Goal: Task Accomplishment & Management: Complete application form

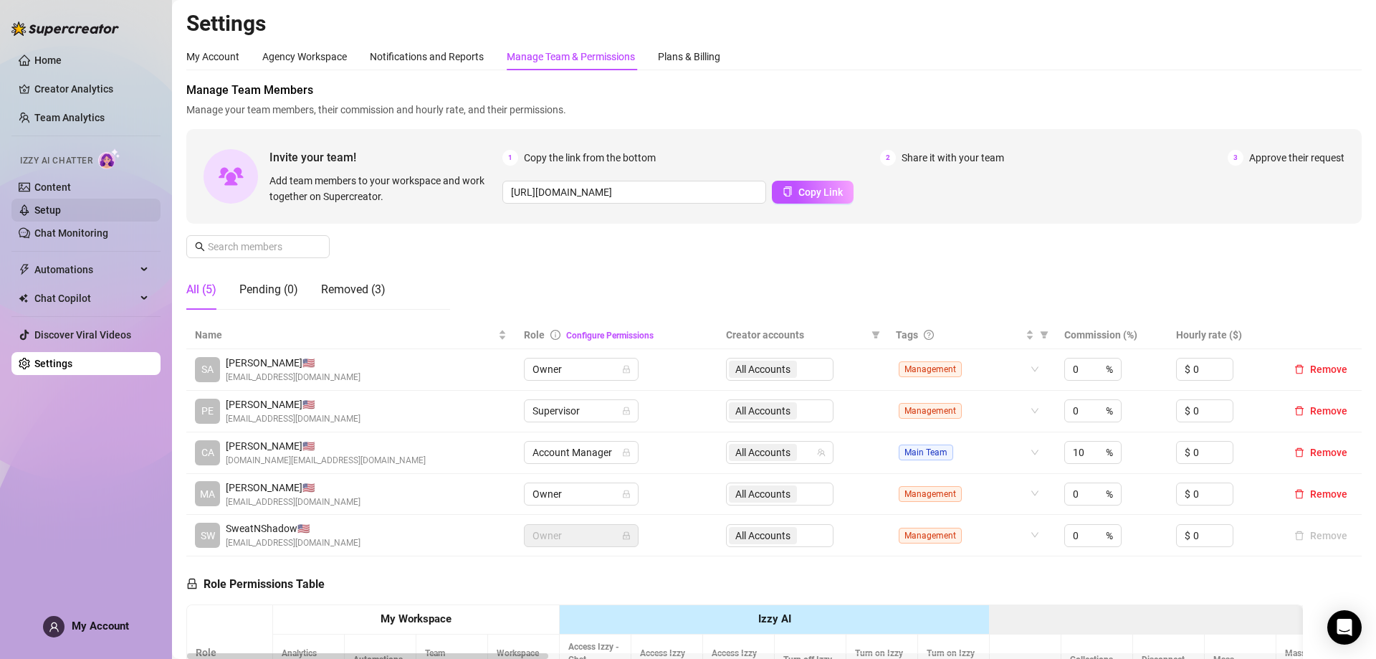
click at [53, 204] on link "Setup" at bounding box center [47, 209] width 27 height 11
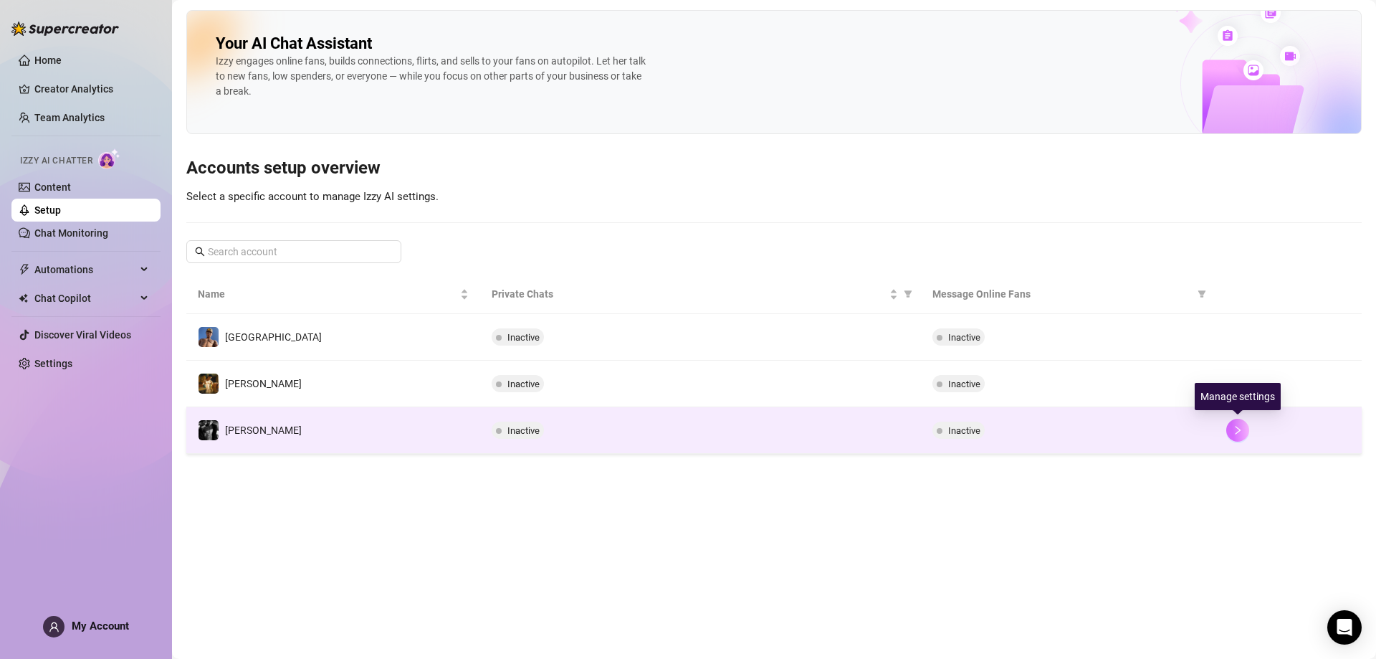
click at [1243, 426] on button "button" at bounding box center [1237, 430] width 23 height 23
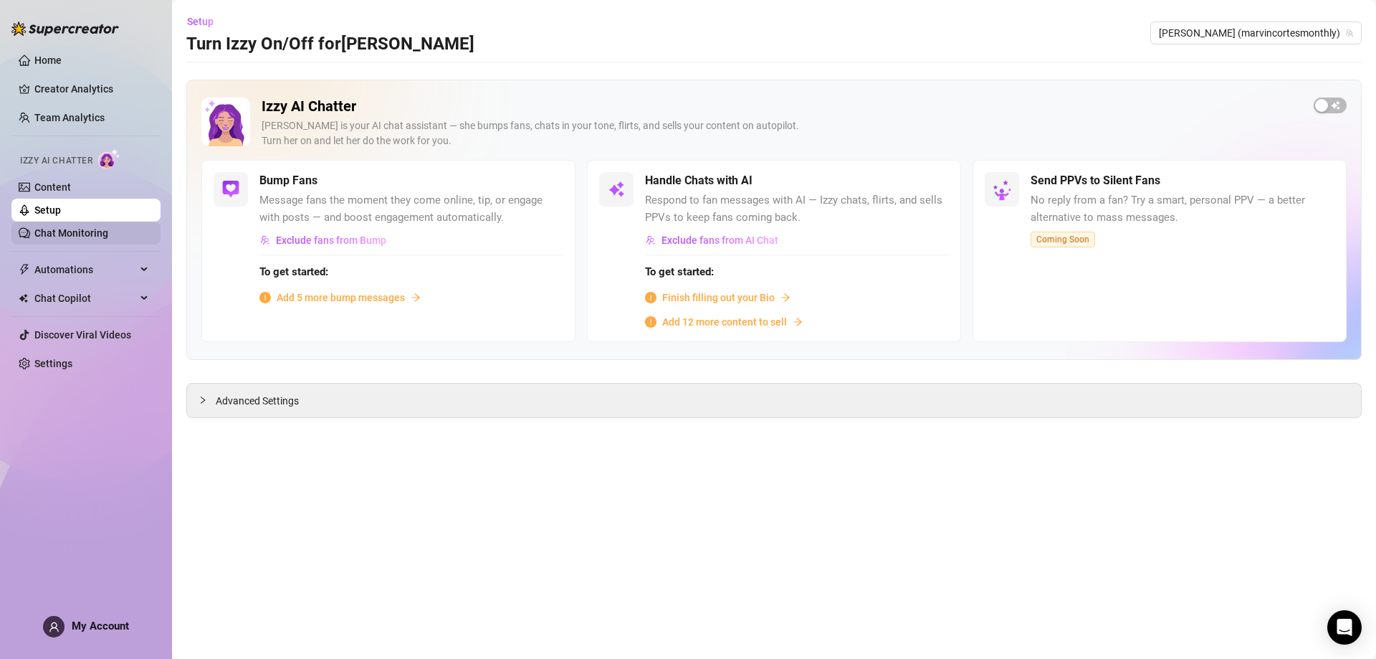
click at [84, 227] on link "Chat Monitoring" at bounding box center [71, 232] width 74 height 11
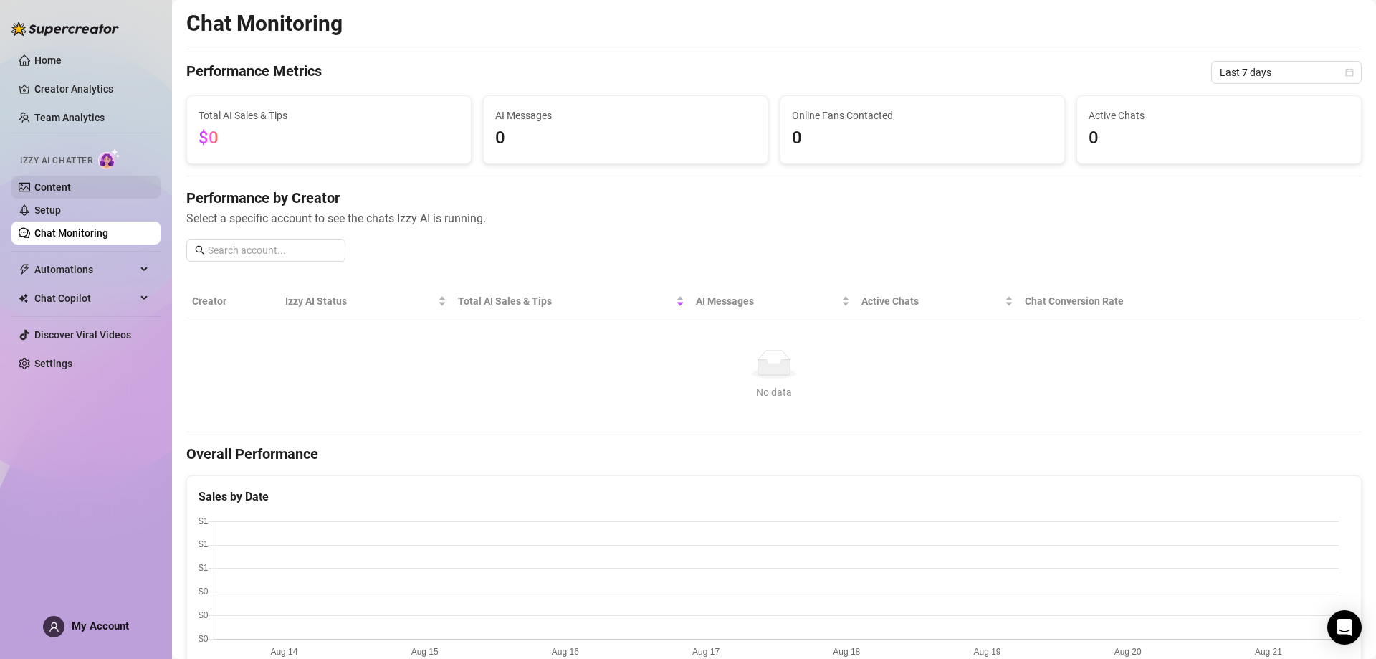
click at [71, 189] on link "Content" at bounding box center [52, 186] width 37 height 11
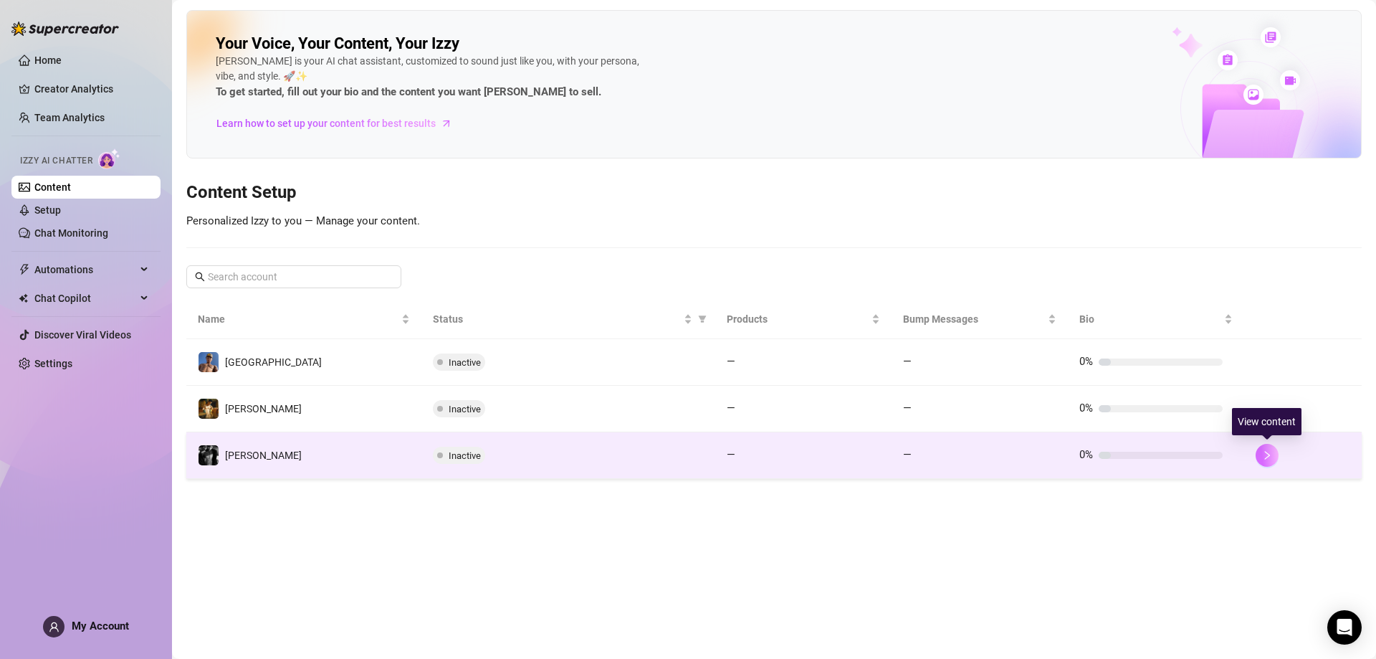
click at [1267, 446] on button "button" at bounding box center [1267, 455] width 23 height 23
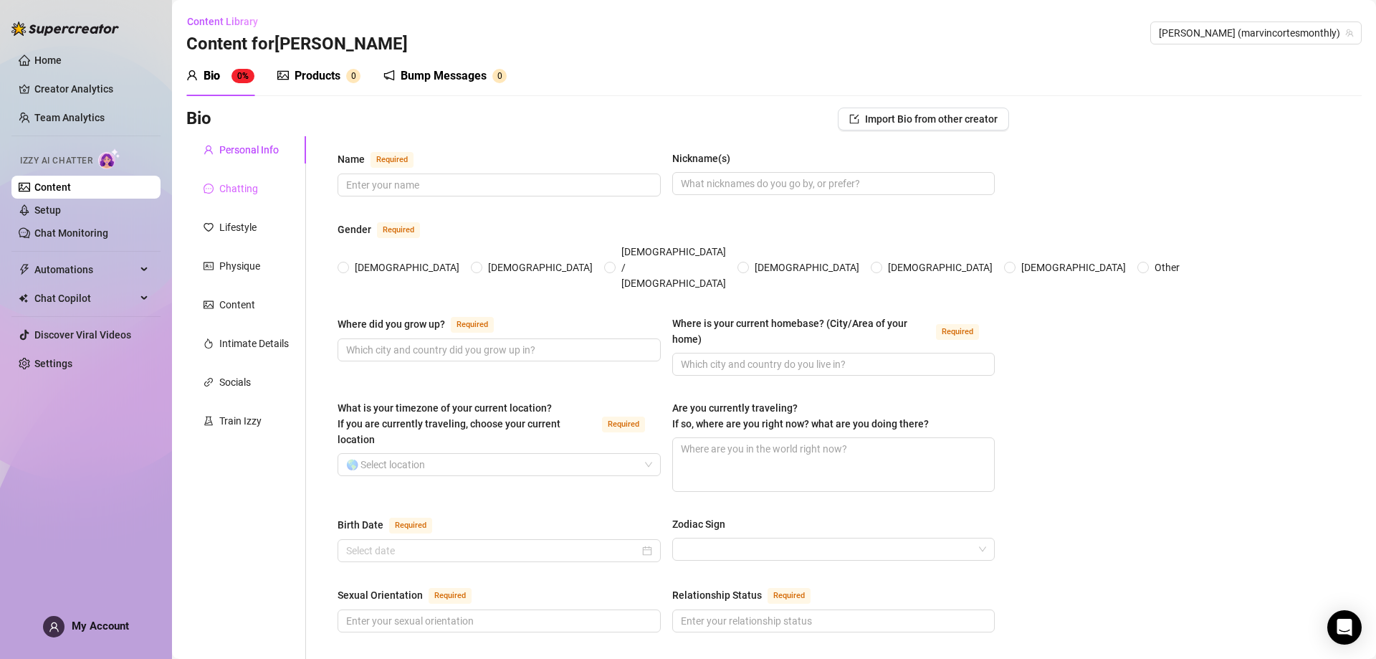
click at [257, 184] on div "Chatting" at bounding box center [246, 188] width 120 height 27
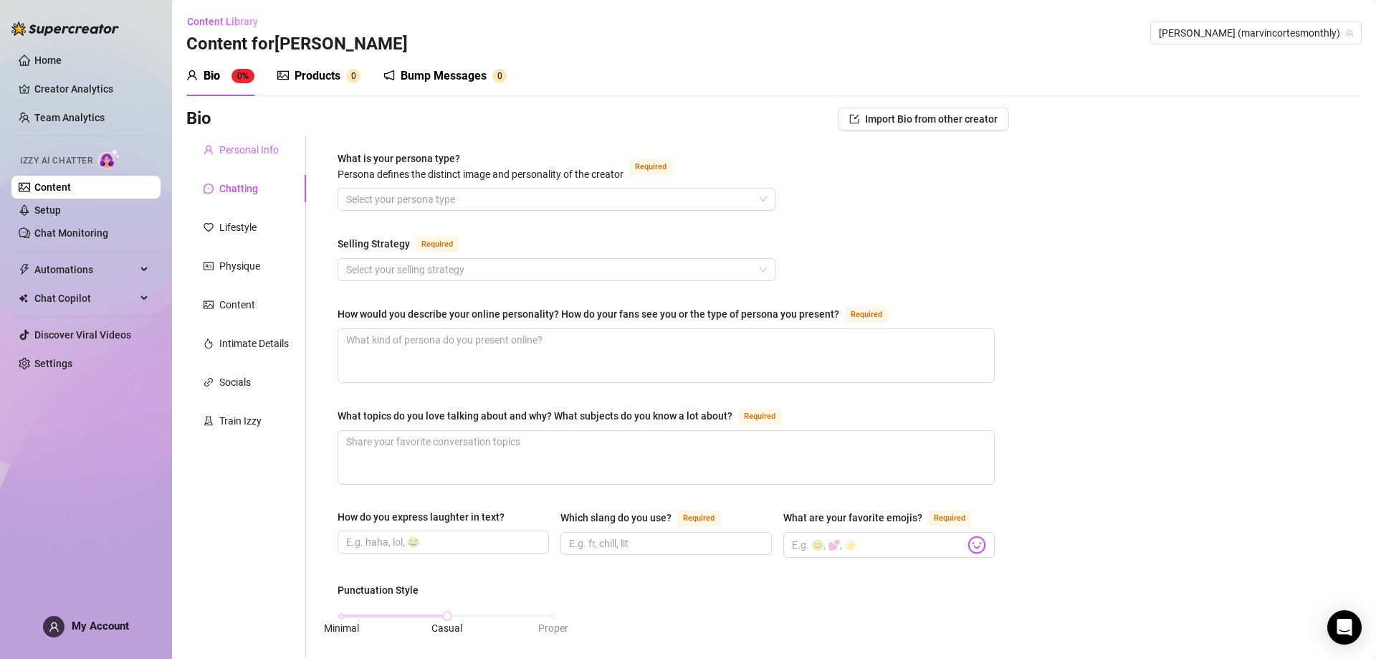
click at [236, 160] on div "Personal Info" at bounding box center [246, 149] width 120 height 27
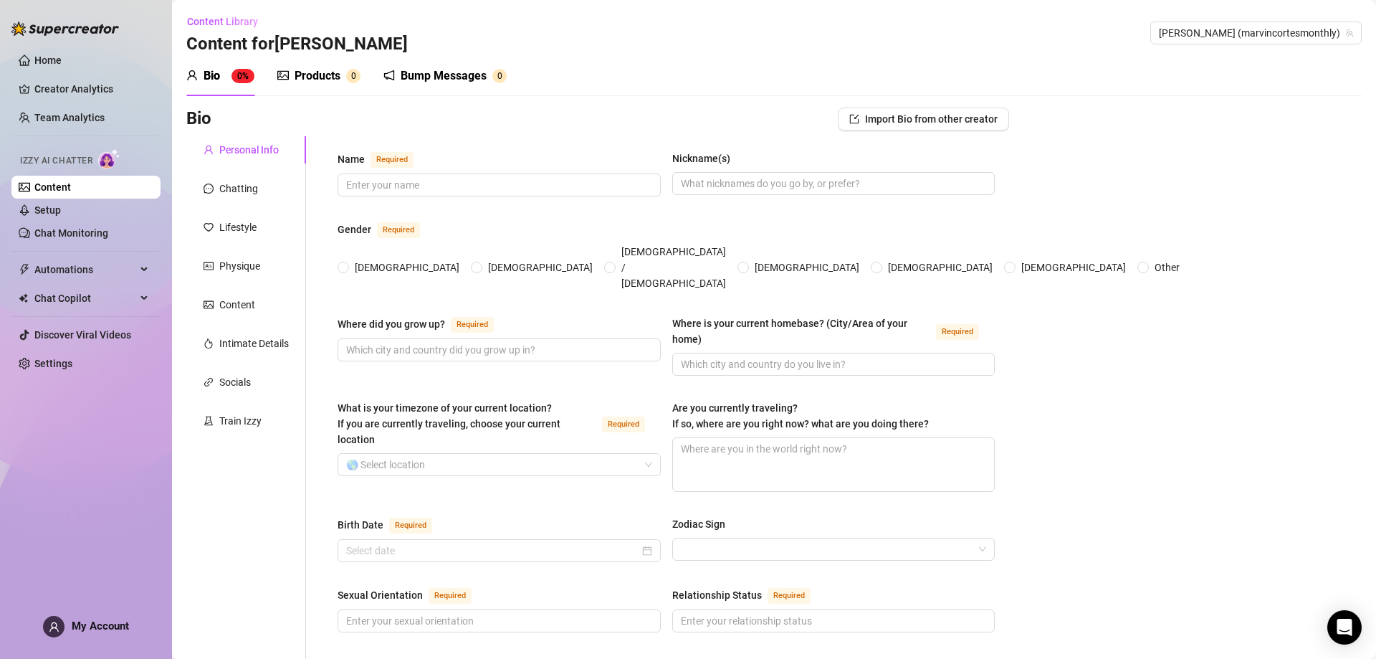
click at [672, 155] on div "Nickname(s)" at bounding box center [701, 159] width 58 height 16
click at [681, 176] on input "Nickname(s)" at bounding box center [832, 184] width 303 height 16
click at [667, 153] on div "Name Required Nickname(s)" at bounding box center [666, 180] width 657 height 59
drag, startPoint x: 730, startPoint y: 157, endPoint x: 741, endPoint y: 161, distance: 12.0
click at [741, 161] on div "Nickname(s)" at bounding box center [833, 162] width 323 height 22
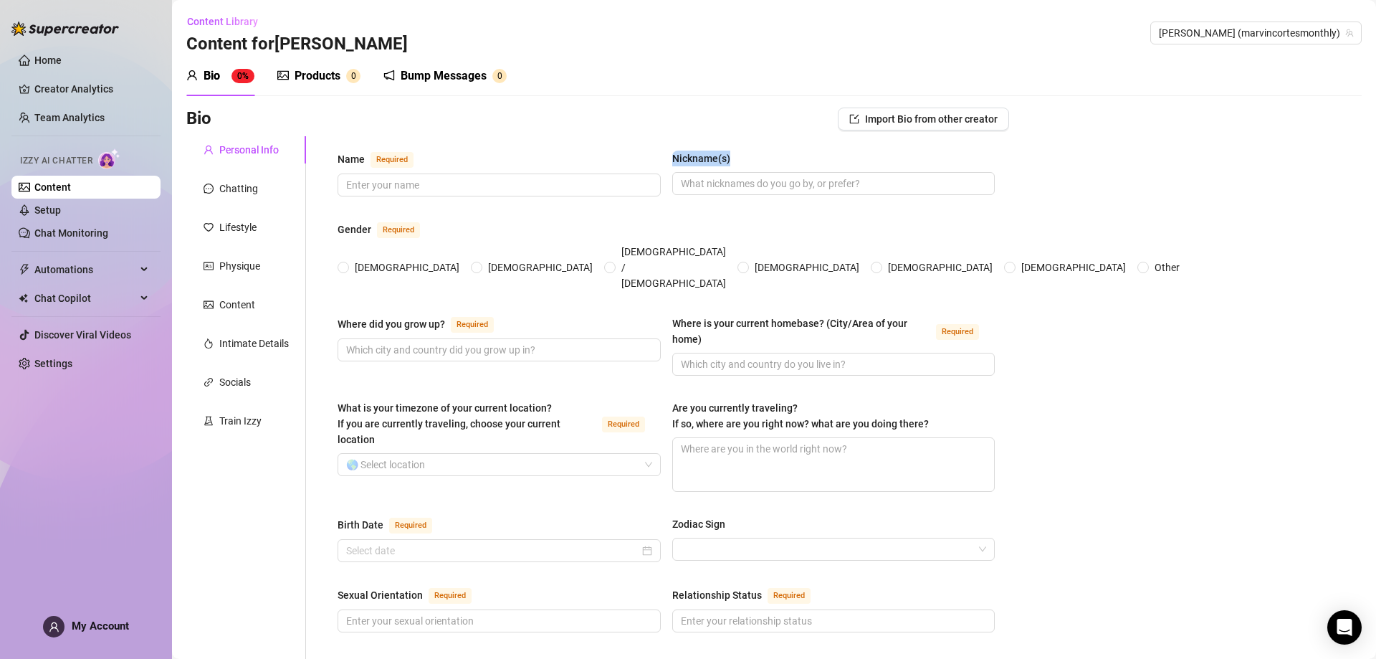
drag, startPoint x: 670, startPoint y: 156, endPoint x: 790, endPoint y: 148, distance: 120.0
copy div "Nickname(s)"
drag, startPoint x: 335, startPoint y: 224, endPoint x: 374, endPoint y: 231, distance: 39.9
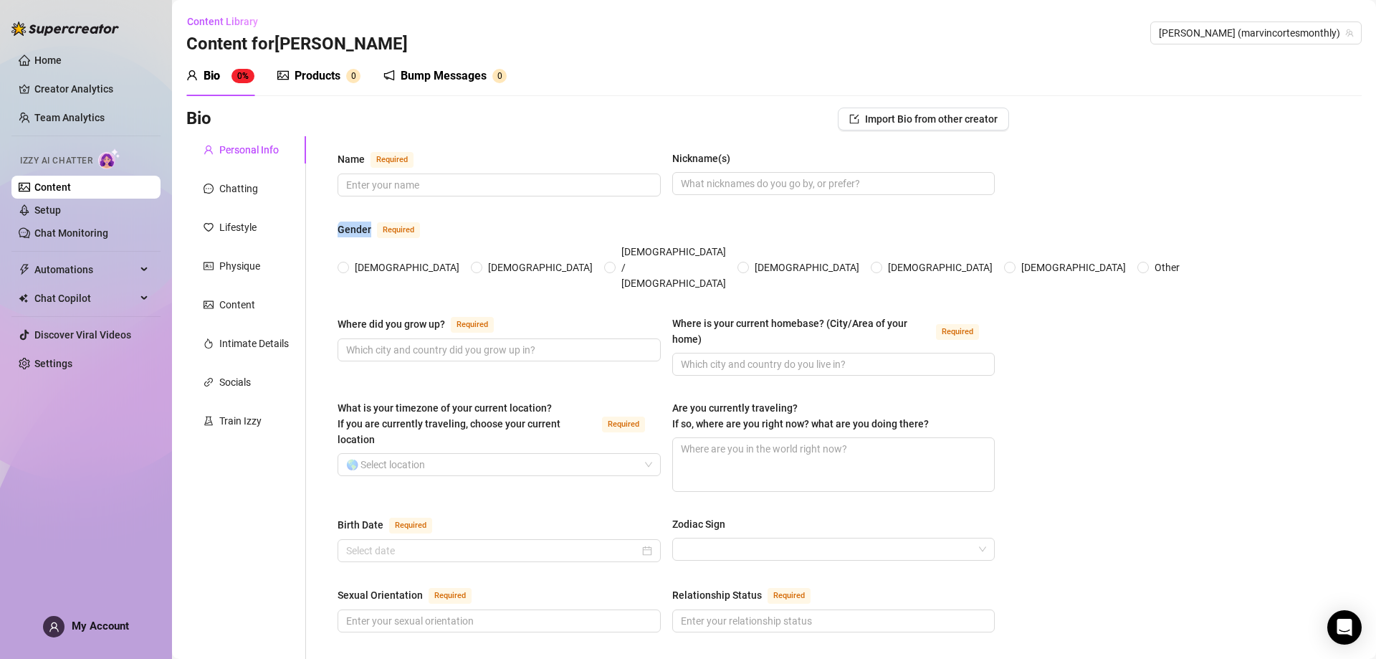
copy div "Gender"
drag, startPoint x: 1115, startPoint y: 325, endPoint x: 1074, endPoint y: 325, distance: 40.9
drag, startPoint x: 334, startPoint y: 292, endPoint x: 447, endPoint y: 295, distance: 113.3
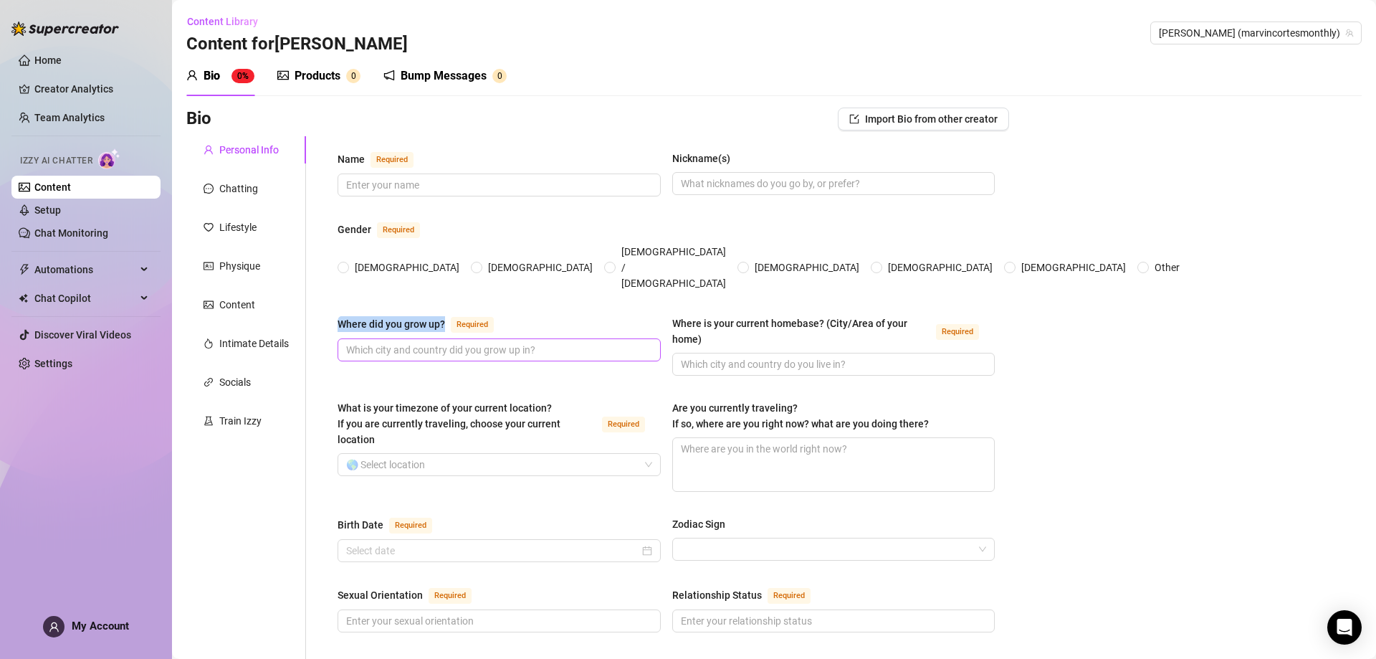
copy div "Where did you grow up?"
drag, startPoint x: 652, startPoint y: 290, endPoint x: 748, endPoint y: 312, distance: 99.3
click at [748, 315] on div "Where did you grow up? Required Where is your current homebase? (City/Area of y…" at bounding box center [666, 351] width 657 height 73
copy div "Where is your current homebase? (City/Area of your home)"
click at [519, 345] on div "Where did you grow up? Required" at bounding box center [499, 345] width 323 height 60
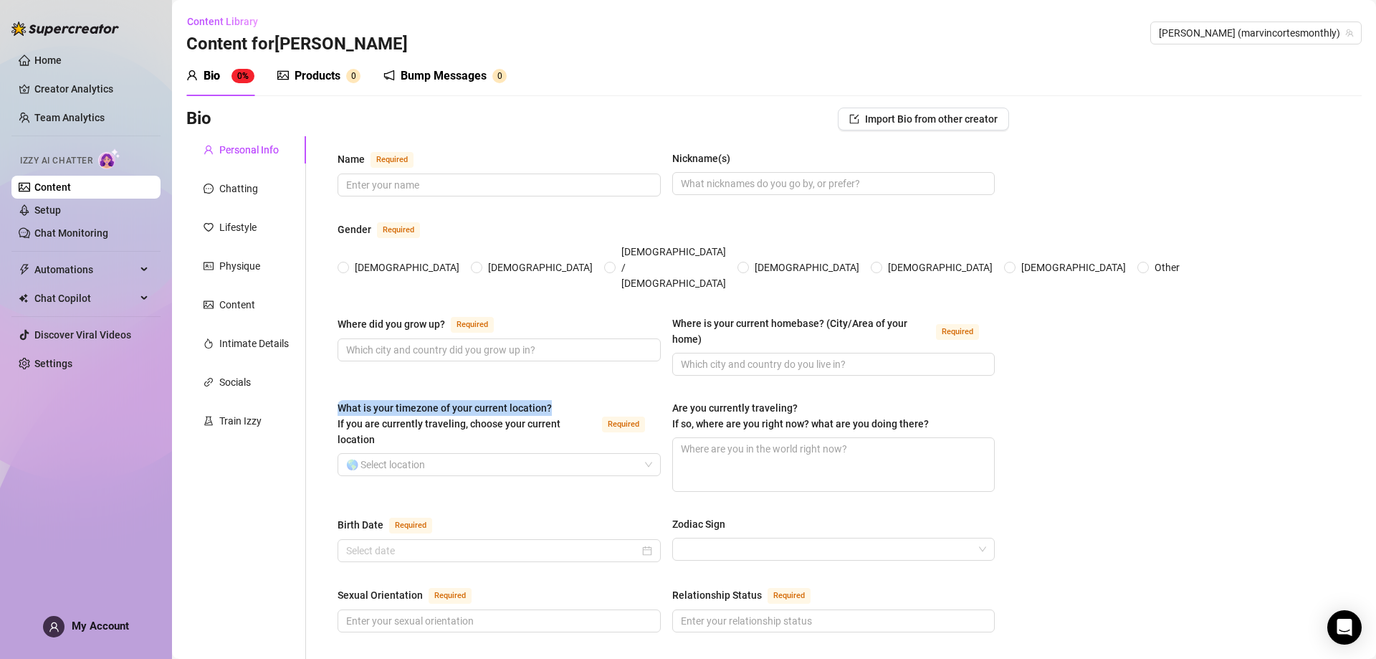
drag, startPoint x: 340, startPoint y: 378, endPoint x: 552, endPoint y: 381, distance: 212.2
click at [552, 400] on div "What is your timezone of your current location? If you are currently traveling,…" at bounding box center [467, 423] width 259 height 47
click at [666, 400] on div "What is your timezone of your current location? If you are currently traveling,…" at bounding box center [666, 452] width 657 height 105
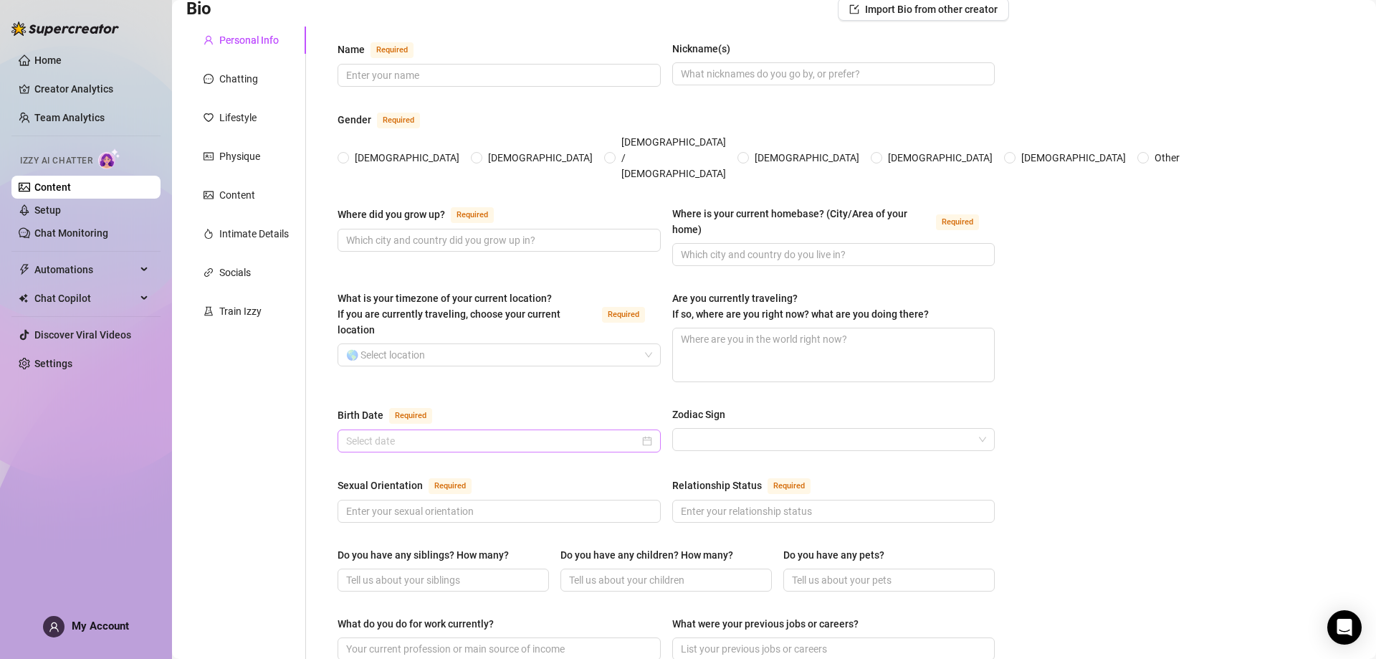
scroll to position [143, 0]
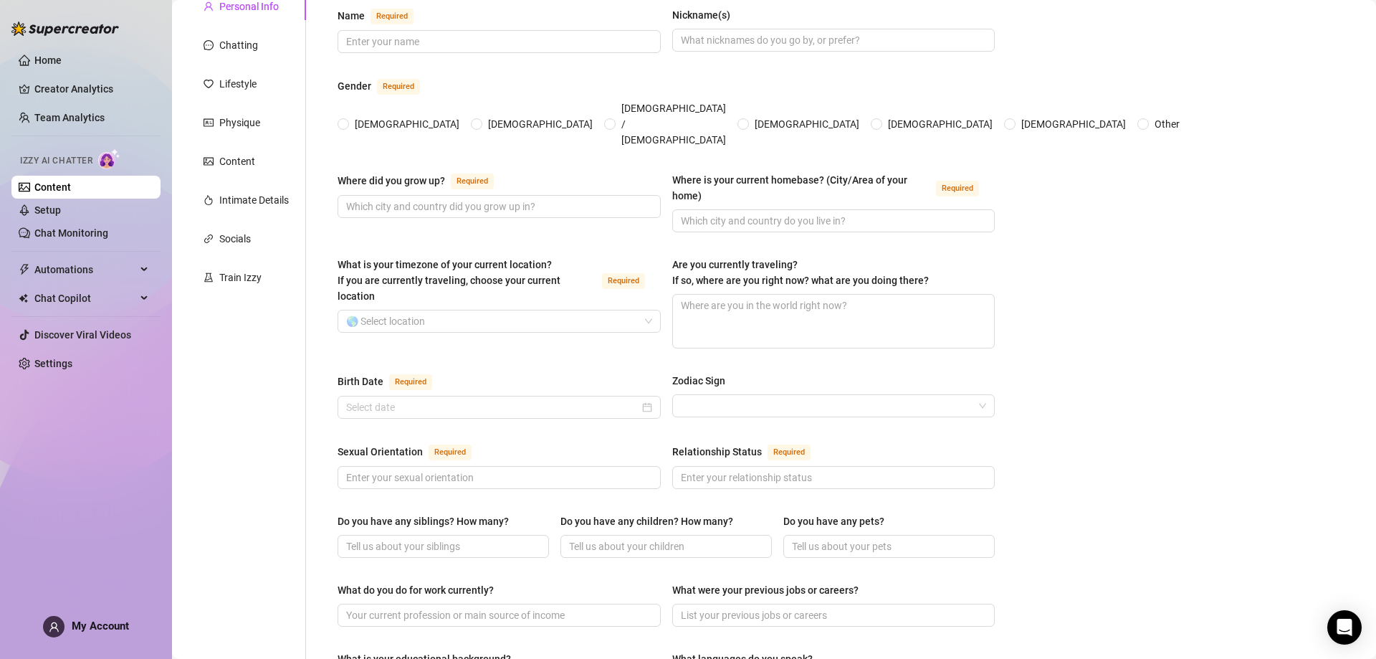
click at [348, 373] on div "Birth Date" at bounding box center [361, 381] width 46 height 16
click at [348, 399] on input "Birth Date Required" at bounding box center [492, 407] width 293 height 16
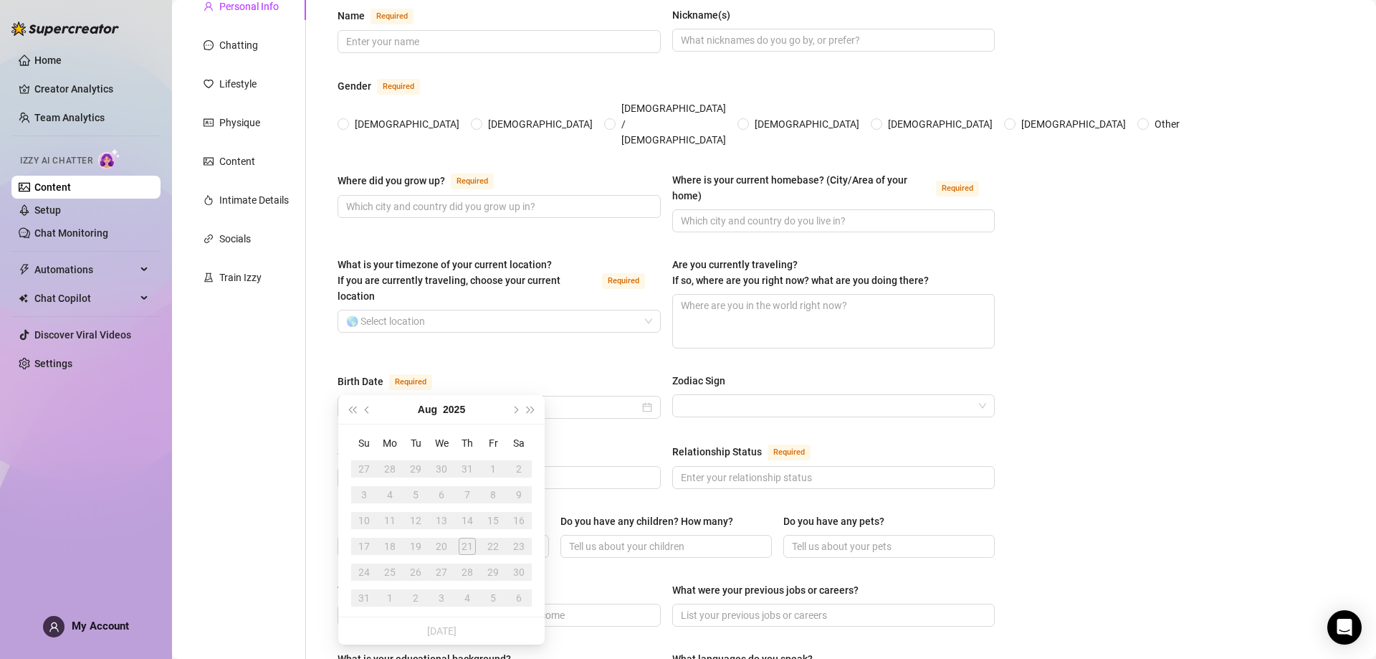
click at [341, 373] on div "Birth Date" at bounding box center [361, 381] width 46 height 16
click at [346, 399] on input "Birth Date Required" at bounding box center [492, 407] width 293 height 16
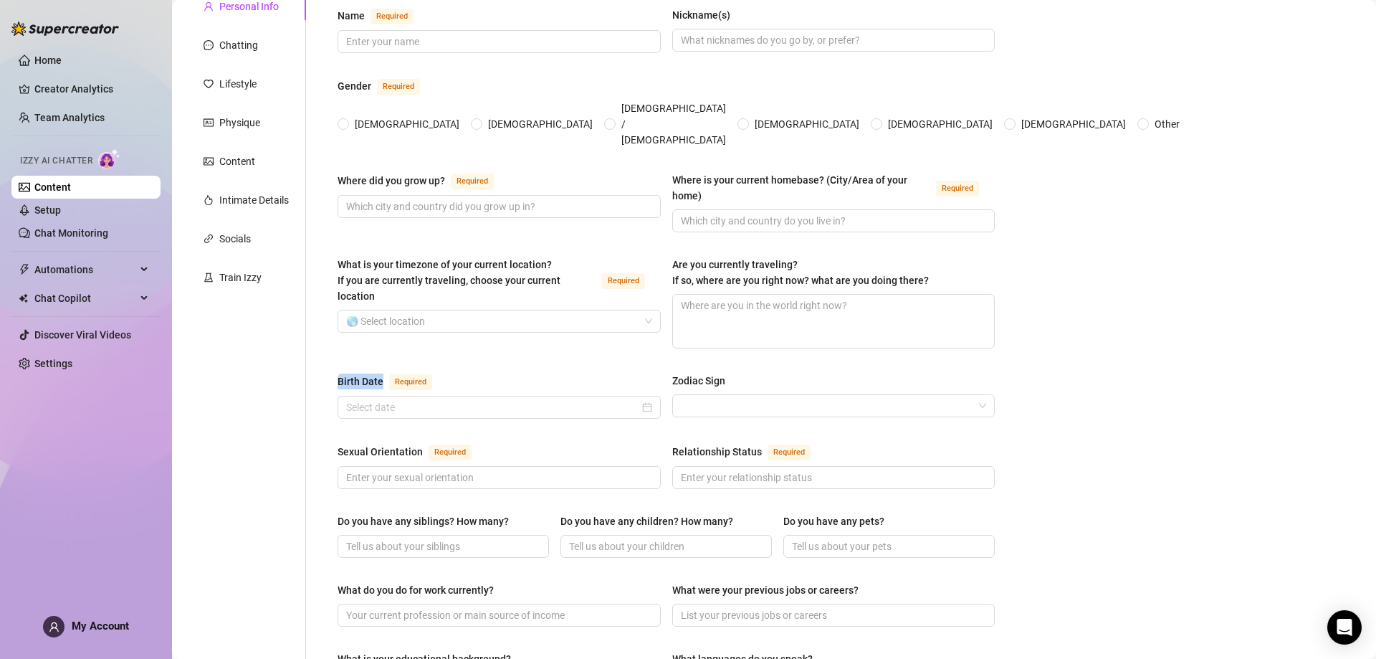
drag, startPoint x: 324, startPoint y: 351, endPoint x: 385, endPoint y: 353, distance: 61.0
click at [385, 353] on div "Name Required Nickname(s) Gender Required [DEMOGRAPHIC_DATA] [DEMOGRAPHIC_DATA]…" at bounding box center [666, 593] width 686 height 1201
copy div "Birth Date"
drag, startPoint x: 659, startPoint y: 348, endPoint x: 759, endPoint y: 348, distance: 99.6
click at [759, 373] on div "Birth Date Required Zodiac Sign" at bounding box center [666, 402] width 657 height 59
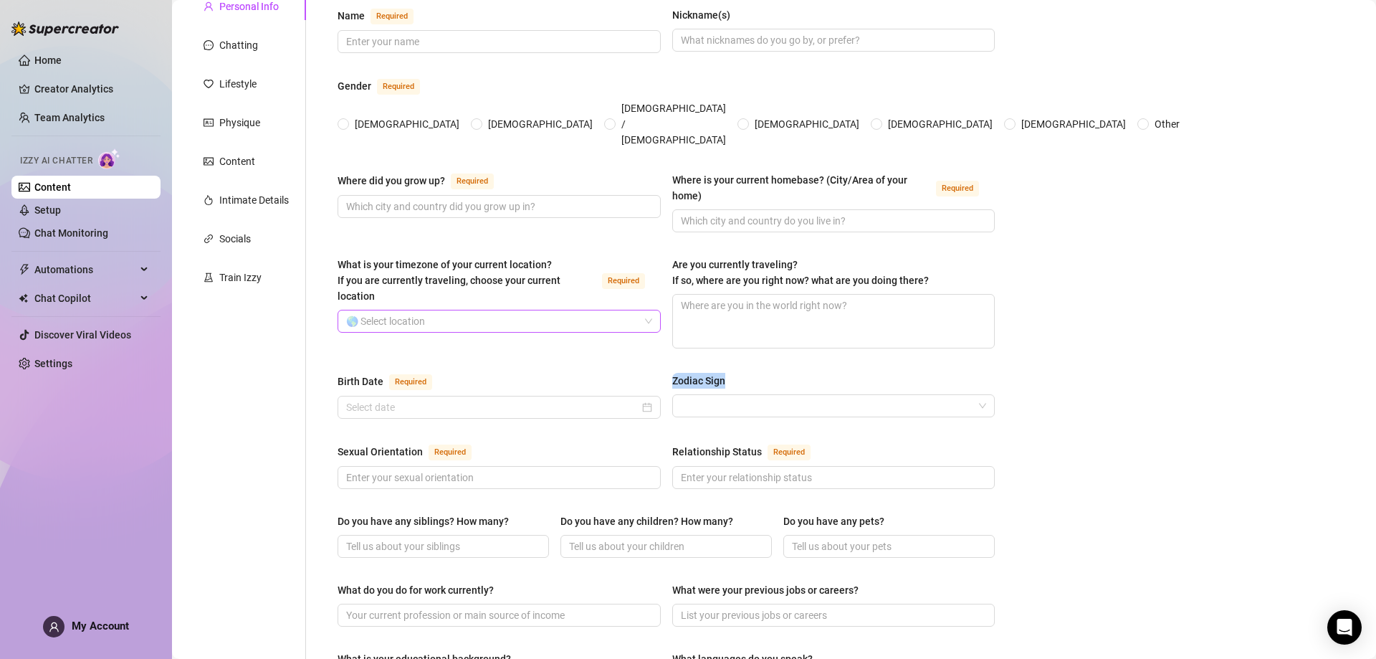
copy div "Zodiac Sign"
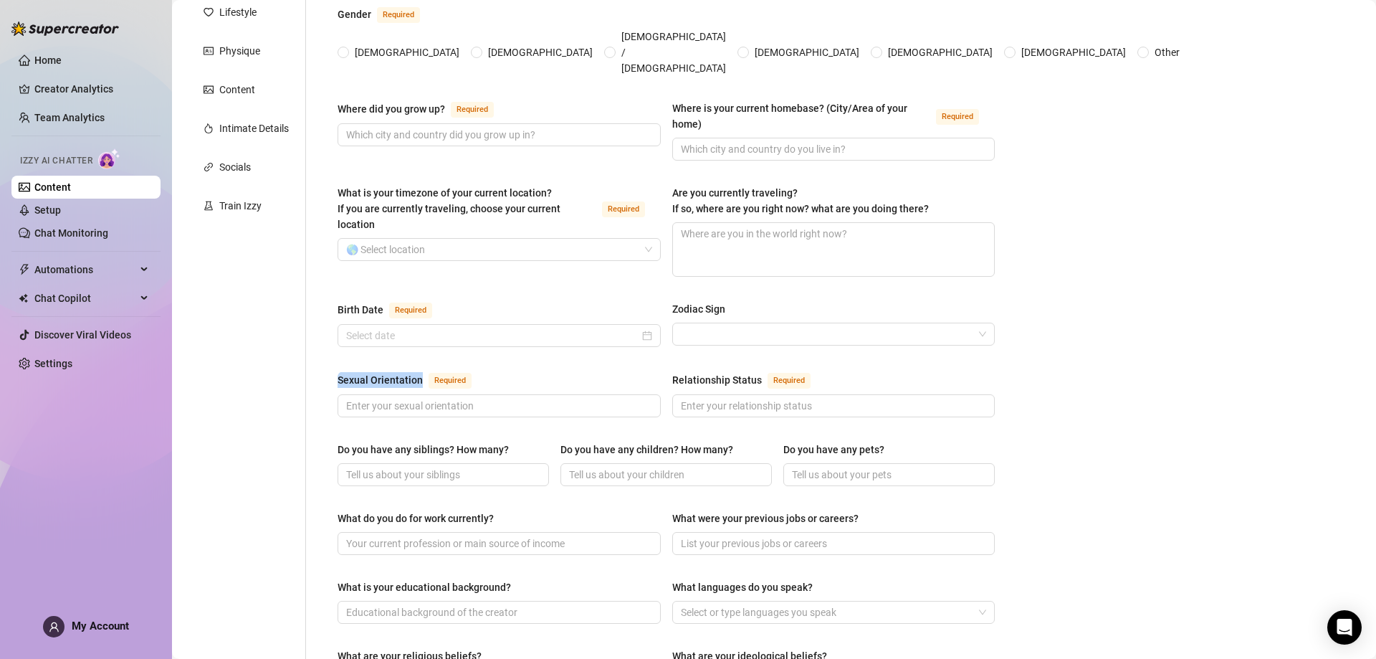
drag, startPoint x: 326, startPoint y: 348, endPoint x: 425, endPoint y: 351, distance: 99.0
click at [425, 351] on div "Name Required Nickname(s) Gender Required [DEMOGRAPHIC_DATA] [DEMOGRAPHIC_DATA]…" at bounding box center [666, 521] width 686 height 1201
copy div "Sexual Orientation"
drag, startPoint x: 671, startPoint y: 354, endPoint x: 749, endPoint y: 352, distance: 78.2
click at [756, 372] on div "Relationship Status" at bounding box center [717, 380] width 90 height 16
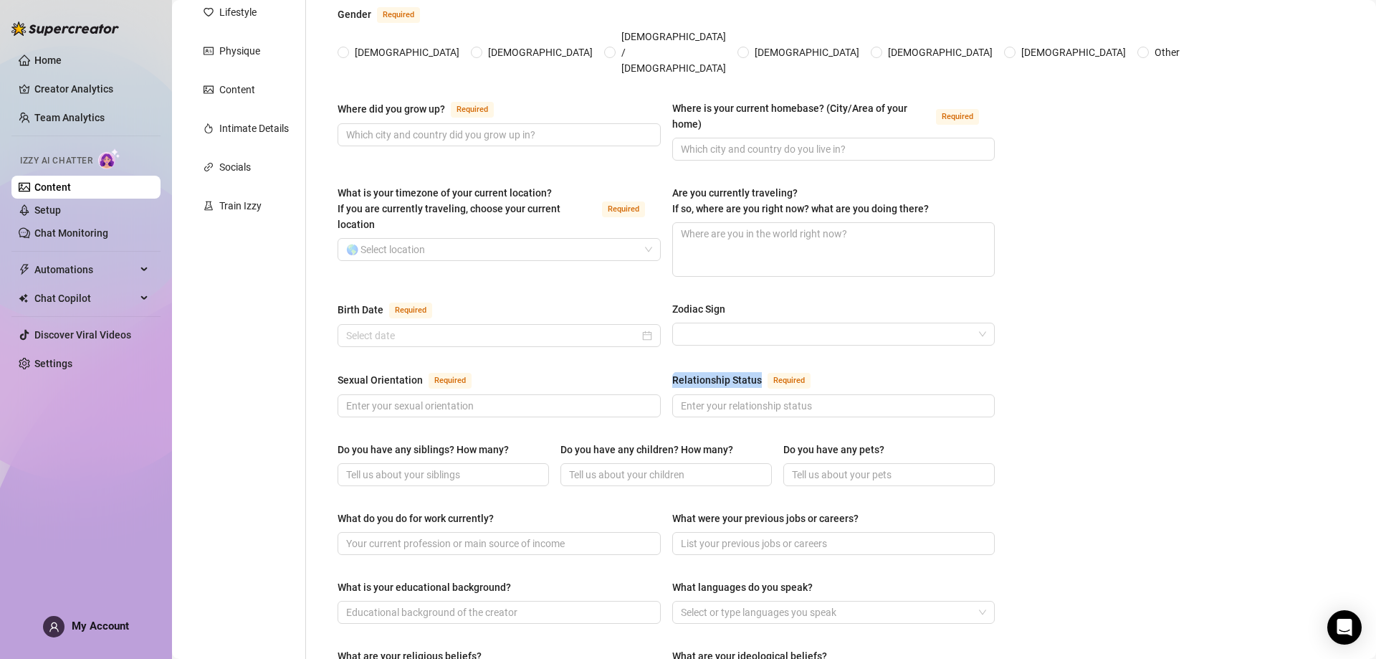
copy div "Relationship Status"
click at [1142, 352] on div "Bio Import Bio from other creator Personal Info Chatting Lifestyle Physique Con…" at bounding box center [774, 536] width 1176 height 1289
drag, startPoint x: 339, startPoint y: 422, endPoint x: 515, endPoint y: 422, distance: 176.3
click at [515, 442] on label "Do you have any siblings? How many?" at bounding box center [428, 450] width 181 height 16
copy div "Do you have any siblings? How many?"
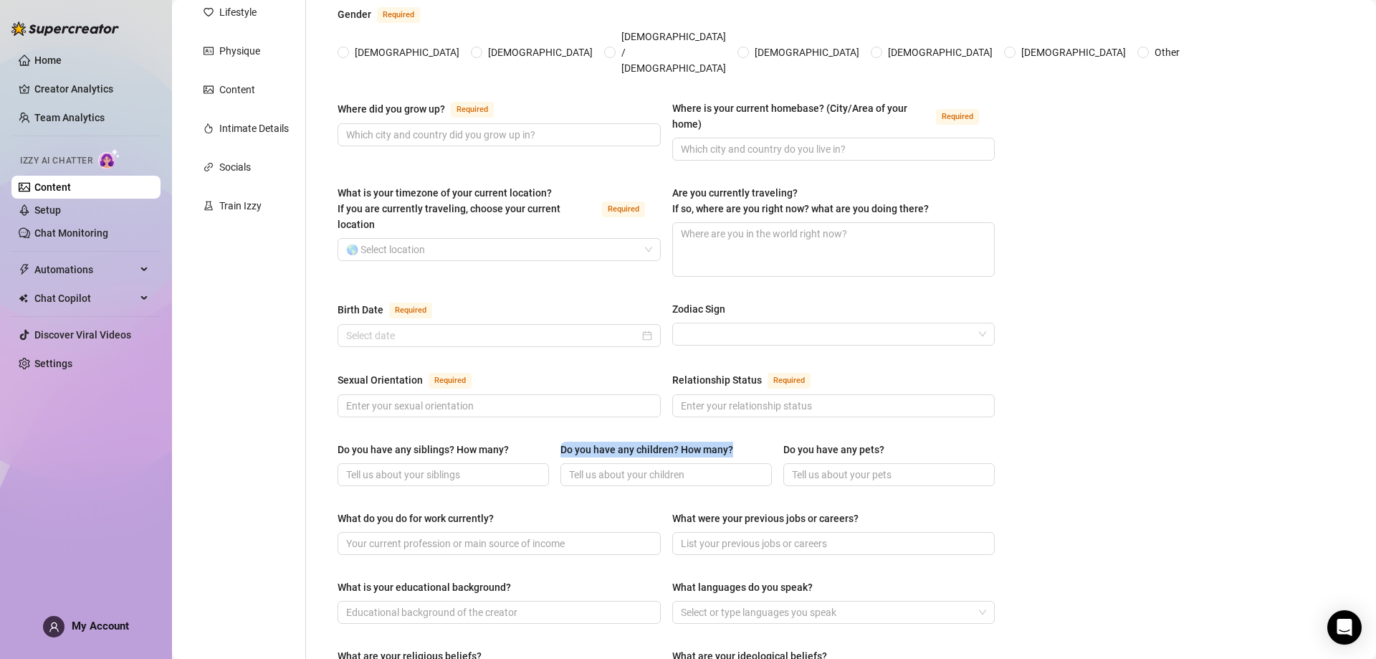
drag, startPoint x: 564, startPoint y: 418, endPoint x: 734, endPoint y: 434, distance: 170.6
click at [734, 442] on div "Do you have any siblings? How many? Do you have any children? How many? Do you …" at bounding box center [666, 470] width 657 height 57
copy div "Do you have any children? How many?"
drag, startPoint x: 778, startPoint y: 422, endPoint x: 878, endPoint y: 419, distance: 99.7
click at [878, 442] on div "Do you have any pets?" at bounding box center [833, 450] width 101 height 16
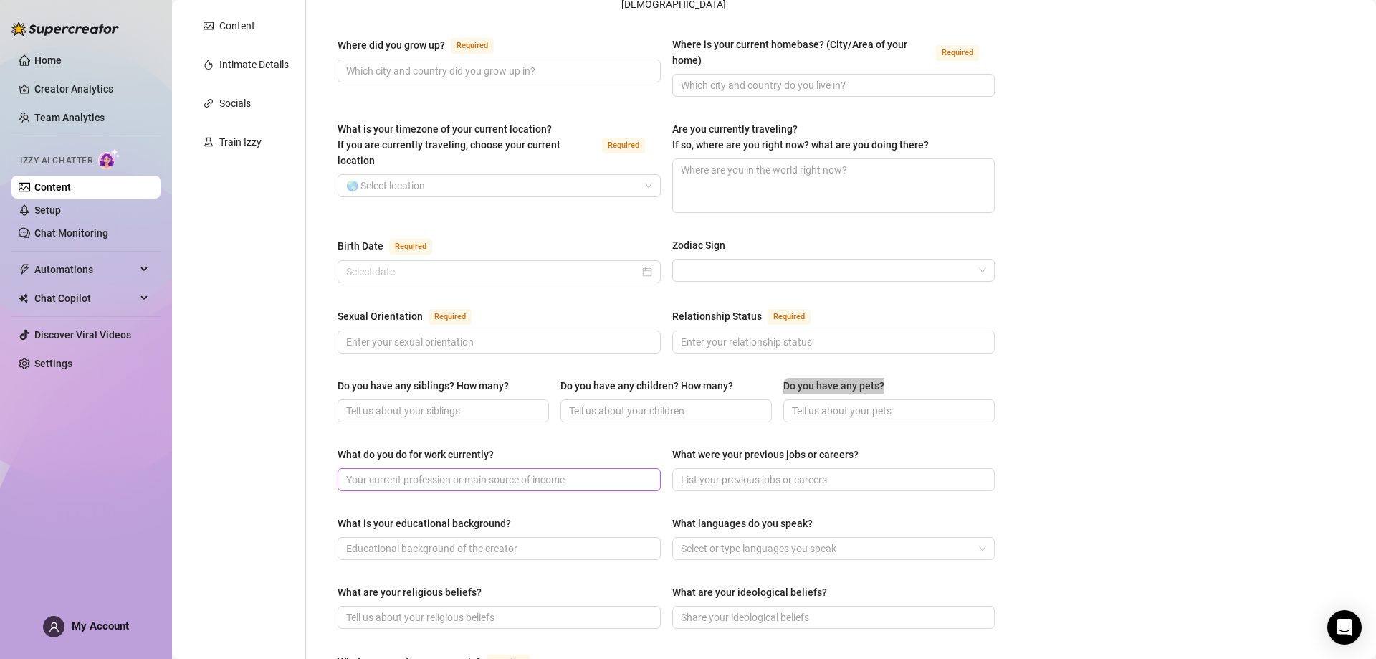
scroll to position [287, 0]
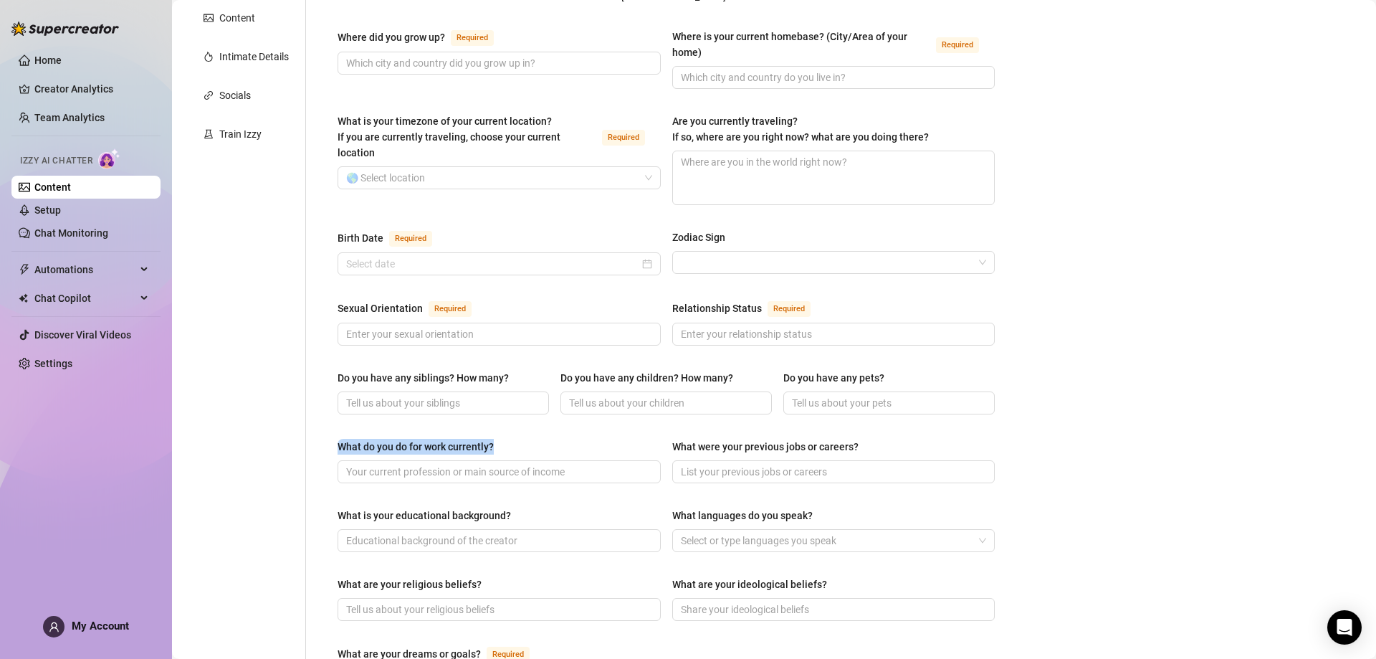
drag, startPoint x: 328, startPoint y: 413, endPoint x: 514, endPoint y: 429, distance: 187.1
click at [514, 429] on div "Name Required Nickname(s) Gender Required [DEMOGRAPHIC_DATA] [DEMOGRAPHIC_DATA]…" at bounding box center [666, 449] width 686 height 1201
drag, startPoint x: 676, startPoint y: 419, endPoint x: 849, endPoint y: 424, distance: 173.5
click at [849, 439] on div "What were your previous jobs or careers?" at bounding box center [765, 447] width 186 height 16
click at [658, 411] on div "Name Required Nickname(s) Gender Required [DEMOGRAPHIC_DATA] [DEMOGRAPHIC_DATA]…" at bounding box center [666, 450] width 657 height 1173
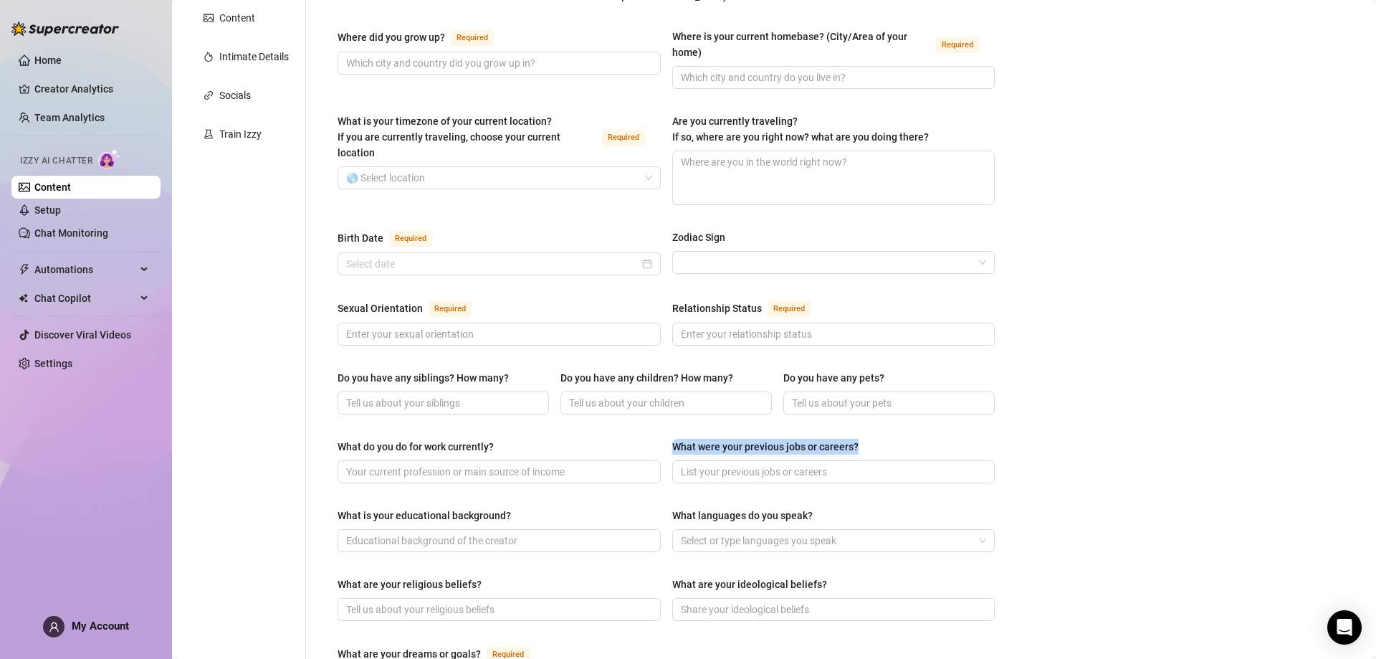
drag, startPoint x: 667, startPoint y: 419, endPoint x: 857, endPoint y: 415, distance: 190.0
click at [857, 439] on div "What do you do for work currently? What were your previous jobs or careers?" at bounding box center [666, 467] width 657 height 57
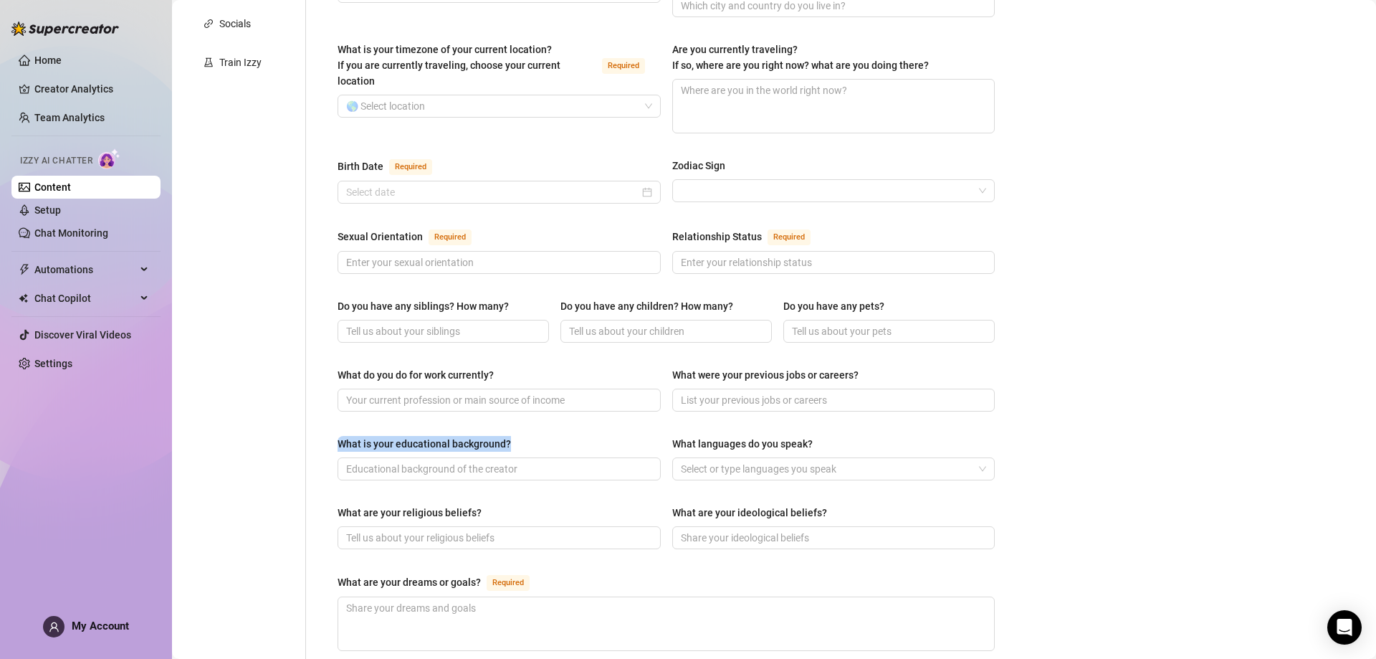
drag, startPoint x: 338, startPoint y: 415, endPoint x: 570, endPoint y: 418, distance: 232.3
click at [570, 436] on div "What is your educational background?" at bounding box center [499, 447] width 323 height 22
drag, startPoint x: 667, startPoint y: 411, endPoint x: 859, endPoint y: 417, distance: 192.2
click at [859, 436] on div "What is your educational background? What languages do you speak? Select or typ…" at bounding box center [666, 464] width 657 height 57
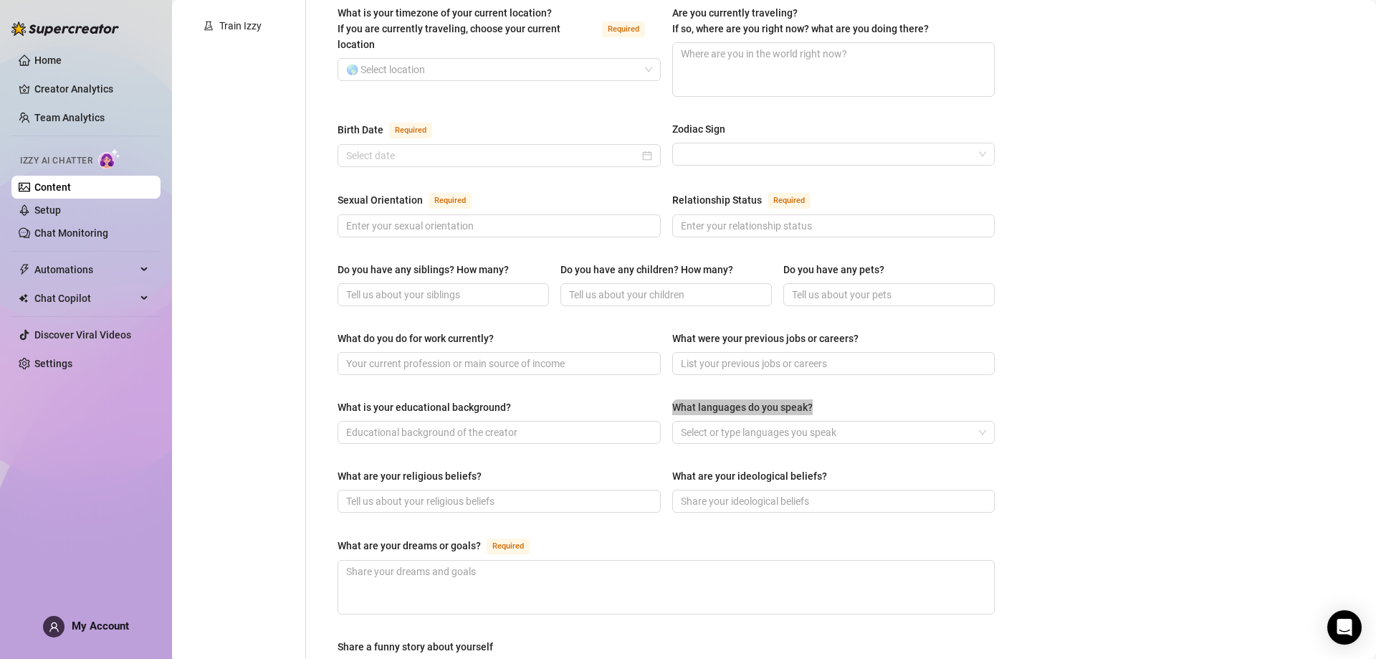
scroll to position [430, 0]
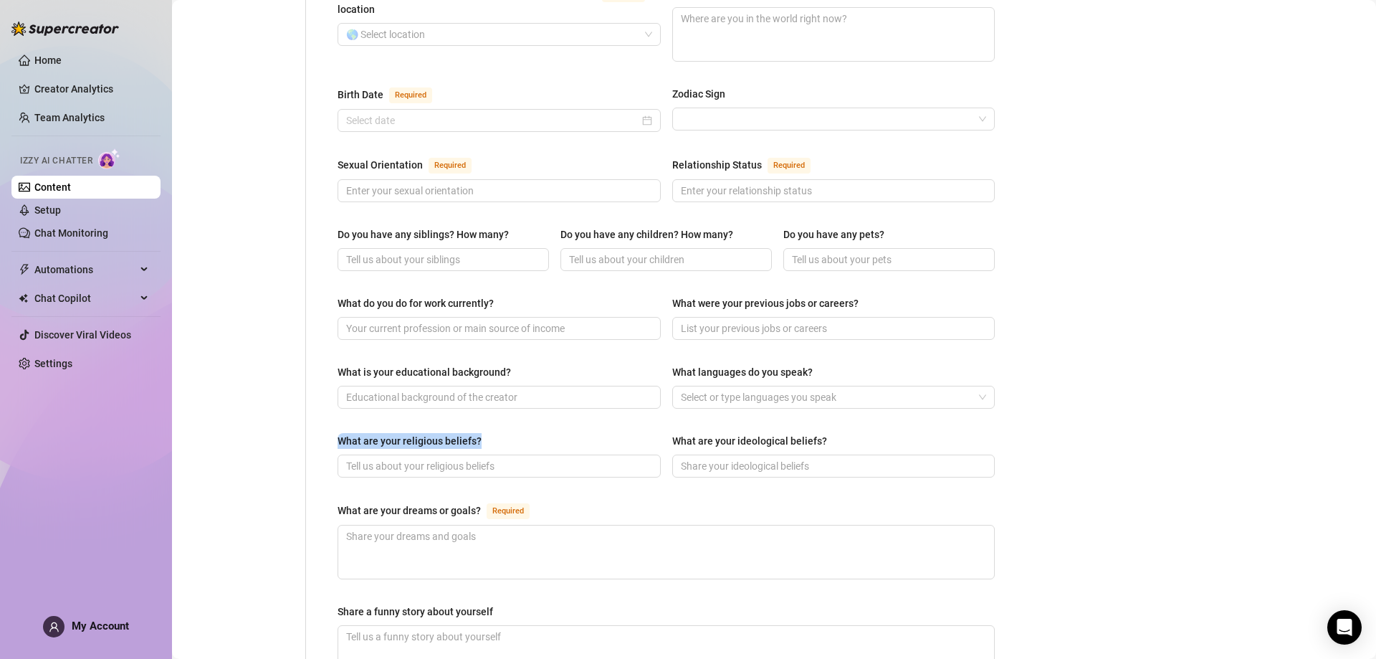
drag, startPoint x: 339, startPoint y: 404, endPoint x: 503, endPoint y: 411, distance: 164.3
click at [503, 411] on div "Name Required Nickname(s) Gender Required [DEMOGRAPHIC_DATA] [DEMOGRAPHIC_DATA]…" at bounding box center [666, 306] width 657 height 1173
drag, startPoint x: 667, startPoint y: 406, endPoint x: 858, endPoint y: 422, distance: 192.1
click at [858, 433] on div "What are your religious beliefs? What are your ideological beliefs?" at bounding box center [666, 461] width 657 height 57
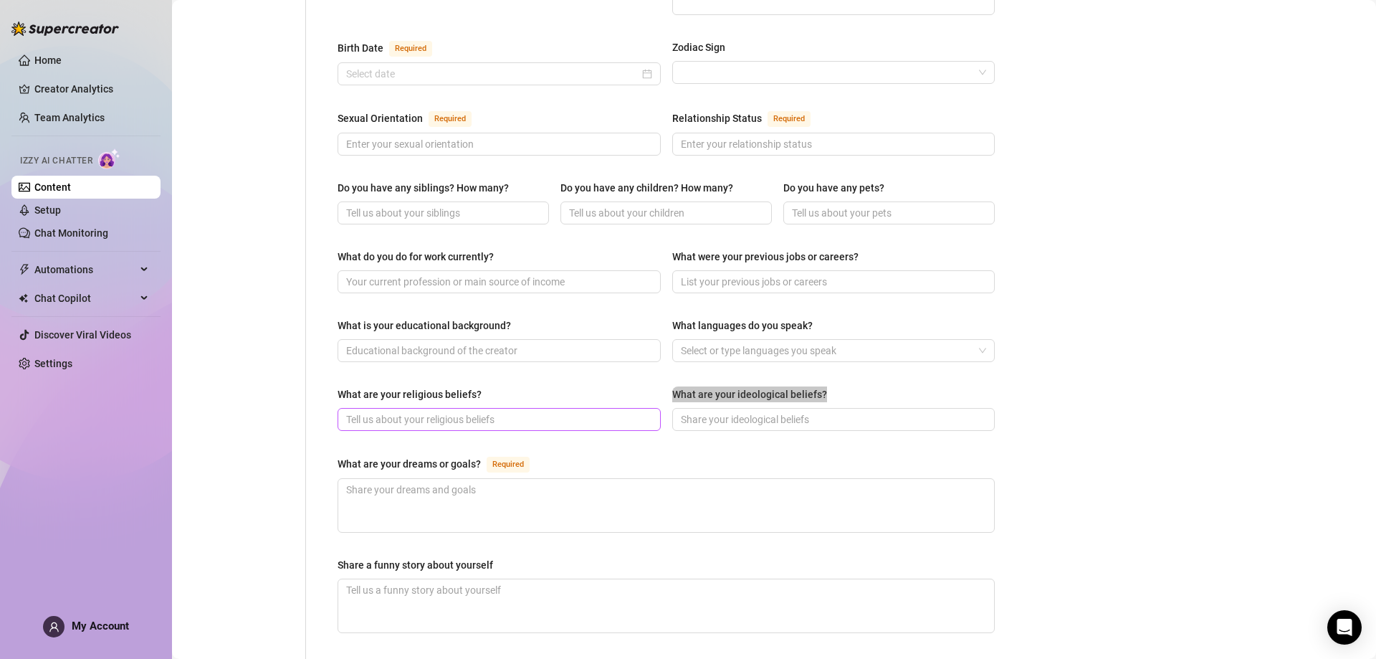
scroll to position [502, 0]
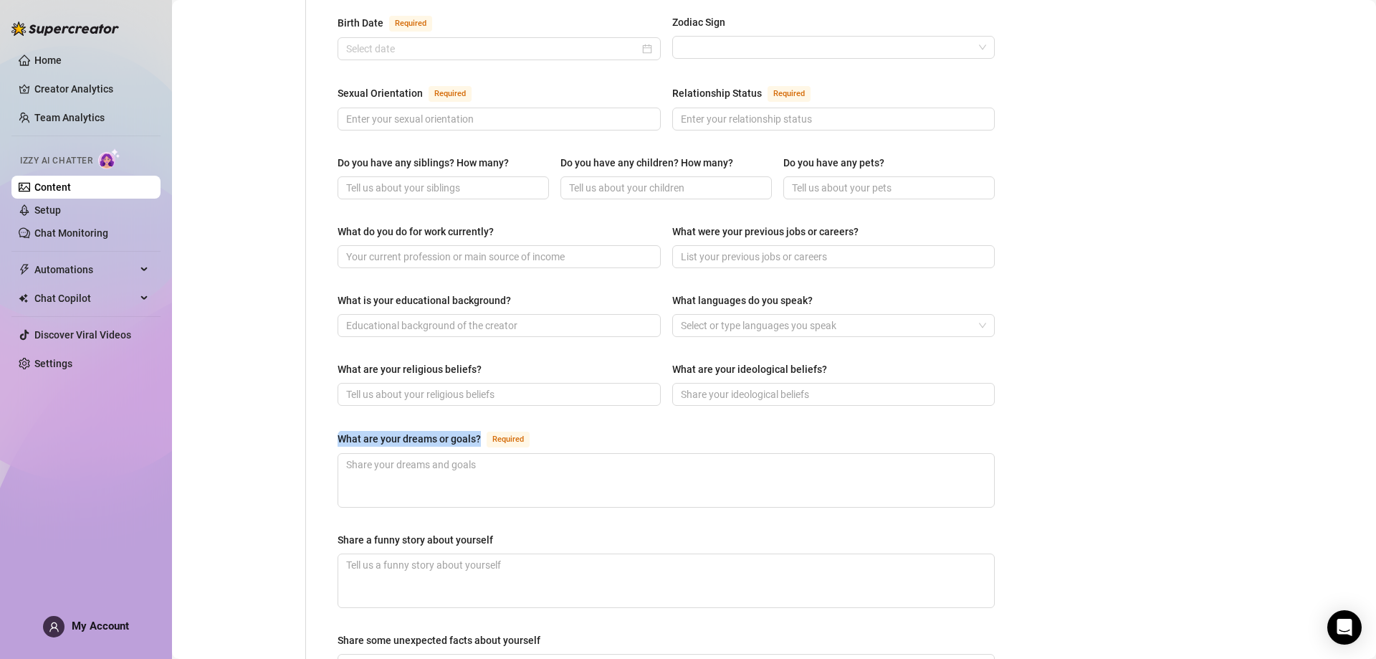
drag, startPoint x: 338, startPoint y: 415, endPoint x: 481, endPoint y: 409, distance: 143.5
click at [481, 430] on div "What are your dreams or goals? Required" at bounding box center [437, 438] width 198 height 17
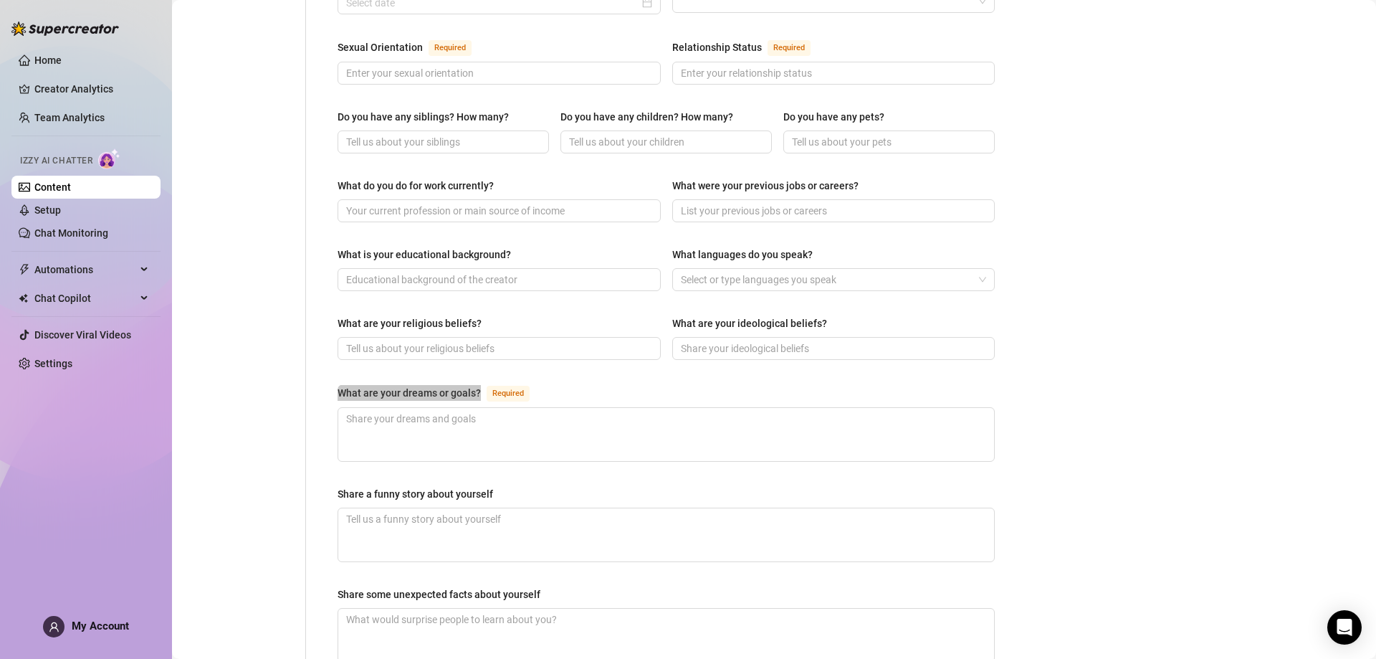
scroll to position [573, 0]
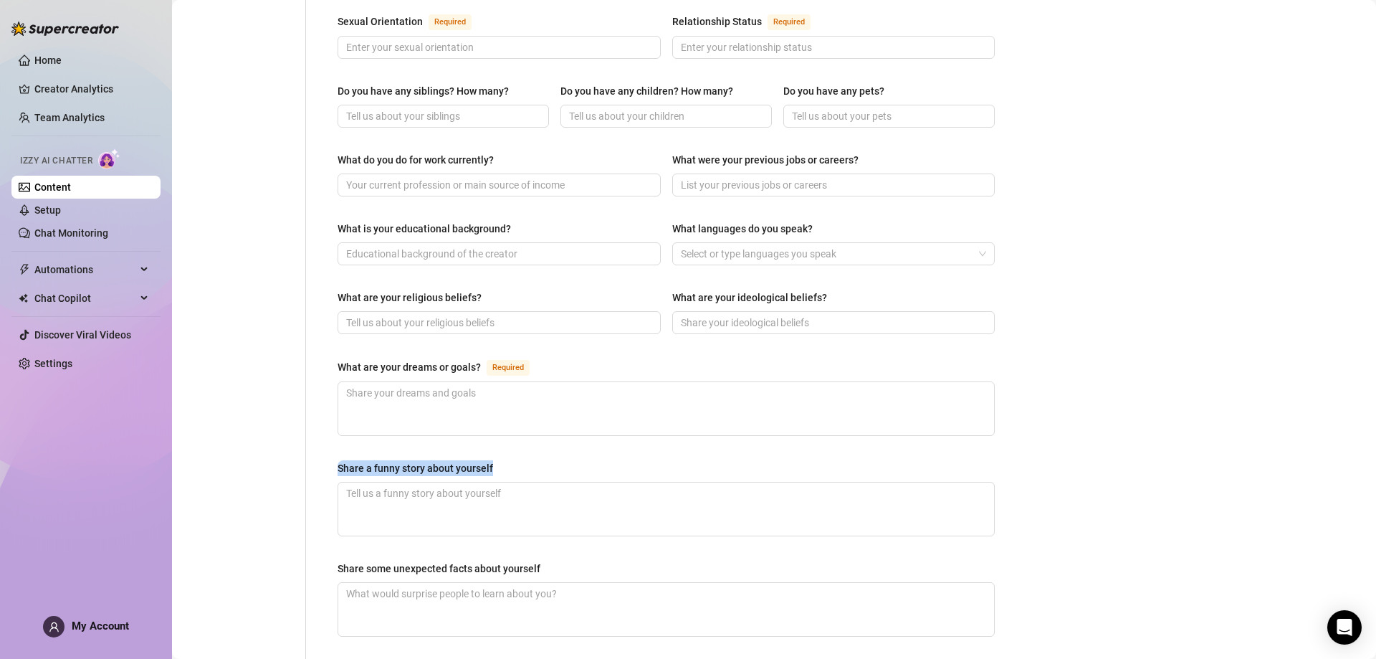
drag, startPoint x: 340, startPoint y: 438, endPoint x: 530, endPoint y: 445, distance: 190.1
click at [530, 460] on div "Share a funny story about yourself" at bounding box center [666, 471] width 657 height 22
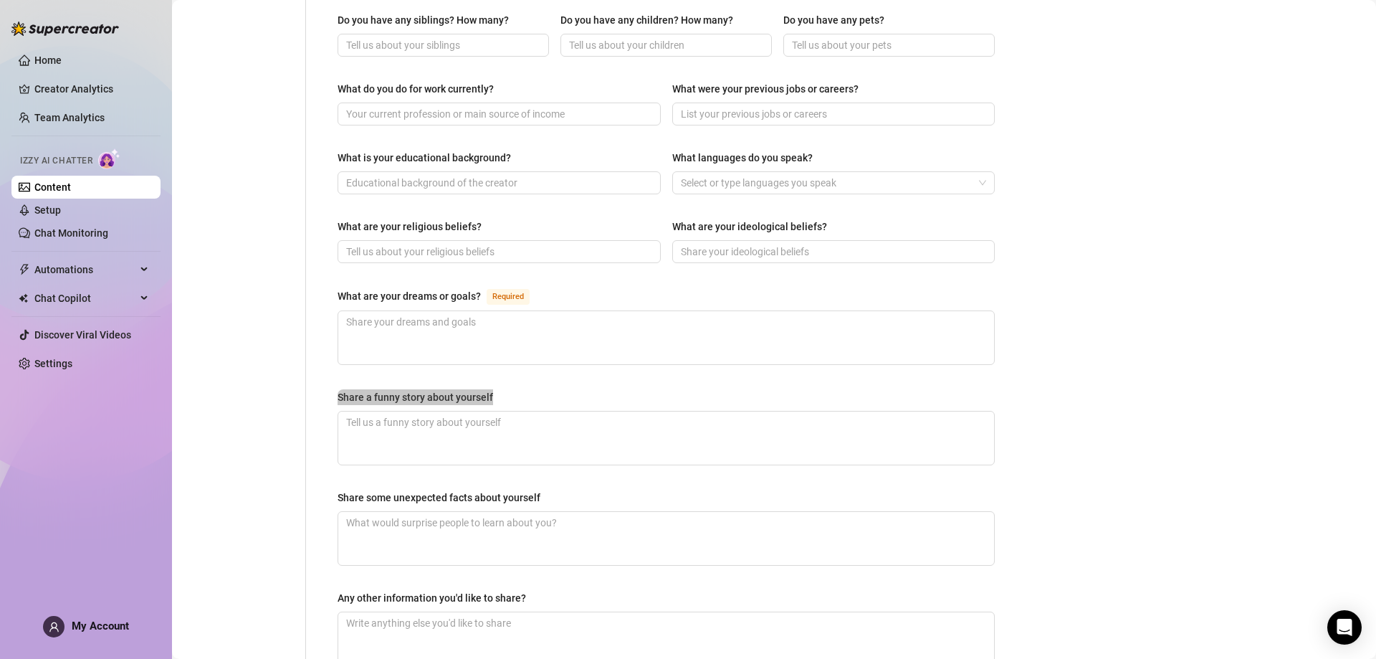
scroll to position [645, 0]
drag, startPoint x: 356, startPoint y: 469, endPoint x: 637, endPoint y: 482, distance: 282.0
click at [637, 489] on div "Share some unexpected facts about yourself" at bounding box center [666, 500] width 657 height 22
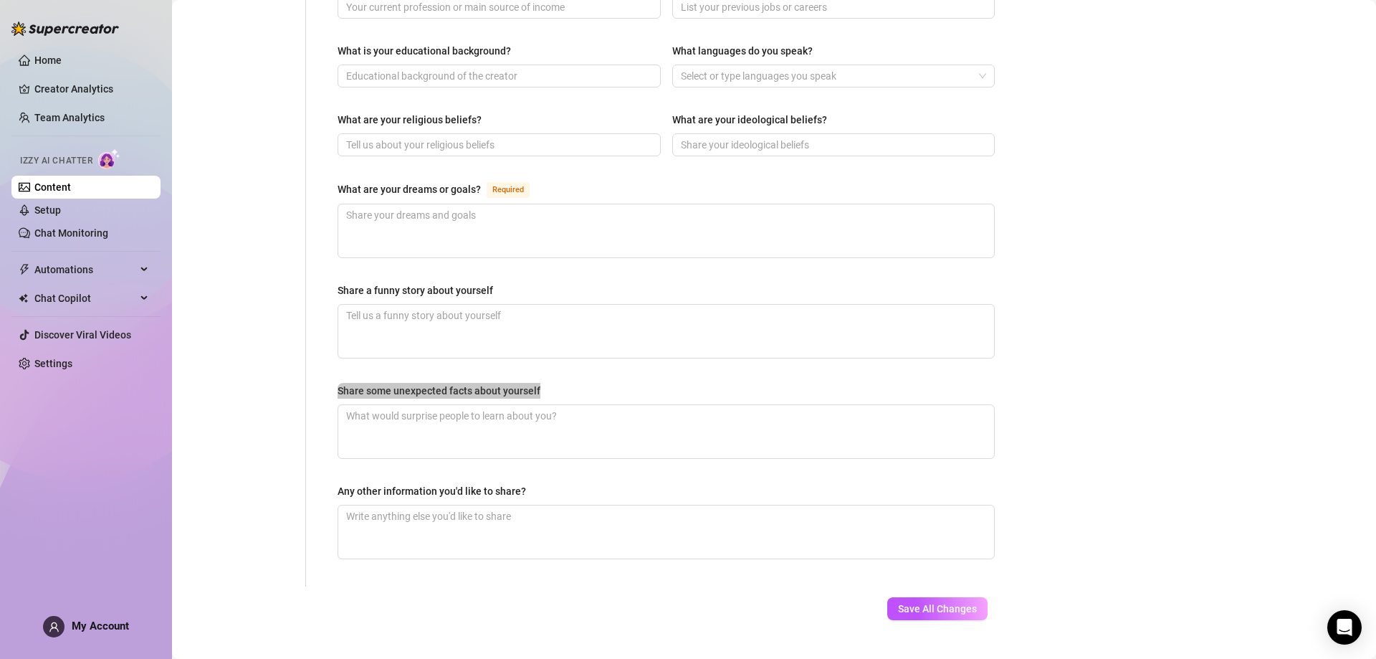
scroll to position [753, 0]
drag, startPoint x: 338, startPoint y: 458, endPoint x: 589, endPoint y: 446, distance: 251.9
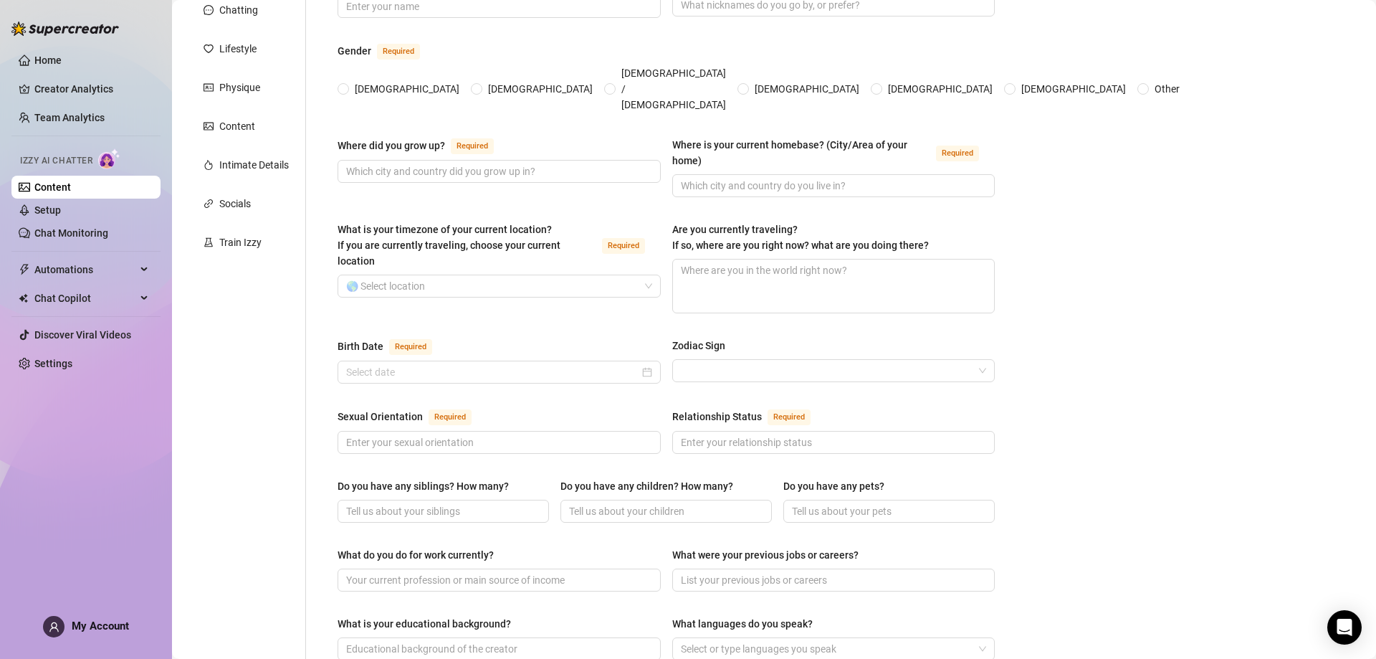
scroll to position [36, 0]
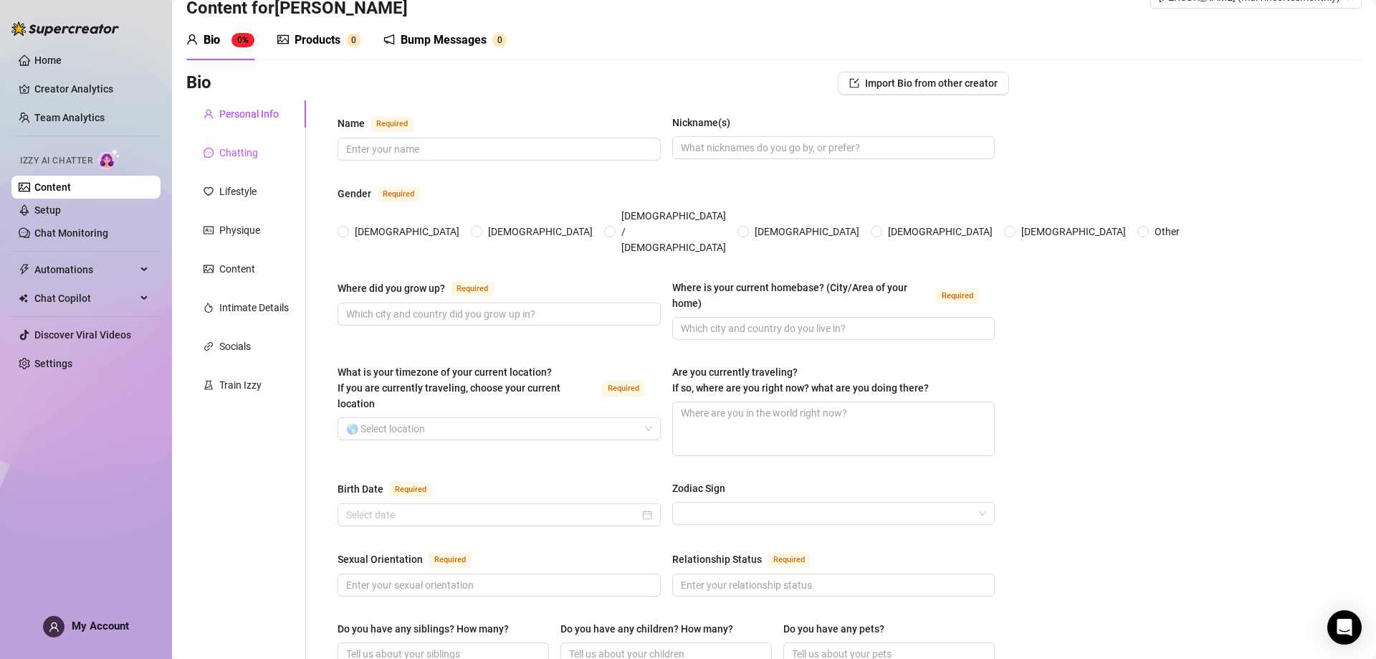
click at [216, 148] on div "Chatting" at bounding box center [231, 153] width 54 height 16
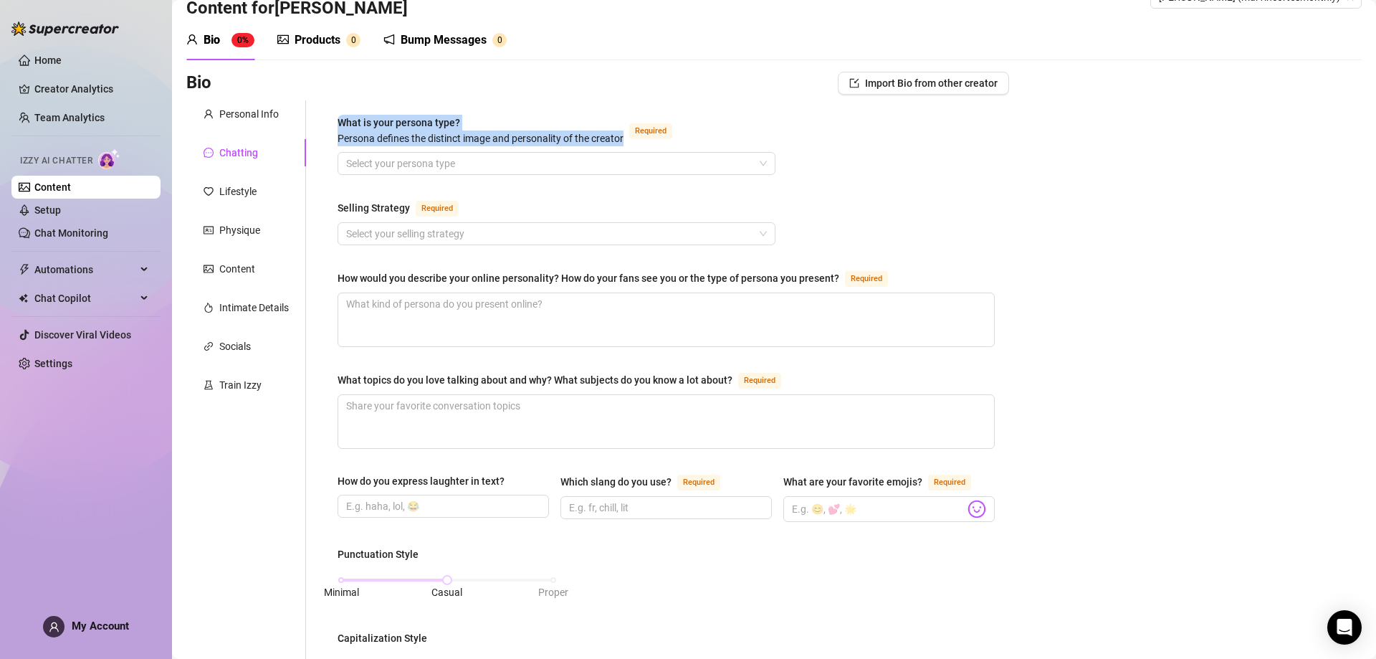
drag, startPoint x: 330, startPoint y: 115, endPoint x: 624, endPoint y: 140, distance: 295.0
click at [624, 140] on div "What is your persona type? [PERSON_NAME] defines the distinct image and persona…" at bounding box center [666, 636] width 686 height 1072
drag, startPoint x: 335, startPoint y: 202, endPoint x: 418, endPoint y: 207, distance: 82.6
click at [418, 207] on div "What is your persona type? [PERSON_NAME] defines the distinct image and persona…" at bounding box center [666, 636] width 686 height 1072
click at [604, 230] on input "Selling Strategy Required" at bounding box center [550, 234] width 408 height 22
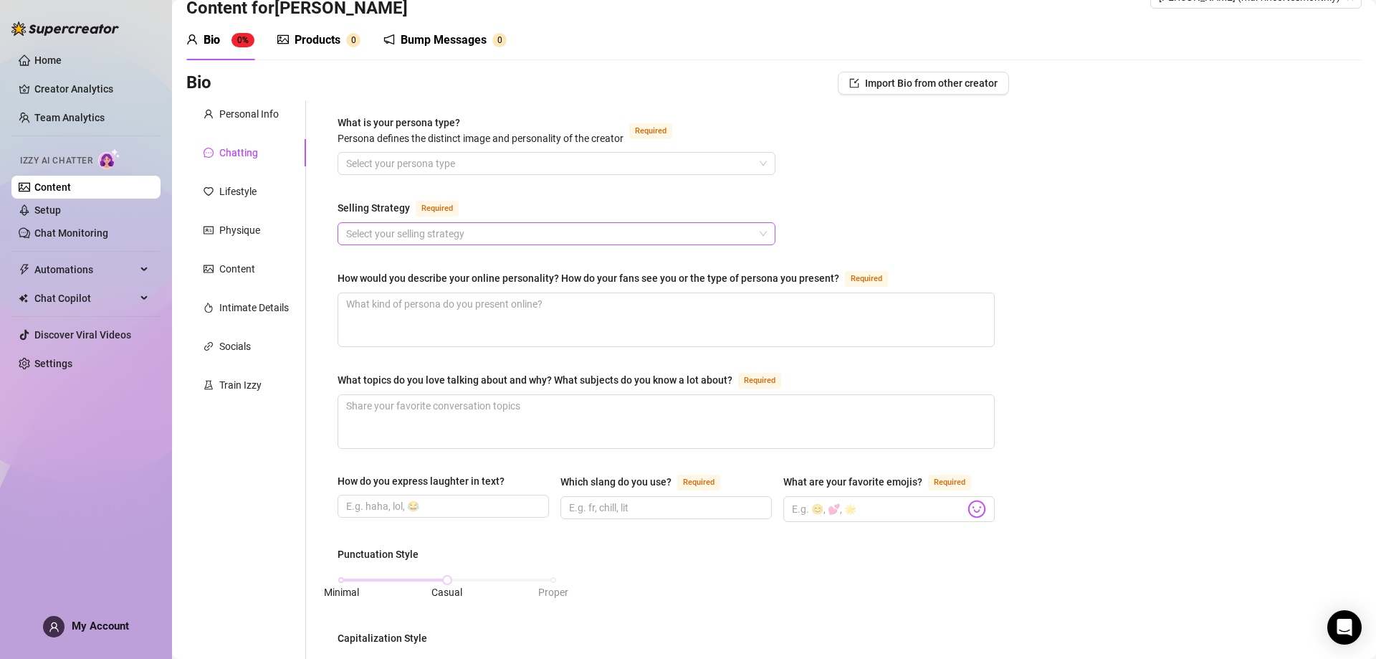
click at [506, 222] on div "Select your selling strategy" at bounding box center [557, 233] width 438 height 23
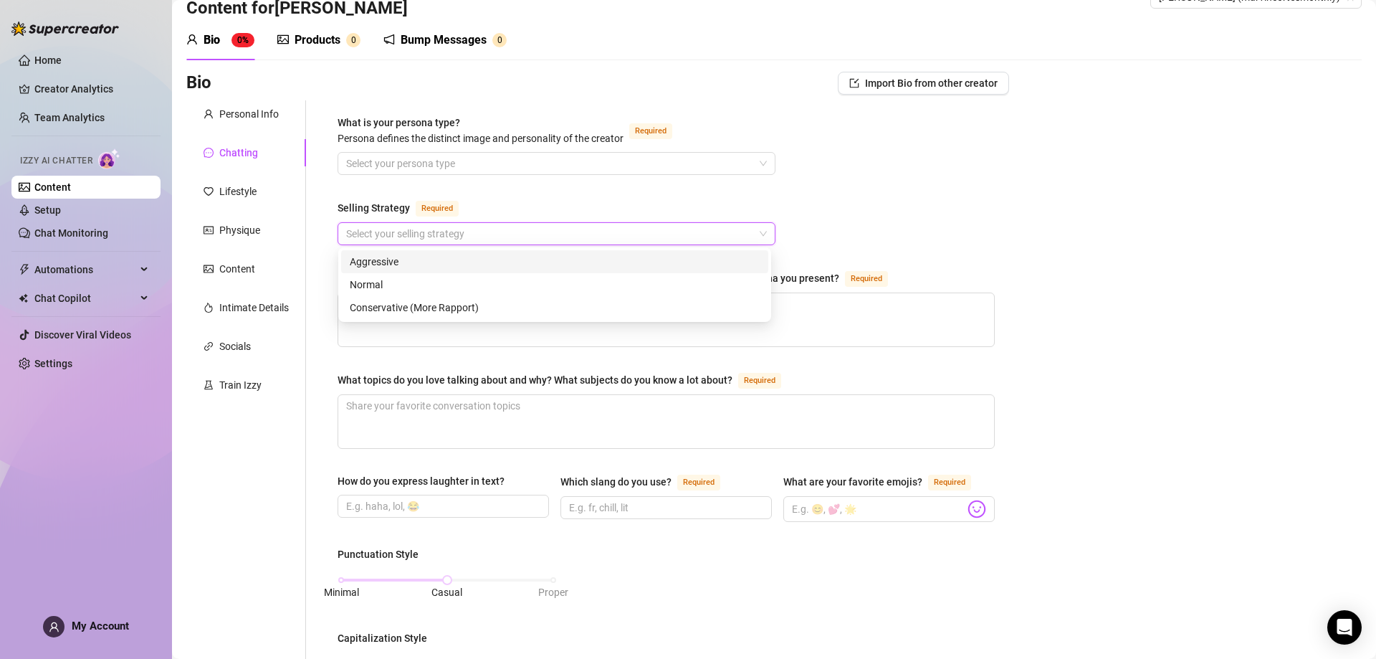
click at [506, 223] on input "Selling Strategy Required" at bounding box center [550, 234] width 408 height 22
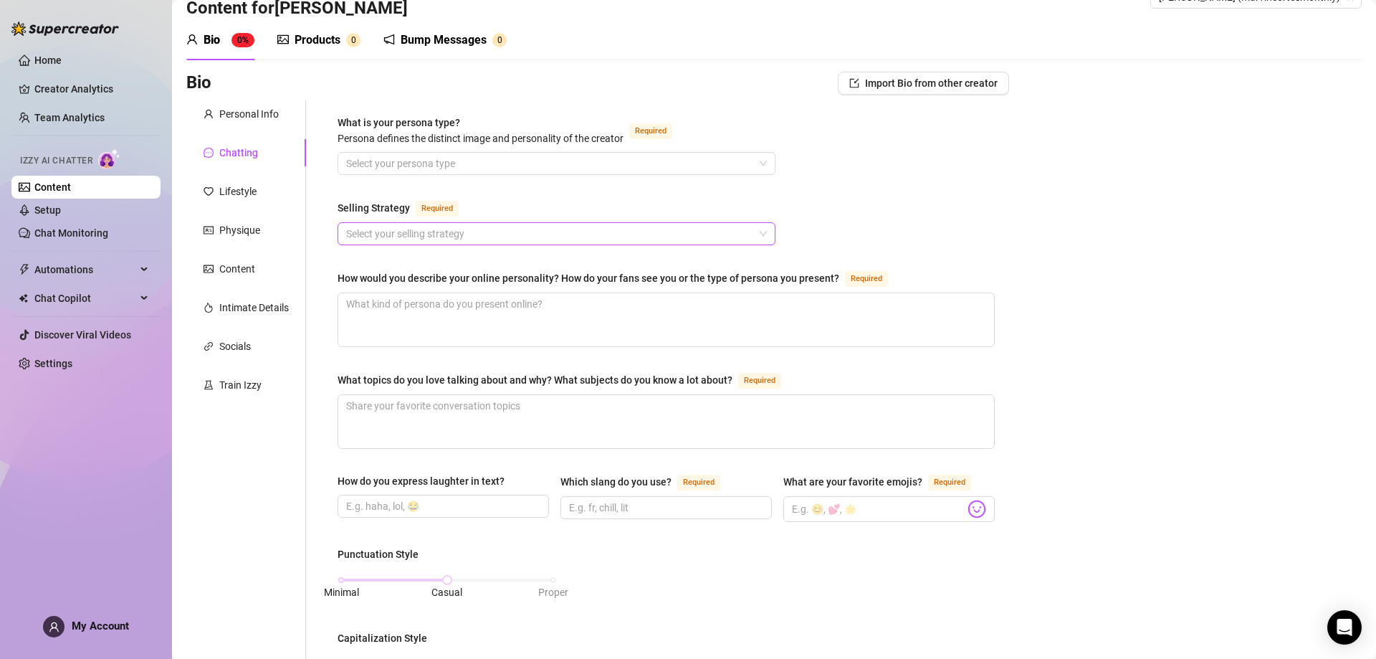
click at [440, 234] on input "Selling Strategy Required" at bounding box center [550, 234] width 408 height 22
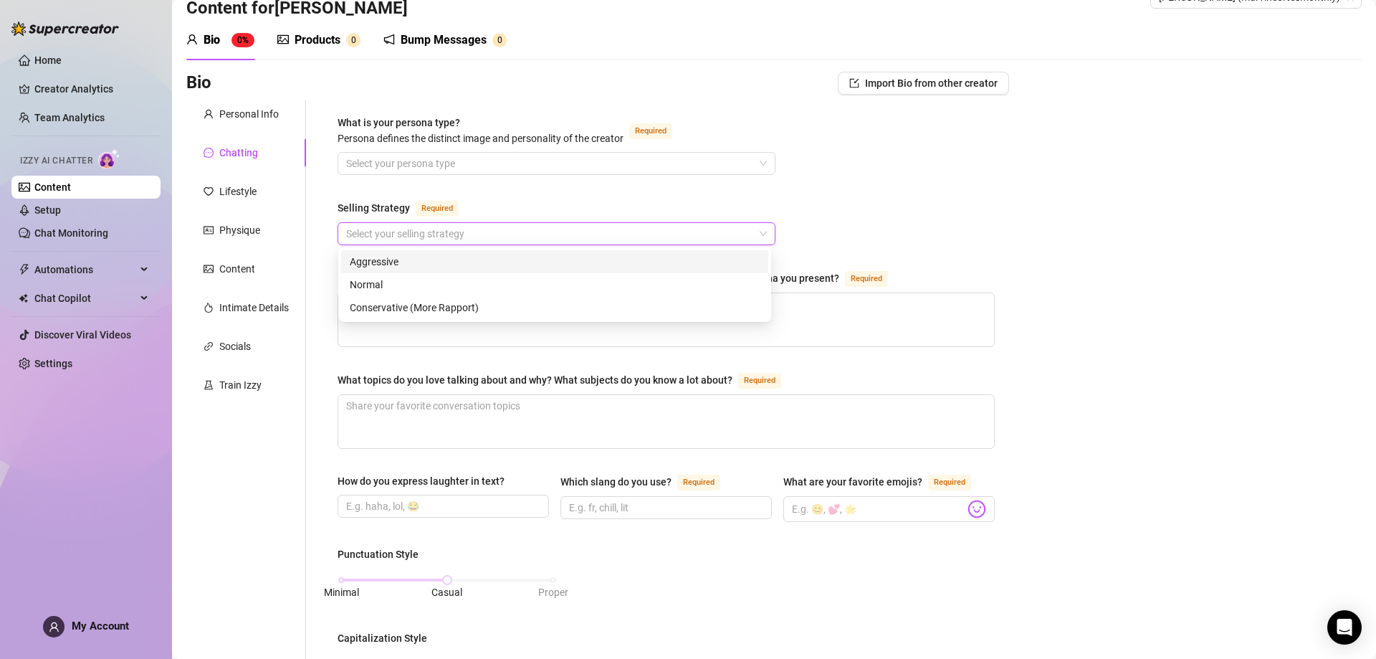
click at [440, 234] on input "Selling Strategy Required" at bounding box center [550, 234] width 408 height 22
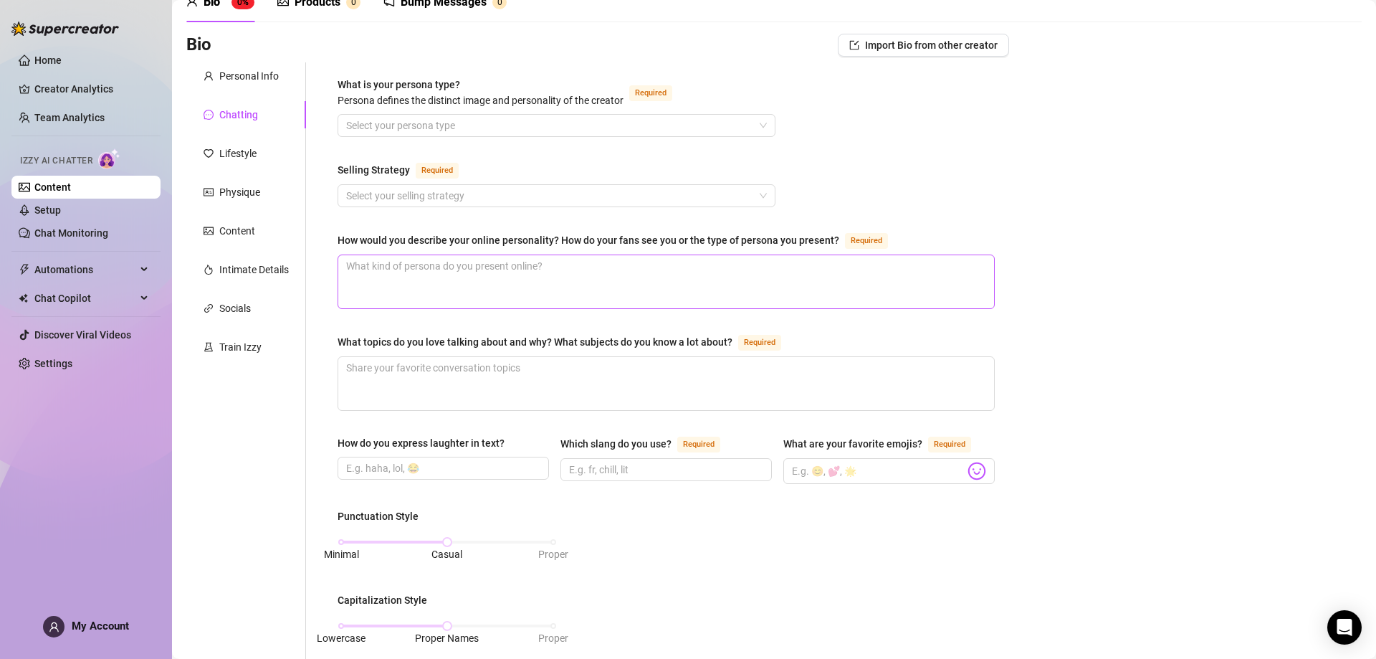
scroll to position [108, 0]
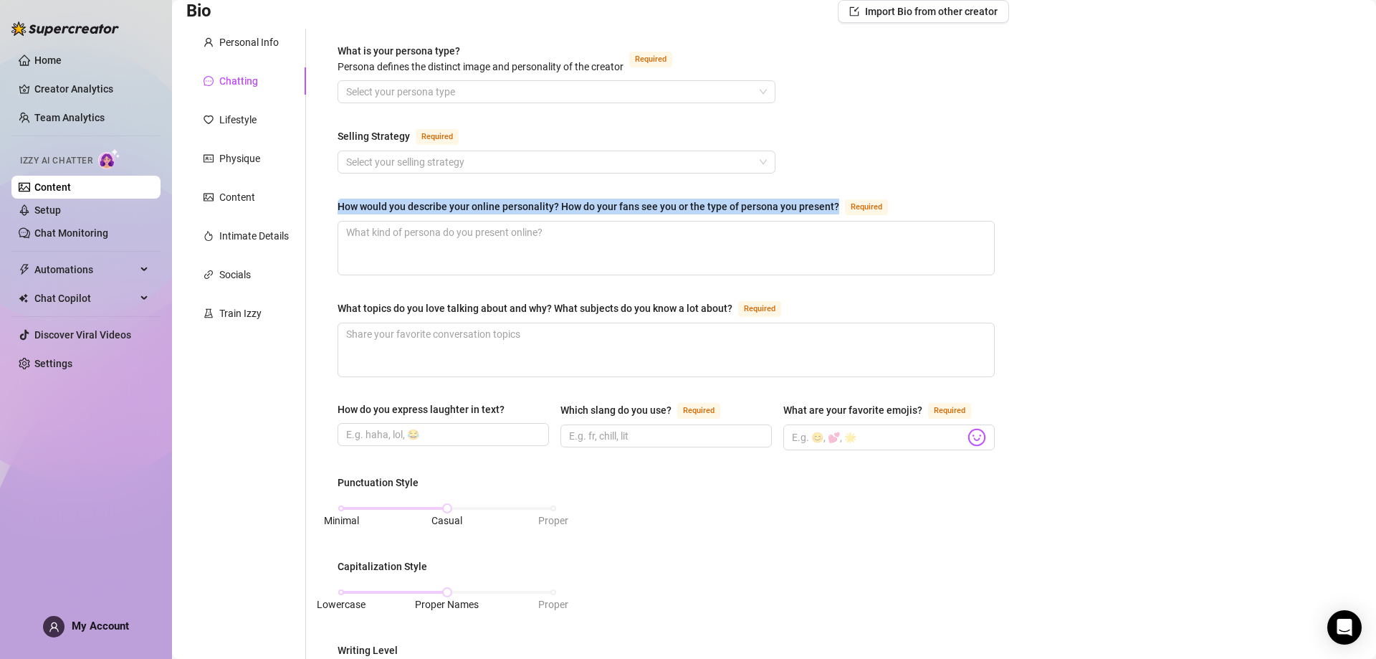
drag, startPoint x: 335, startPoint y: 201, endPoint x: 836, endPoint y: 209, distance: 501.8
click at [836, 209] on div "What is your persona type? [PERSON_NAME] defines the distinct image and persona…" at bounding box center [666, 565] width 686 height 1072
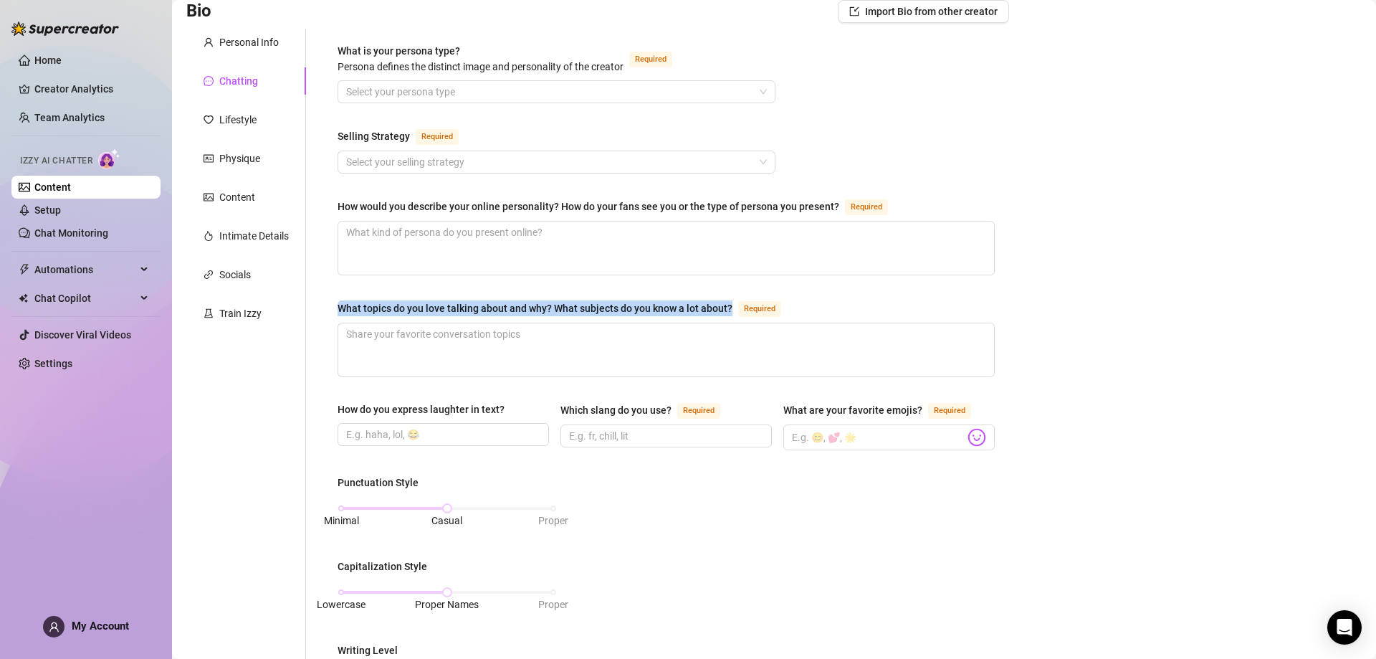
drag, startPoint x: 335, startPoint y: 300, endPoint x: 732, endPoint y: 302, distance: 397.1
click at [732, 302] on div "What is your persona type? [PERSON_NAME] defines the distinct image and persona…" at bounding box center [666, 565] width 686 height 1072
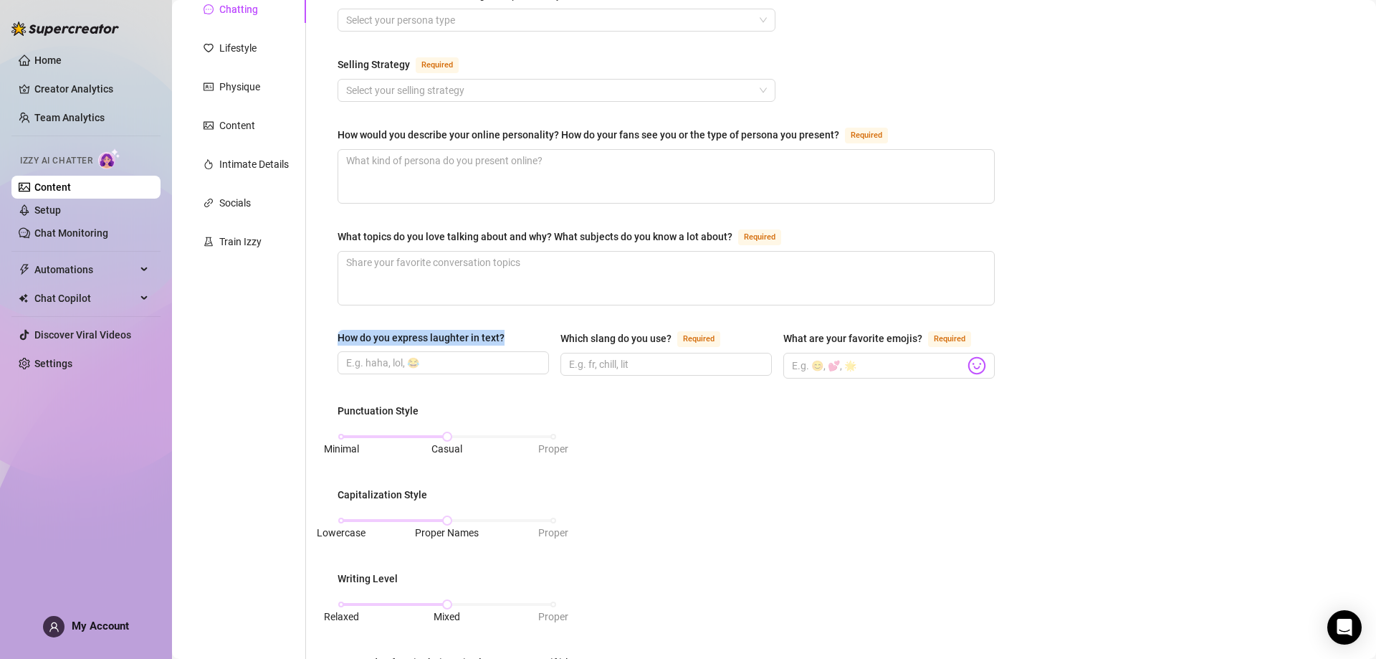
drag, startPoint x: 338, startPoint y: 332, endPoint x: 518, endPoint y: 332, distance: 179.9
click at [518, 332] on div "How do you express laughter in text?" at bounding box center [443, 341] width 211 height 22
drag, startPoint x: 553, startPoint y: 326, endPoint x: 677, endPoint y: 343, distance: 125.8
click at [677, 343] on div "What is your persona type? [PERSON_NAME] defines the distinct image and persona…" at bounding box center [666, 492] width 657 height 1043
drag, startPoint x: 779, startPoint y: 334, endPoint x: 921, endPoint y: 341, distance: 142.1
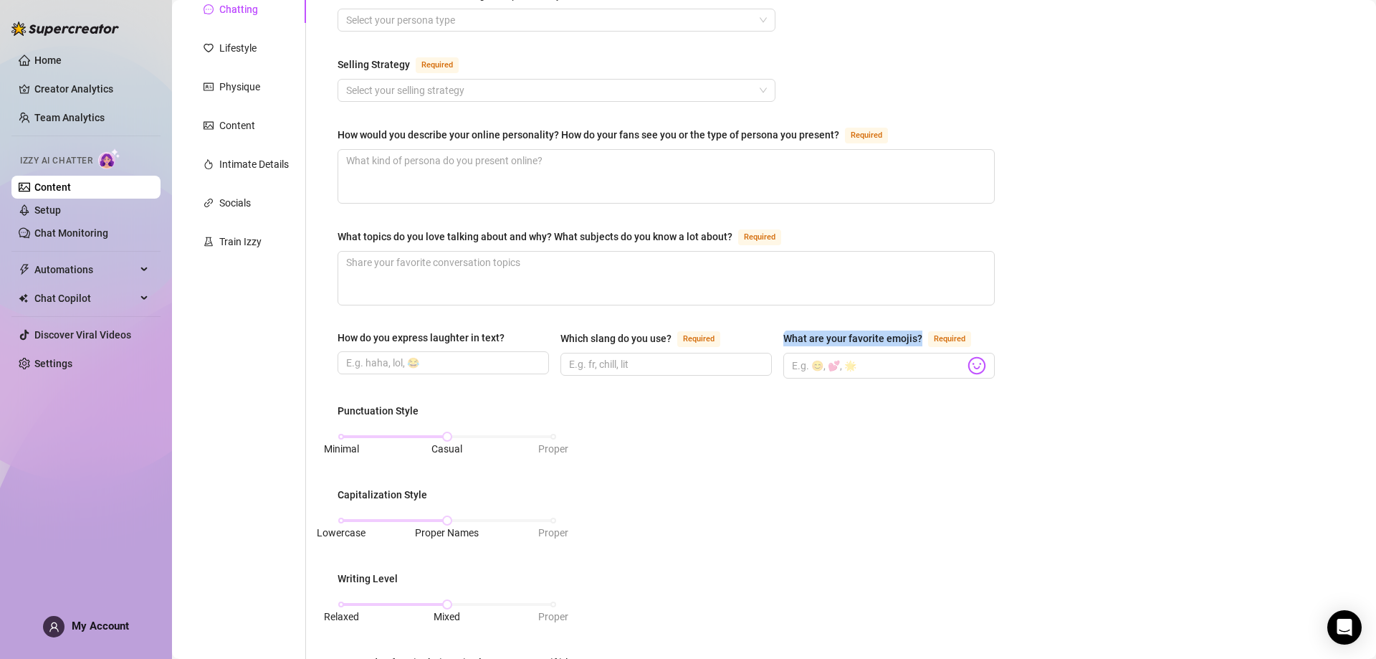
click at [921, 341] on div "What are your favorite emojis? Required" at bounding box center [880, 338] width 194 height 17
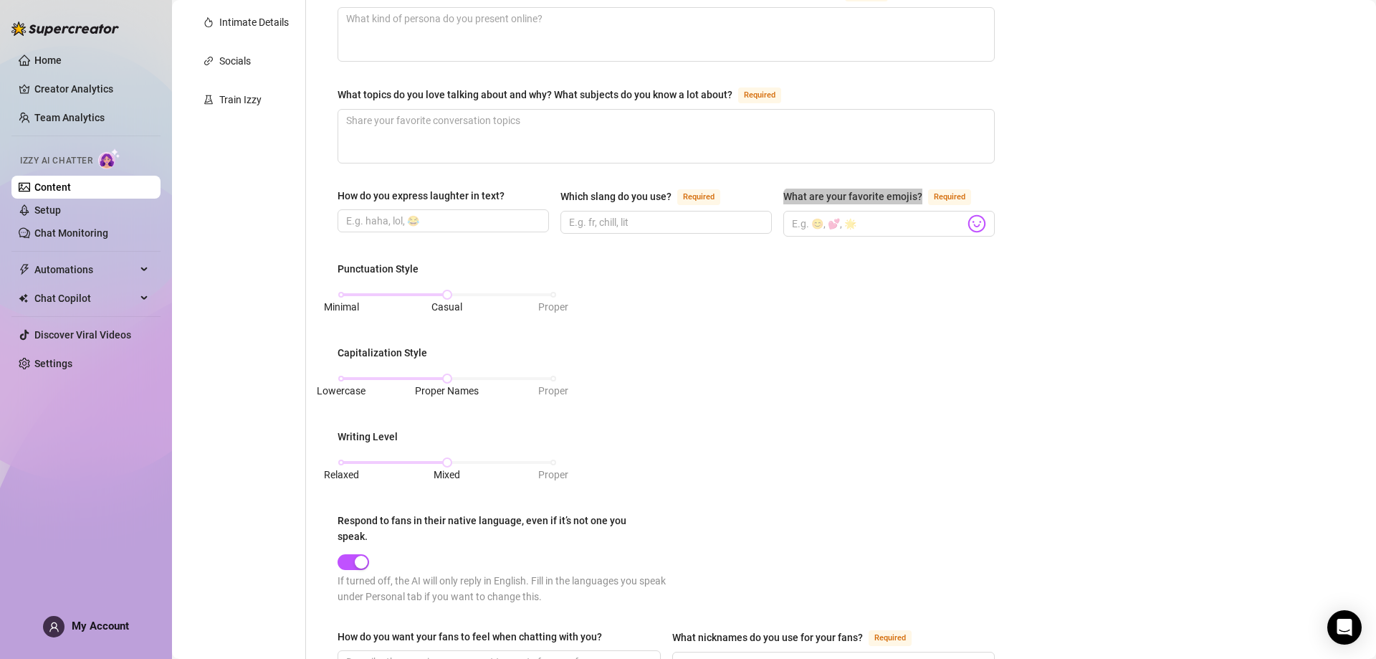
scroll to position [323, 0]
drag, startPoint x: 337, startPoint y: 260, endPoint x: 442, endPoint y: 262, distance: 105.4
click at [442, 262] on div "What is your persona type? [PERSON_NAME] defines the distinct image and persona…" at bounding box center [666, 350] width 686 height 1072
drag, startPoint x: 442, startPoint y: 349, endPoint x: 337, endPoint y: 335, distance: 106.2
click at [337, 335] on div "What is your persona type? [PERSON_NAME] defines the distinct image and persona…" at bounding box center [666, 350] width 686 height 1072
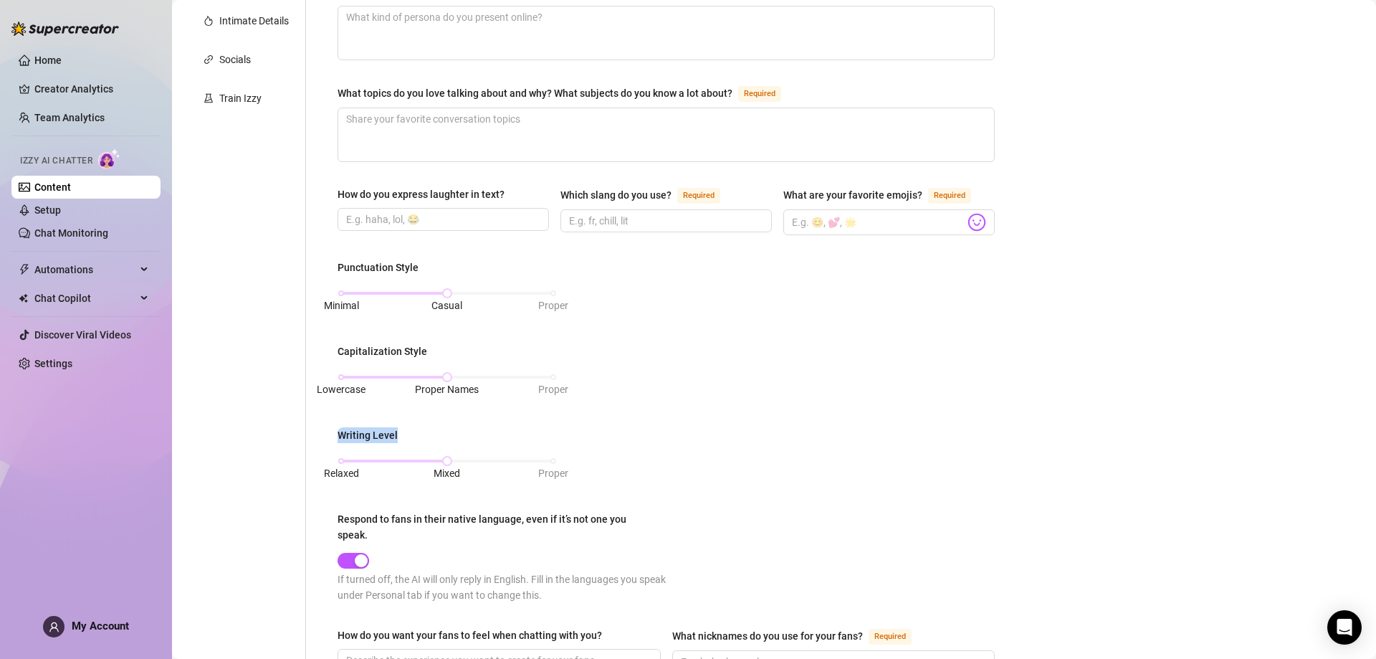
drag, startPoint x: 333, startPoint y: 434, endPoint x: 432, endPoint y: 432, distance: 99.7
click at [432, 432] on div "What is your persona type? [PERSON_NAME] defines the distinct image and persona…" at bounding box center [666, 350] width 686 height 1072
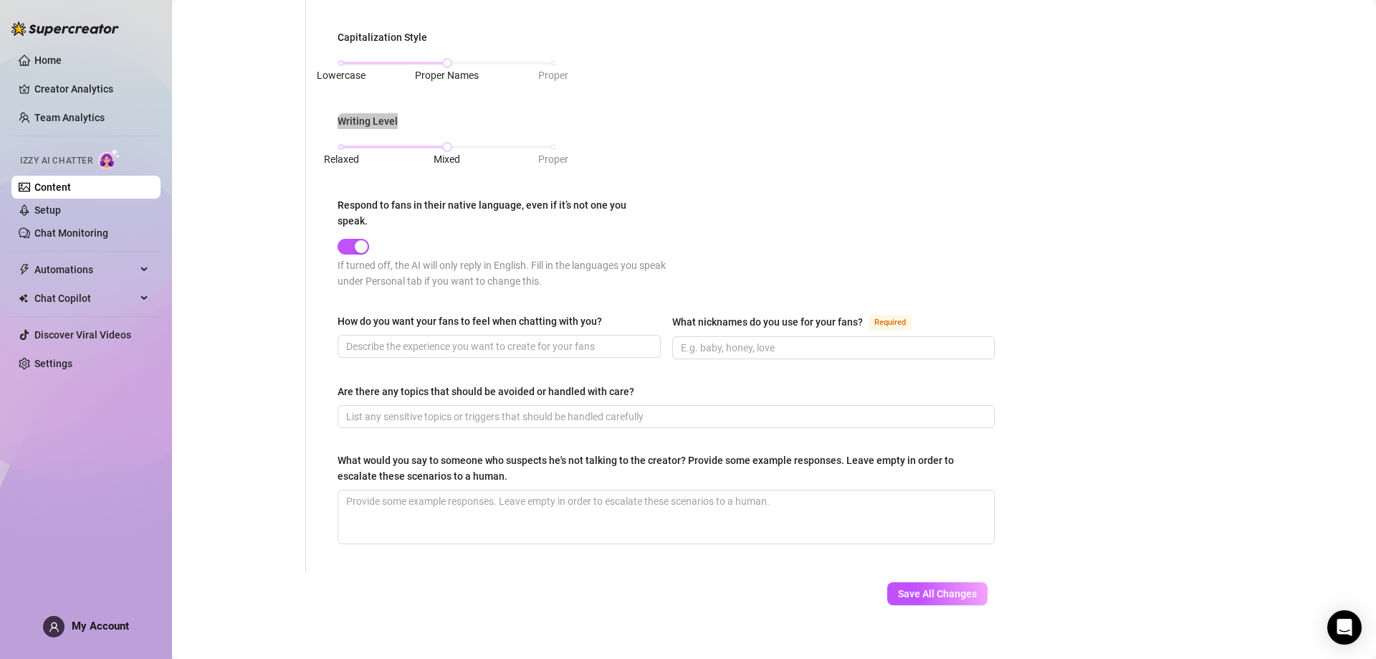
scroll to position [647, 0]
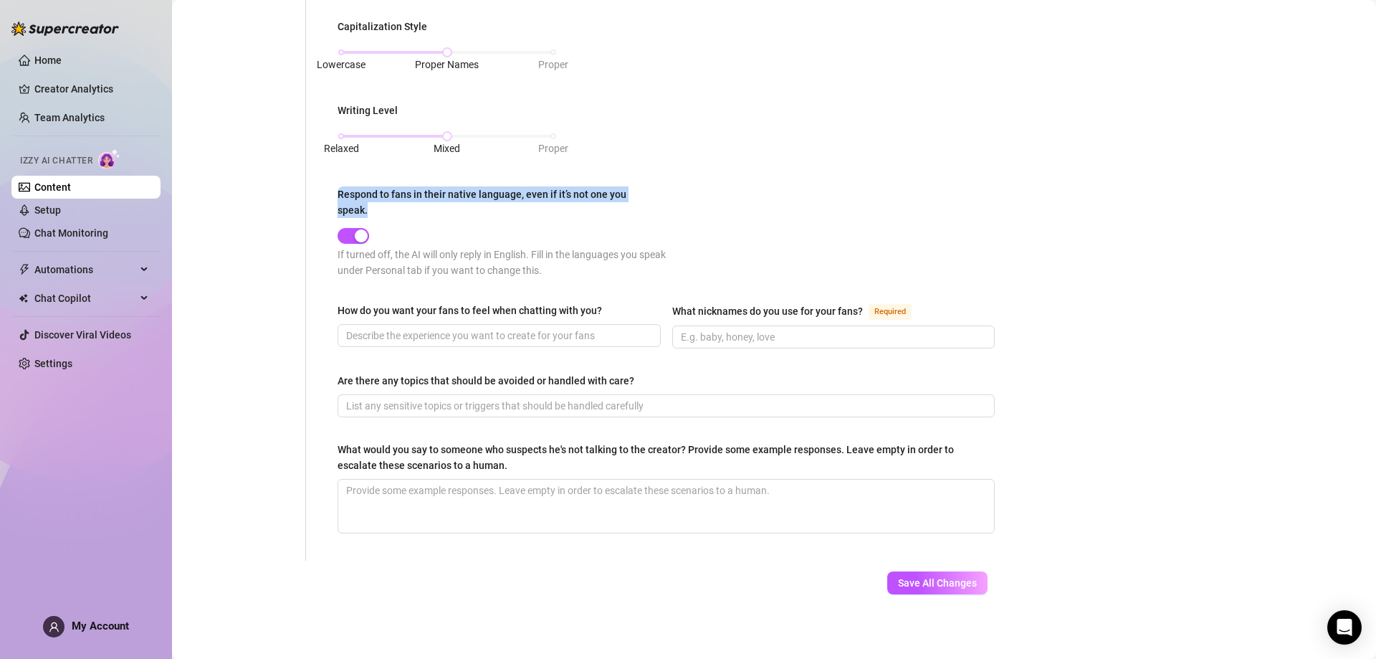
drag, startPoint x: 335, startPoint y: 186, endPoint x: 373, endPoint y: 213, distance: 45.7
click at [373, 213] on div "What is your persona type? [PERSON_NAME] defines the distinct image and persona…" at bounding box center [666, 25] width 686 height 1072
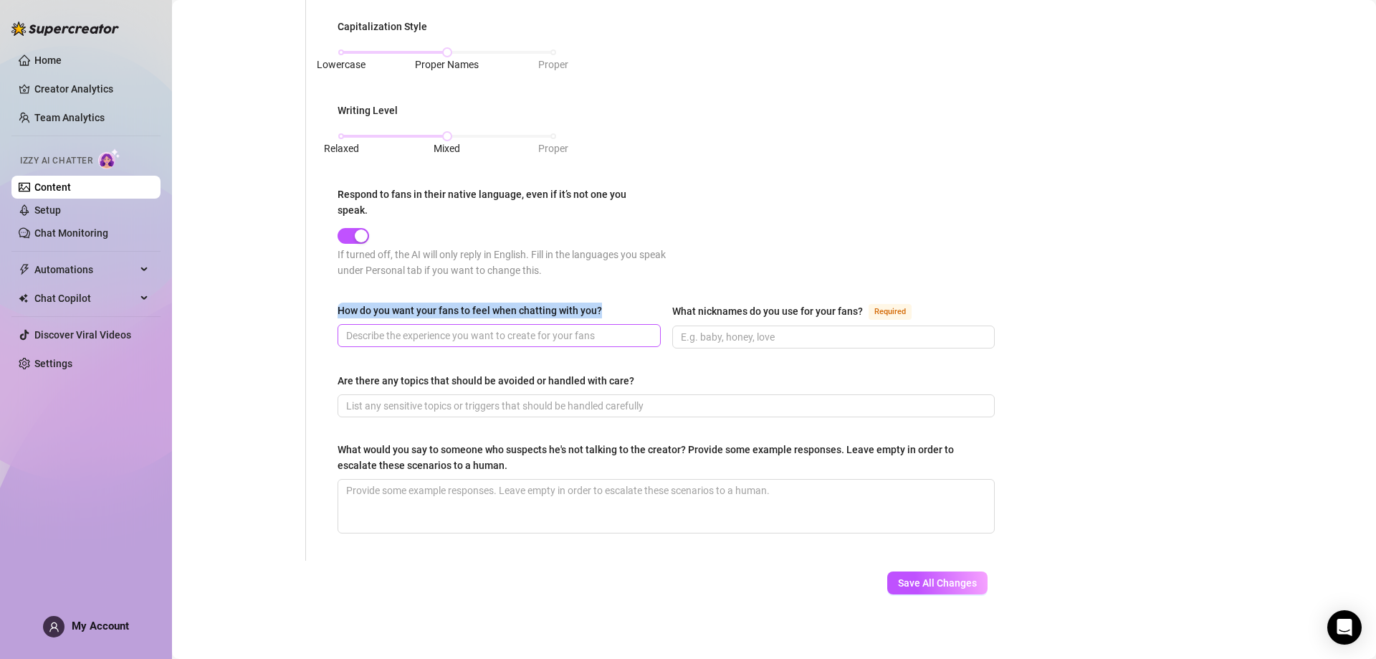
drag, startPoint x: 333, startPoint y: 313, endPoint x: 591, endPoint y: 326, distance: 259.1
click at [591, 326] on div "What is your persona type? [PERSON_NAME] defines the distinct image and persona…" at bounding box center [666, 25] width 686 height 1072
drag, startPoint x: 667, startPoint y: 308, endPoint x: 863, endPoint y: 310, distance: 196.4
click at [863, 310] on div "How do you want your fans to feel when chatting with you? What nicknames do you…" at bounding box center [666, 331] width 657 height 59
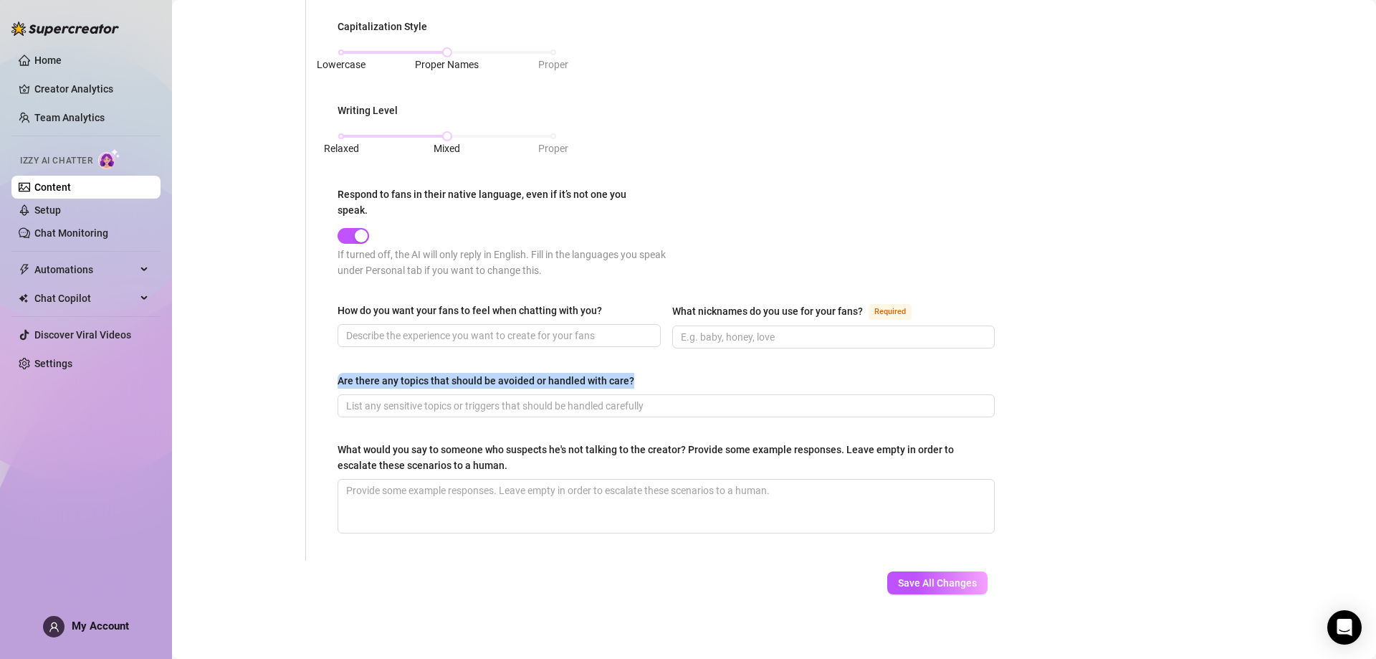
drag, startPoint x: 340, startPoint y: 376, endPoint x: 659, endPoint y: 385, distance: 319.1
click at [659, 385] on div "Are there any topics that should be avoided or handled with care?" at bounding box center [666, 384] width 657 height 22
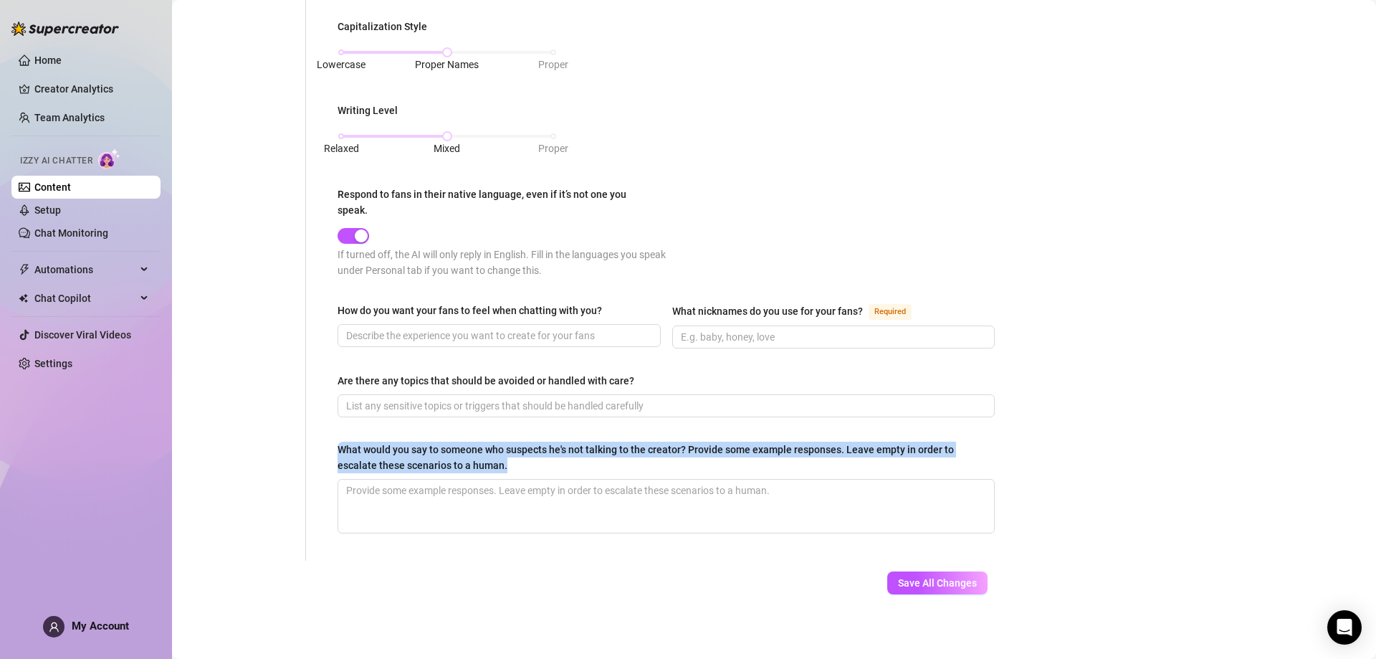
drag, startPoint x: 336, startPoint y: 442, endPoint x: 516, endPoint y: 467, distance: 181.7
click at [516, 467] on div "What is your persona type? [PERSON_NAME] defines the distinct image and persona…" at bounding box center [666, 25] width 686 height 1072
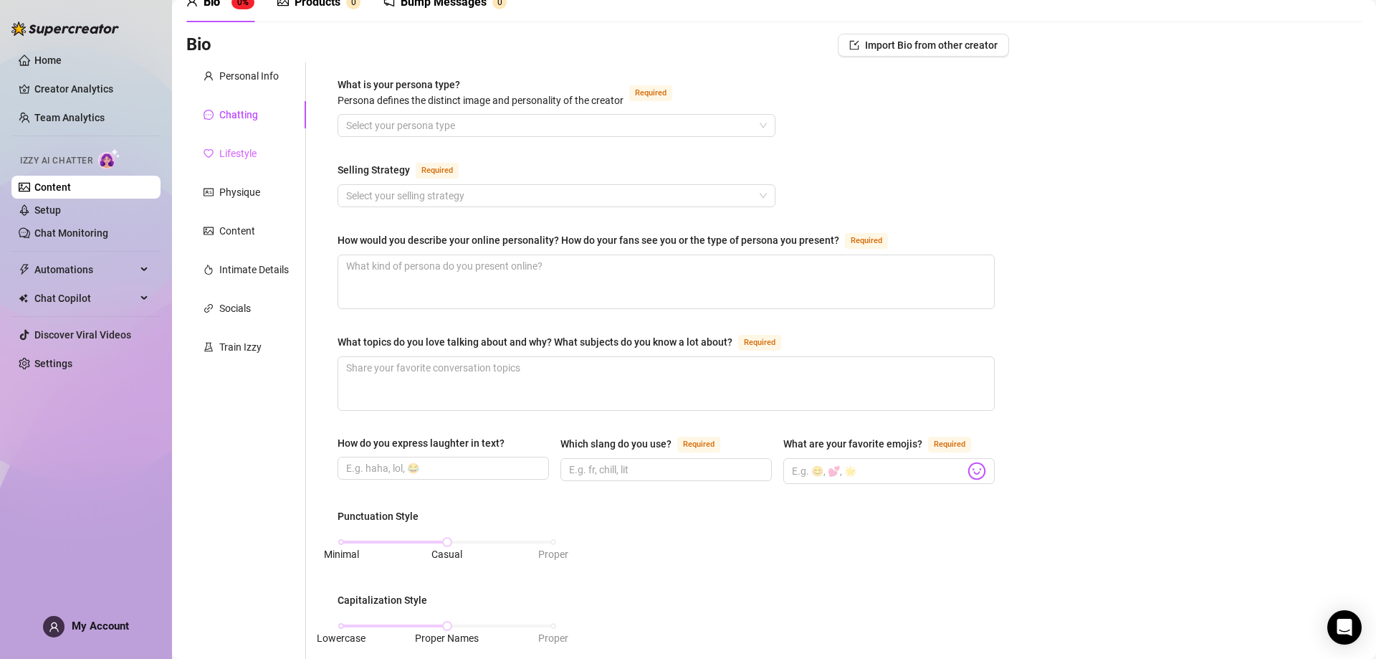
scroll to position [2, 0]
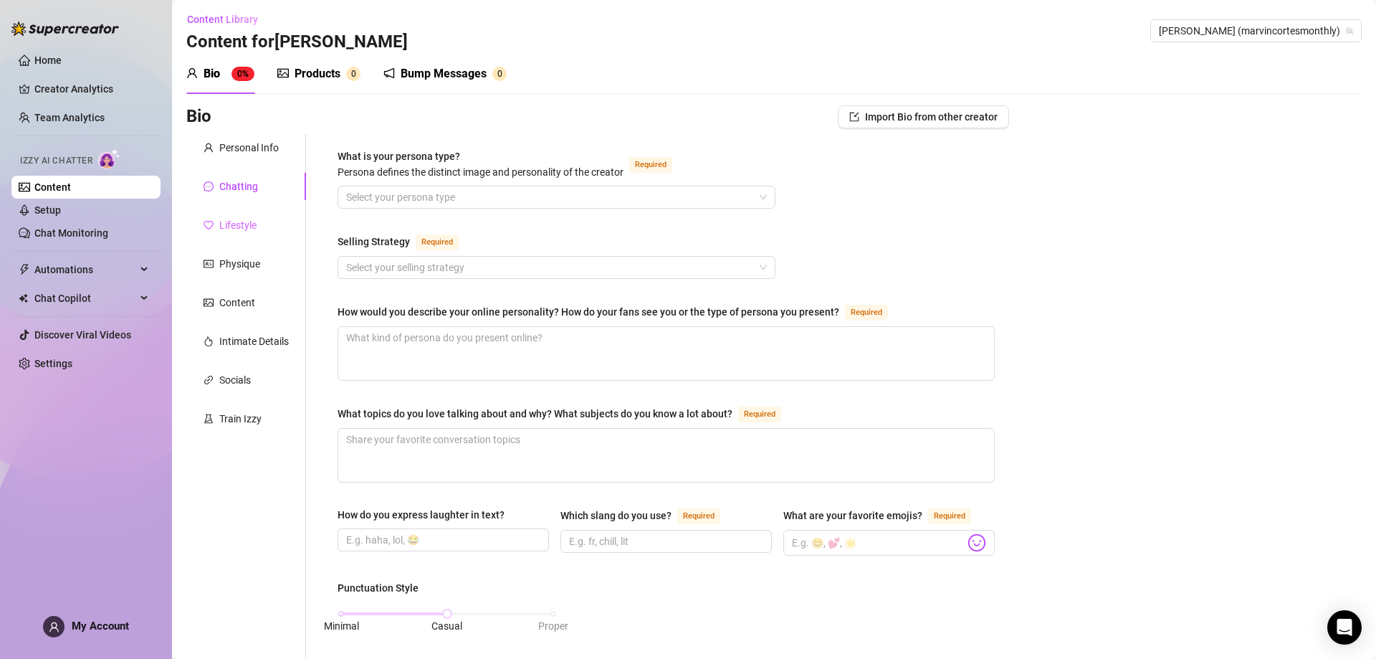
click at [249, 235] on div "Lifestyle" at bounding box center [246, 224] width 120 height 27
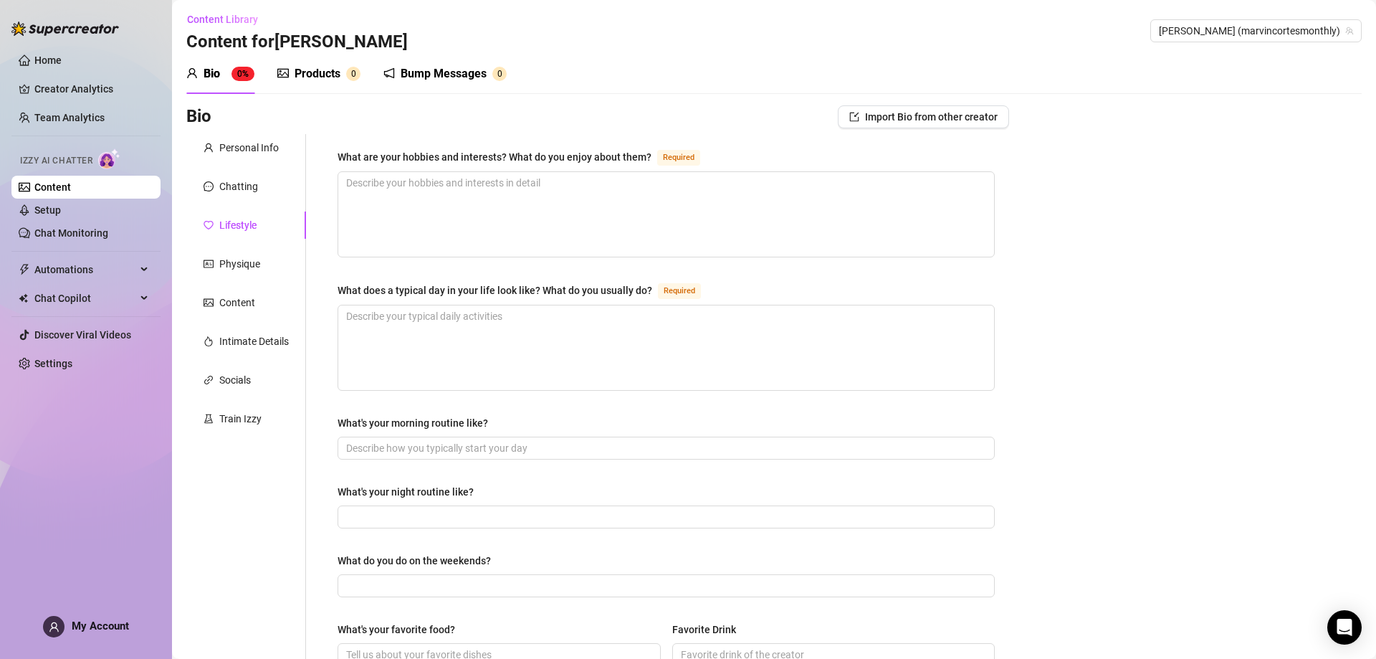
click at [335, 140] on div "What are your hobbies and interests? What do you enjoy about them? Required Wha…" at bounding box center [666, 617] width 686 height 966
drag, startPoint x: 335, startPoint y: 140, endPoint x: 668, endPoint y: 167, distance: 333.6
click at [668, 167] on div "What are your hobbies and interests? What do you enjoy about them? Required Wha…" at bounding box center [666, 617] width 686 height 966
click at [647, 156] on div "What are your hobbies and interests? What do you enjoy about them?" at bounding box center [495, 157] width 314 height 16
click at [647, 172] on textarea "What are your hobbies and interests? What do you enjoy about them? Required" at bounding box center [666, 214] width 656 height 85
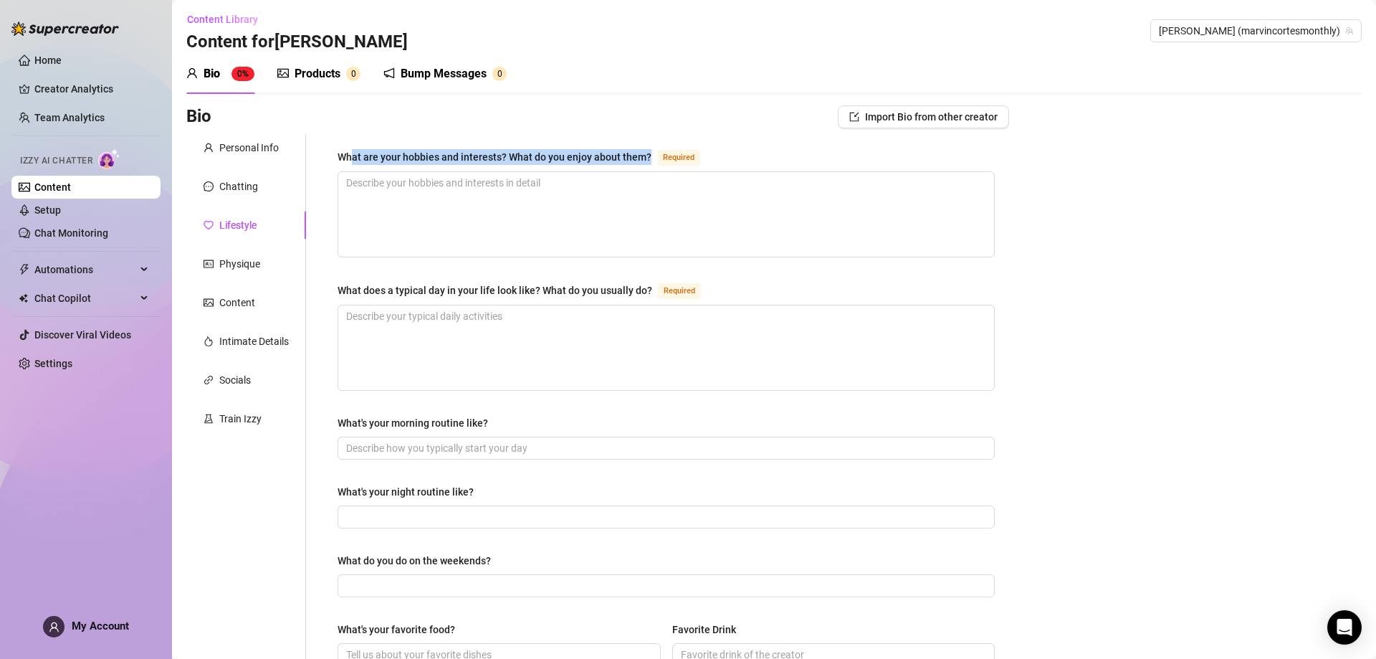
drag, startPoint x: 650, startPoint y: 156, endPoint x: 350, endPoint y: 152, distance: 300.4
click at [350, 152] on div "What are your hobbies and interests? What do you enjoy about them? Required" at bounding box center [522, 156] width 368 height 17
drag, startPoint x: 338, startPoint y: 152, endPoint x: 647, endPoint y: 158, distance: 309.0
click at [647, 158] on div "What are your hobbies and interests? What do you enjoy about them?" at bounding box center [495, 157] width 314 height 16
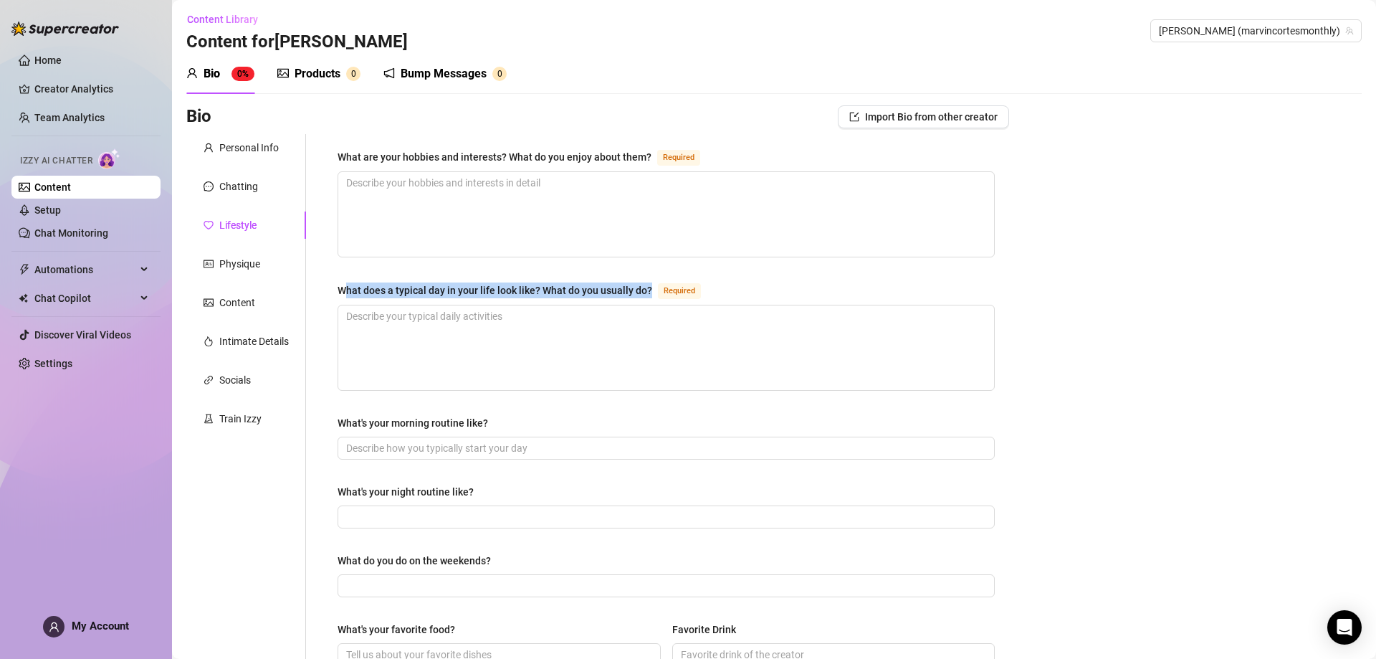
drag, startPoint x: 345, startPoint y: 288, endPoint x: 640, endPoint y: 286, distance: 294.6
click at [647, 286] on div "What does a typical day in your life look like? What do you usually do?" at bounding box center [495, 290] width 315 height 16
drag, startPoint x: 649, startPoint y: 286, endPoint x: 328, endPoint y: 277, distance: 320.5
click at [328, 277] on div "What are your hobbies and interests? What do you enjoy about them? Required Wha…" at bounding box center [666, 617] width 686 height 966
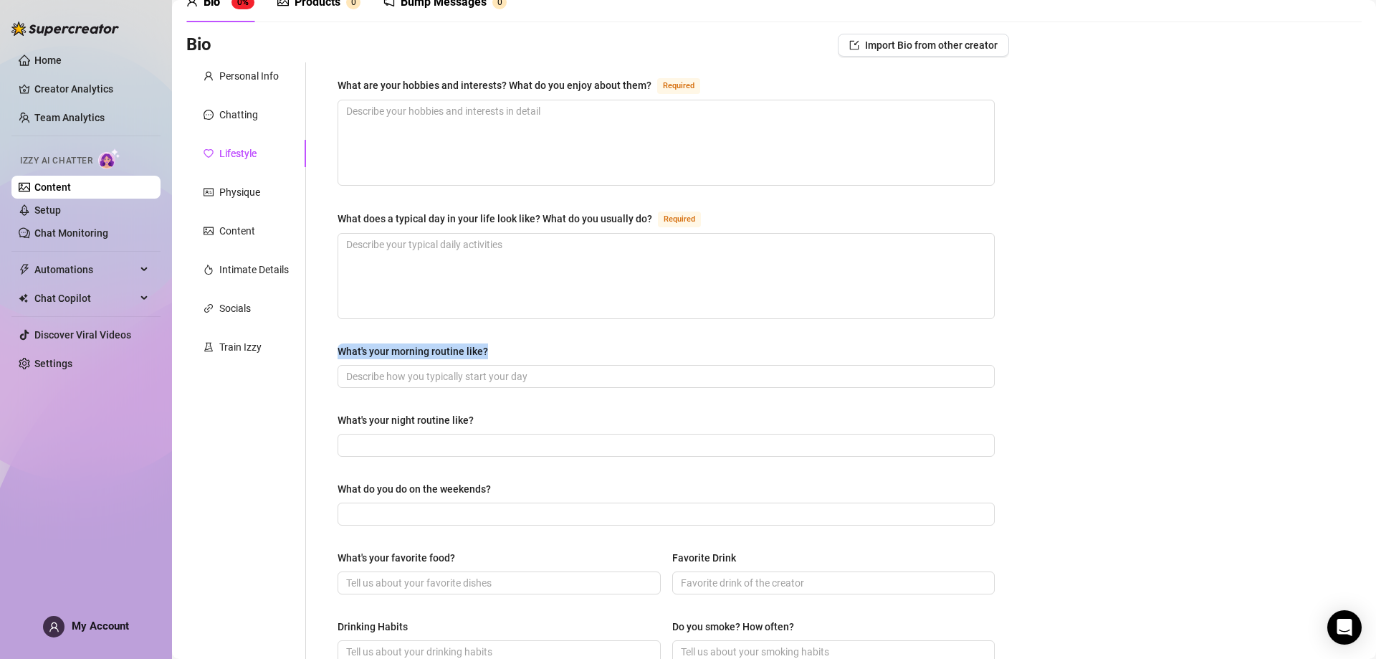
drag, startPoint x: 325, startPoint y: 348, endPoint x: 508, endPoint y: 348, distance: 182.8
click at [508, 348] on div "What are your hobbies and interests? What do you enjoy about them? Required Wha…" at bounding box center [666, 545] width 686 height 966
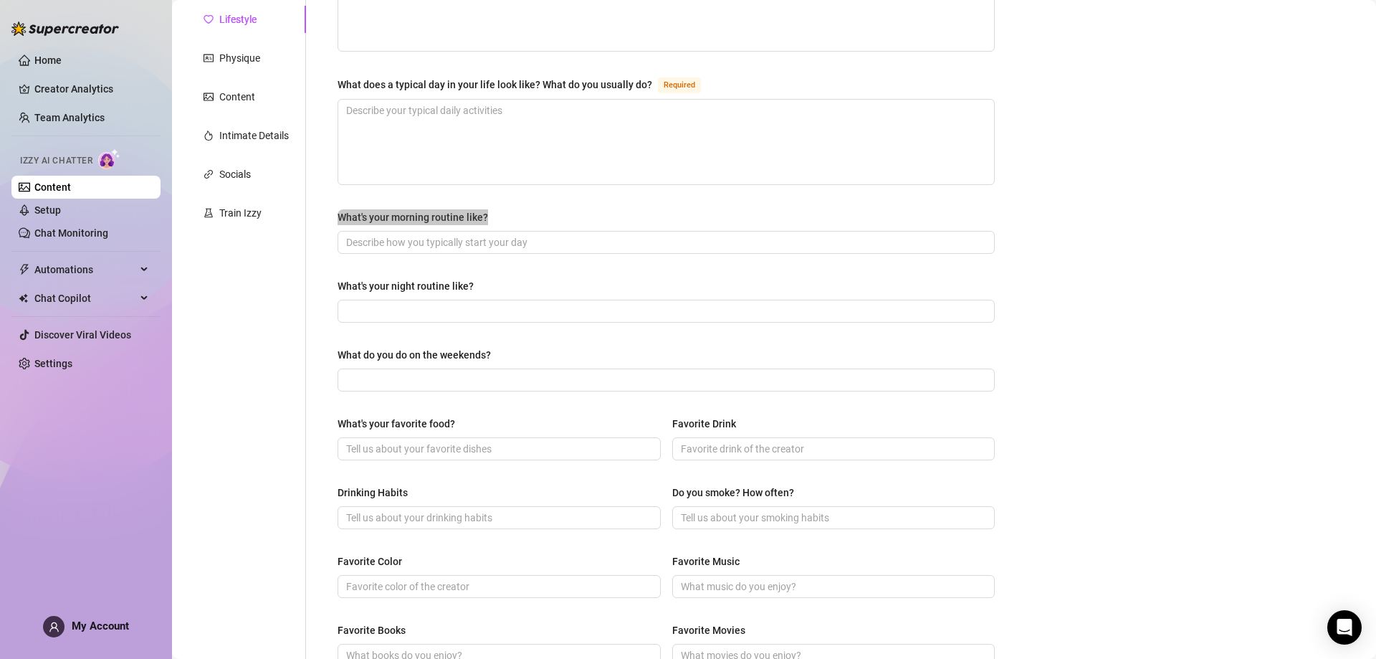
scroll to position [217, 0]
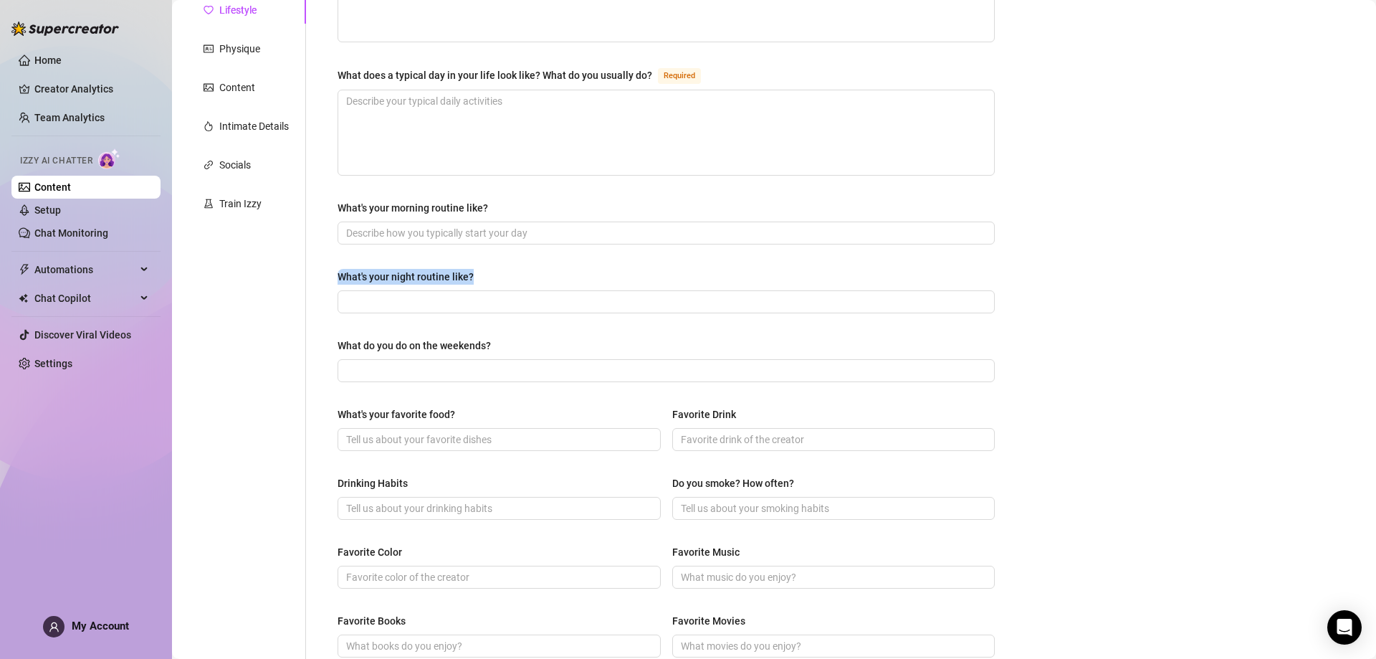
drag, startPoint x: 330, startPoint y: 267, endPoint x: 516, endPoint y: 275, distance: 186.5
click at [516, 275] on div "What are your hobbies and interests? What do you enjoy about them? Required Wha…" at bounding box center [666, 402] width 686 height 966
drag, startPoint x: 345, startPoint y: 341, endPoint x: 495, endPoint y: 334, distance: 149.3
click at [495, 334] on div "What are your hobbies and interests? What do you enjoy about them? Required Wha…" at bounding box center [666, 402] width 657 height 938
drag, startPoint x: 505, startPoint y: 343, endPoint x: 316, endPoint y: 335, distance: 188.7
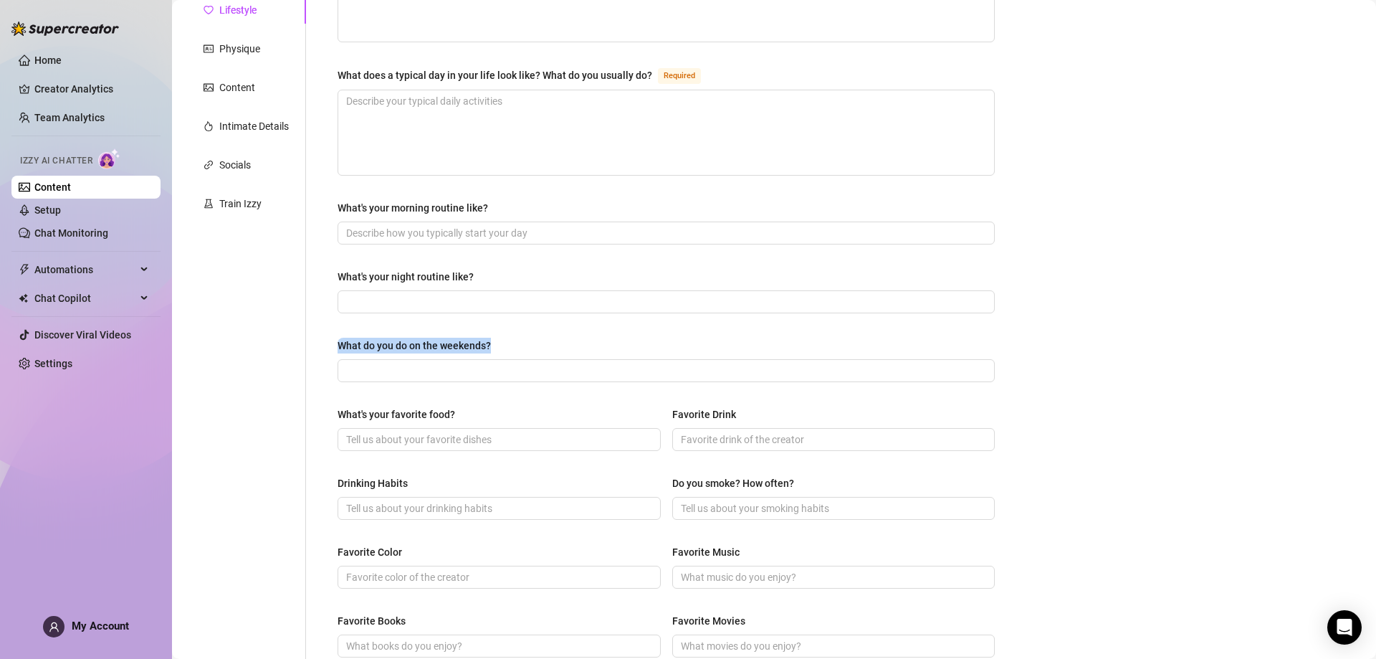
click at [316, 335] on div "What are your hobbies and interests? What do you enjoy about them? Required Wha…" at bounding box center [657, 402] width 703 height 966
drag, startPoint x: 456, startPoint y: 408, endPoint x: 328, endPoint y: 407, distance: 127.6
click at [328, 407] on div "What are your hobbies and interests? What do you enjoy about them? Required Wha…" at bounding box center [666, 402] width 686 height 966
drag, startPoint x: 739, startPoint y: 411, endPoint x: 633, endPoint y: 411, distance: 106.1
click at [633, 411] on div "What's your favorite food? Favorite Drink" at bounding box center [666, 434] width 657 height 57
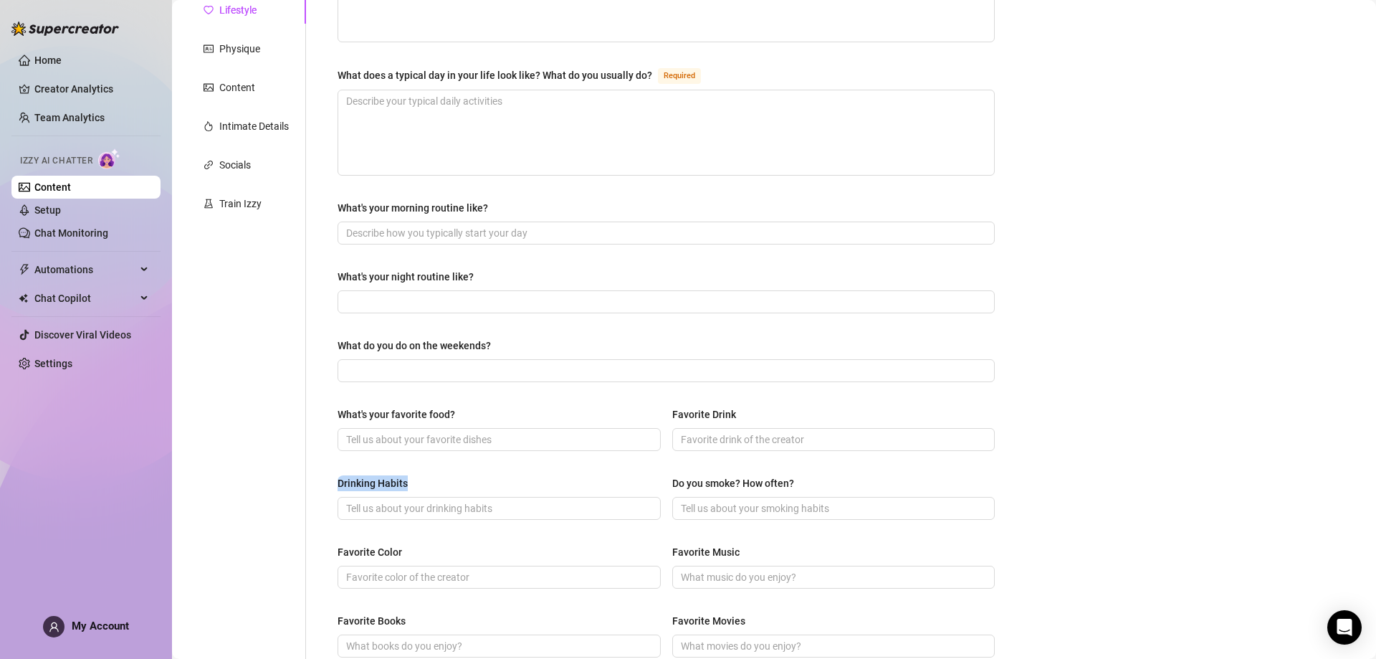
drag, startPoint x: 408, startPoint y: 478, endPoint x: 320, endPoint y: 478, distance: 87.4
click at [320, 479] on div "What are your hobbies and interests? What do you enjoy about them? Required Wha…" at bounding box center [657, 402] width 703 height 966
drag, startPoint x: 663, startPoint y: 484, endPoint x: 877, endPoint y: 472, distance: 214.7
click at [877, 472] on div "What are your hobbies and interests? What do you enjoy about them? Required Wha…" at bounding box center [666, 402] width 657 height 938
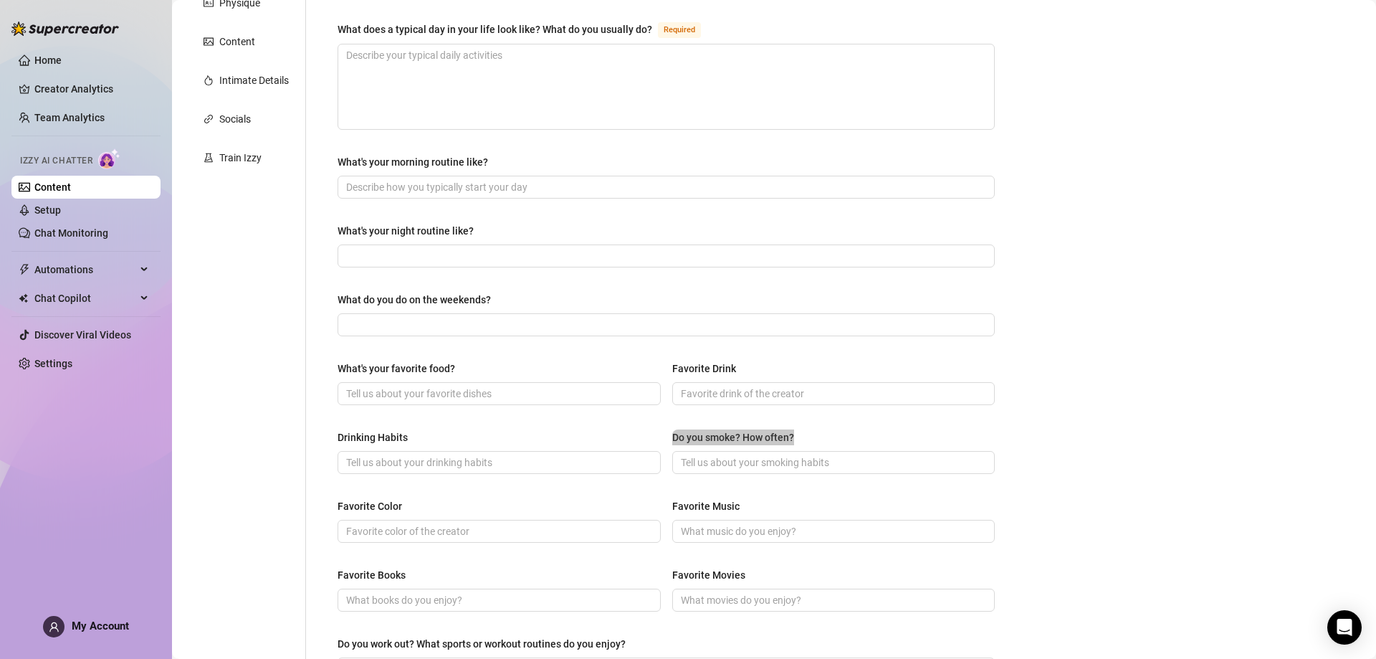
scroll to position [289, 0]
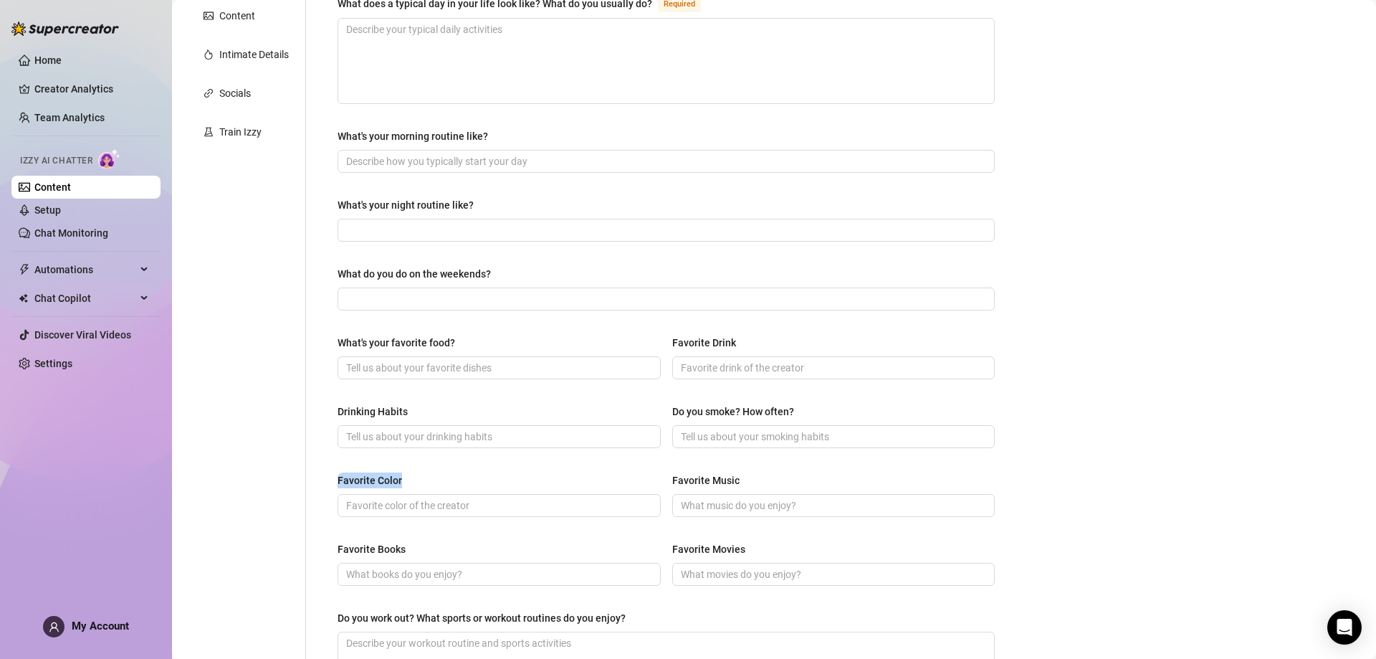
drag, startPoint x: 337, startPoint y: 469, endPoint x: 436, endPoint y: 479, distance: 99.4
click at [436, 479] on div "What are your hobbies and interests? What do you enjoy about them? Required Wha…" at bounding box center [666, 330] width 686 height 966
drag, startPoint x: 662, startPoint y: 476, endPoint x: 744, endPoint y: 474, distance: 81.7
click at [744, 474] on div "Favorite Color Favorite Music" at bounding box center [666, 500] width 657 height 57
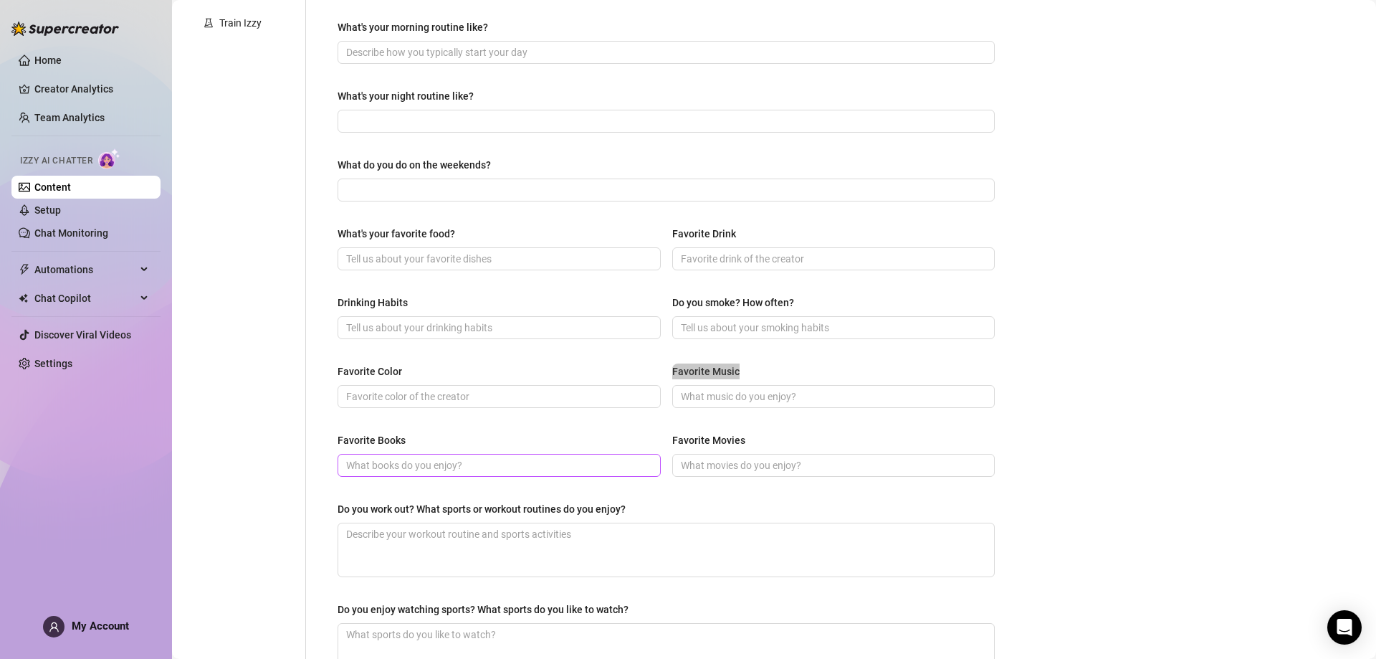
scroll to position [432, 0]
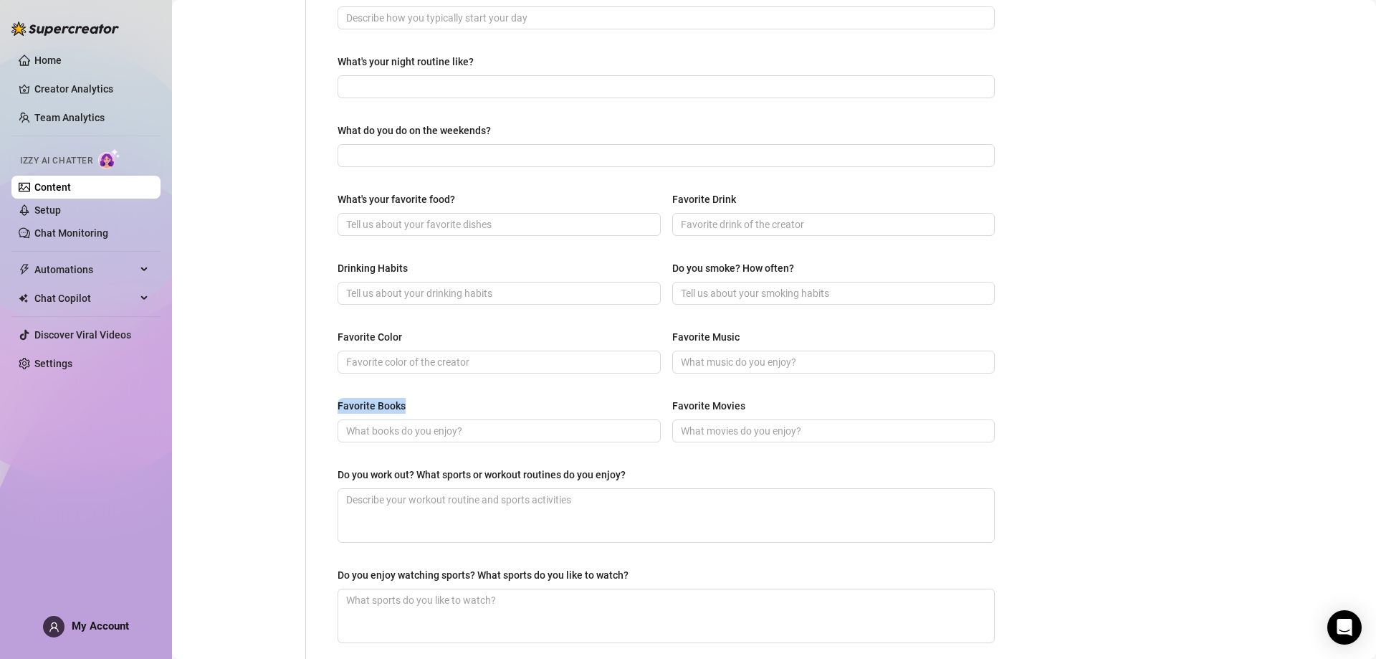
drag, startPoint x: 335, startPoint y: 397, endPoint x: 445, endPoint y: 398, distance: 110.4
click at [445, 398] on div "What are your hobbies and interests? What do you enjoy about them? Required Wha…" at bounding box center [666, 187] width 686 height 966
drag, startPoint x: 669, startPoint y: 393, endPoint x: 758, endPoint y: 402, distance: 89.4
click at [758, 402] on div "What are your hobbies and interests? What do you enjoy about them? Required Wha…" at bounding box center [666, 187] width 657 height 938
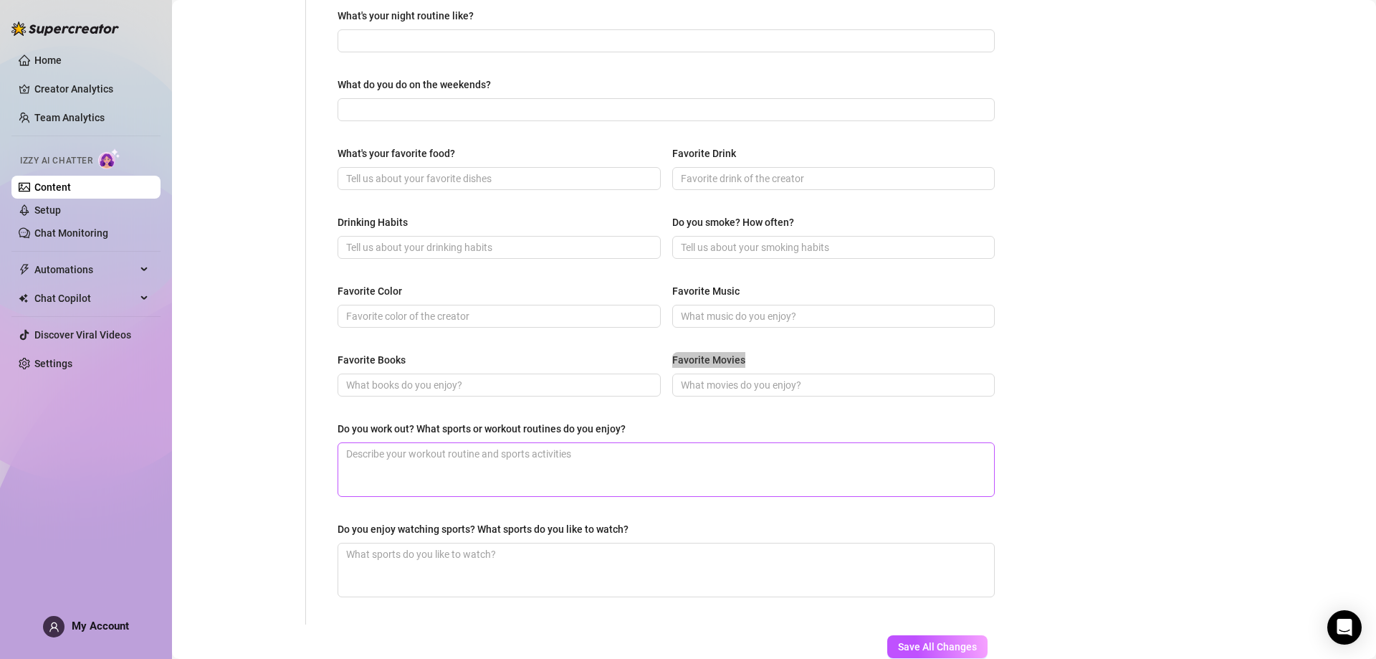
scroll to position [504, 0]
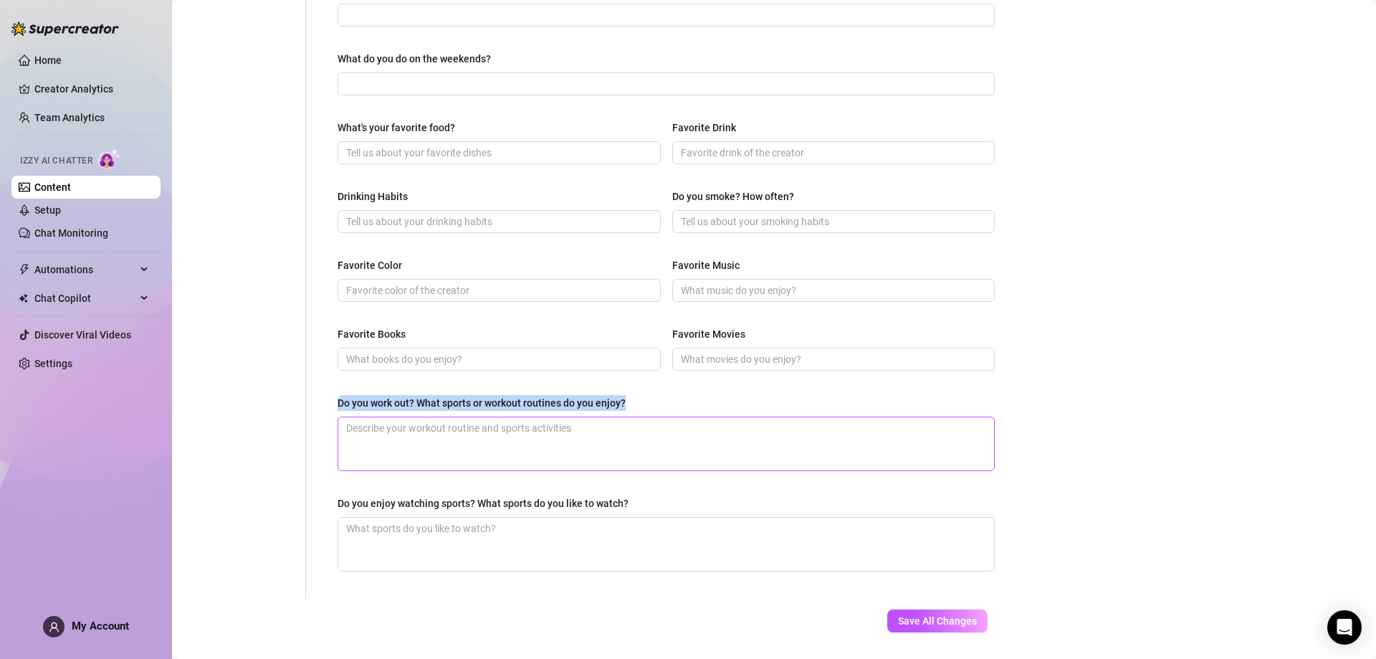
drag, startPoint x: 338, startPoint y: 396, endPoint x: 629, endPoint y: 425, distance: 293.2
click at [629, 425] on div "Do you work out? What sports or workout routines do you enjoy?" at bounding box center [666, 433] width 657 height 76
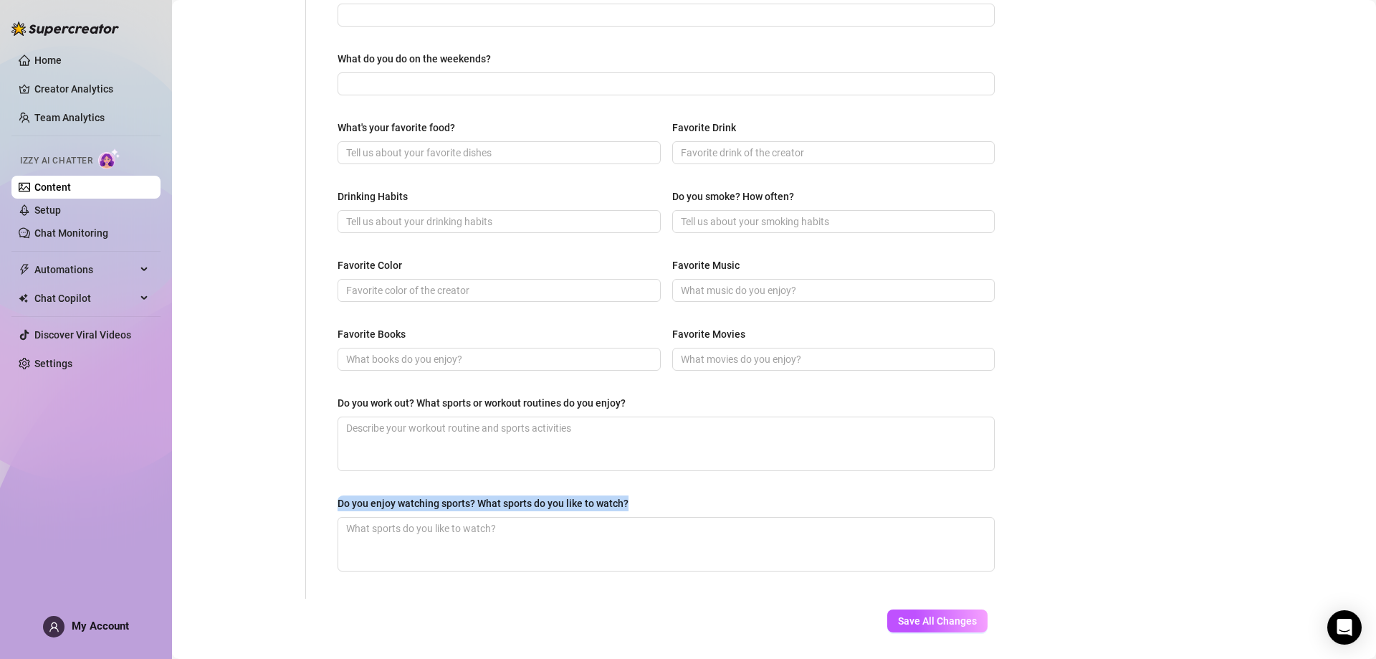
drag, startPoint x: 332, startPoint y: 496, endPoint x: 639, endPoint y: 504, distance: 306.9
click at [639, 504] on div "What are your hobbies and interests? What do you enjoy about them? Required Wha…" at bounding box center [666, 115] width 686 height 966
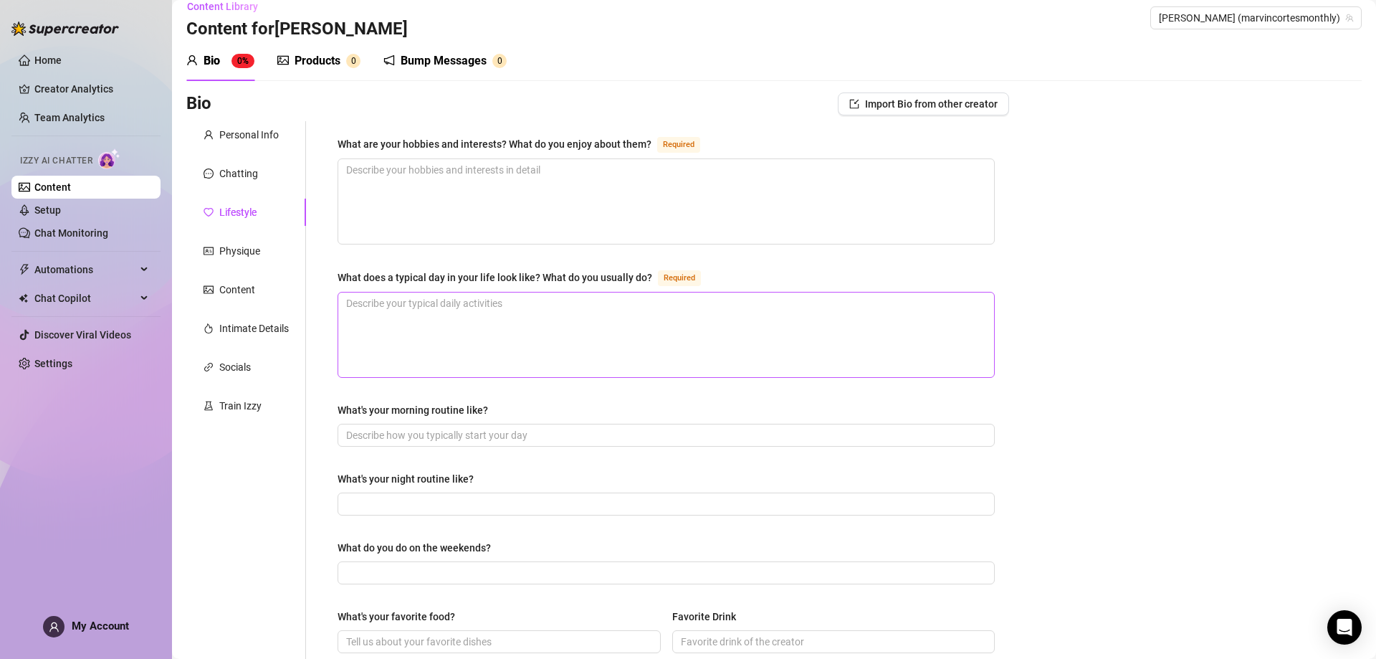
scroll to position [0, 0]
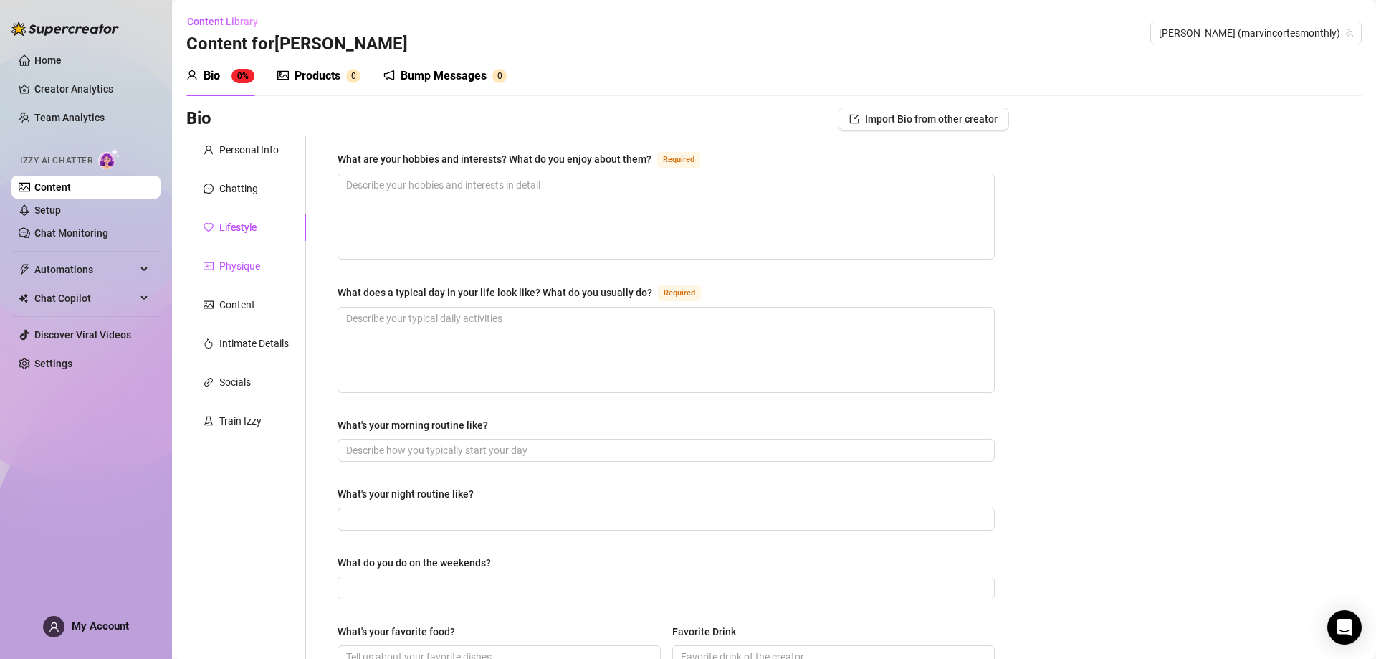
click at [248, 268] on div "Physique" at bounding box center [239, 266] width 41 height 16
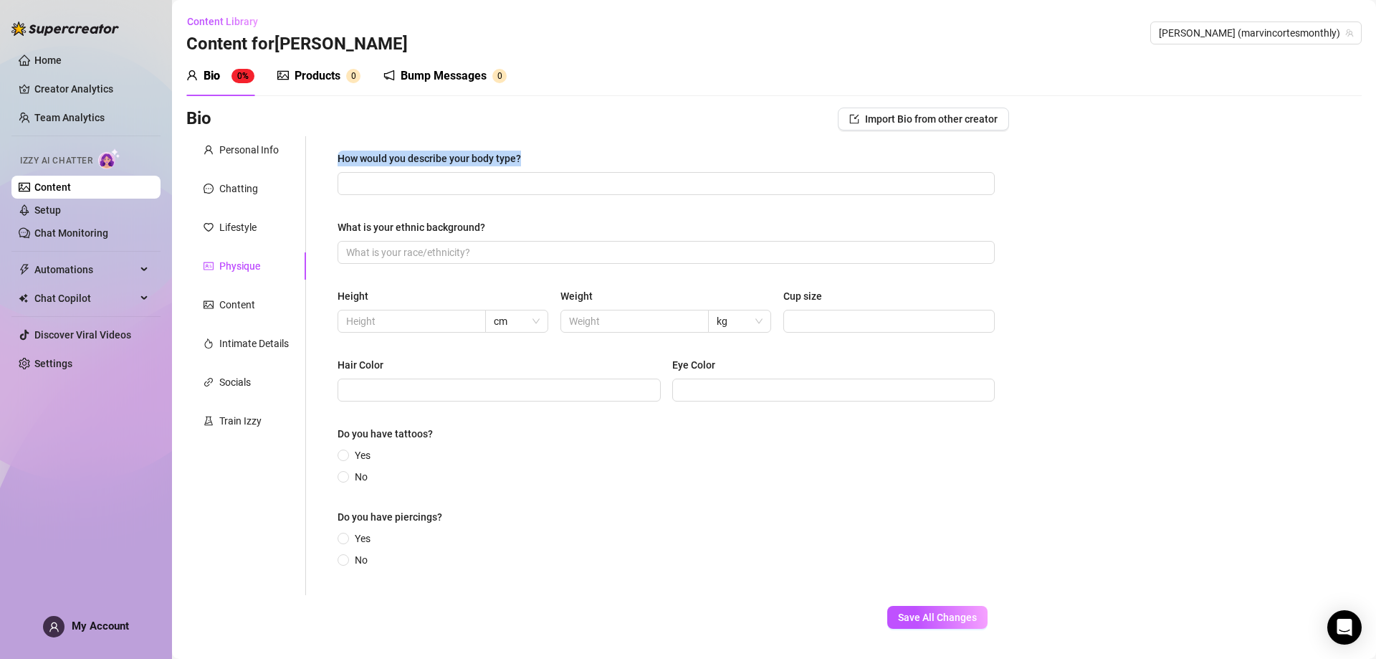
drag, startPoint x: 545, startPoint y: 148, endPoint x: 329, endPoint y: 161, distance: 216.9
click at [329, 161] on div "How would you describe your body type? What is your ethnic background? Height c…" at bounding box center [666, 365] width 686 height 459
drag, startPoint x: 514, startPoint y: 229, endPoint x: 391, endPoint y: 213, distance: 123.6
click at [391, 213] on div "How would you describe your body type? What is your ethnic background? Height c…" at bounding box center [666, 366] width 657 height 430
drag, startPoint x: 338, startPoint y: 293, endPoint x: 376, endPoint y: 288, distance: 37.6
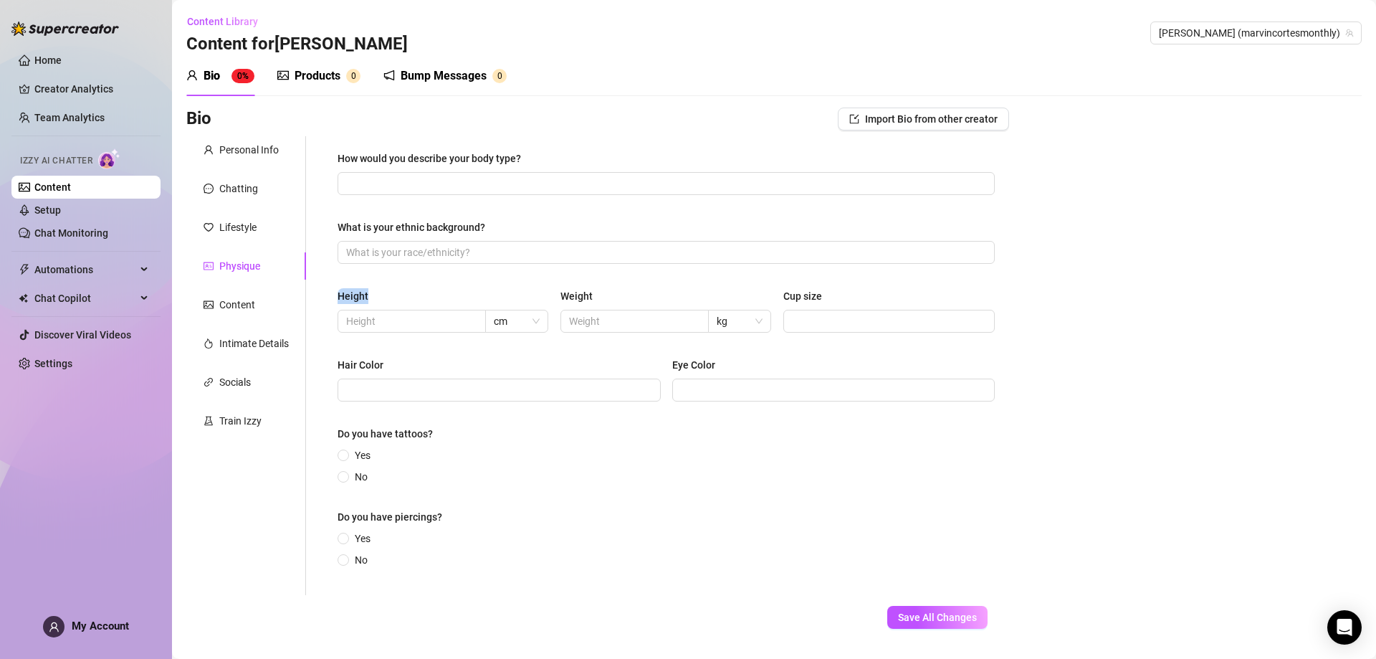
click at [376, 288] on div "How would you describe your body type? What is your ethnic background? Height c…" at bounding box center [666, 365] width 686 height 459
drag, startPoint x: 554, startPoint y: 295, endPoint x: 665, endPoint y: 287, distance: 111.4
click at [665, 287] on div "How would you describe your body type? What is your ethnic background? Height c…" at bounding box center [666, 366] width 657 height 430
drag, startPoint x: 768, startPoint y: 294, endPoint x: 834, endPoint y: 292, distance: 66.0
click at [834, 292] on div "Height cm Weight kg Cup size" at bounding box center [666, 316] width 657 height 57
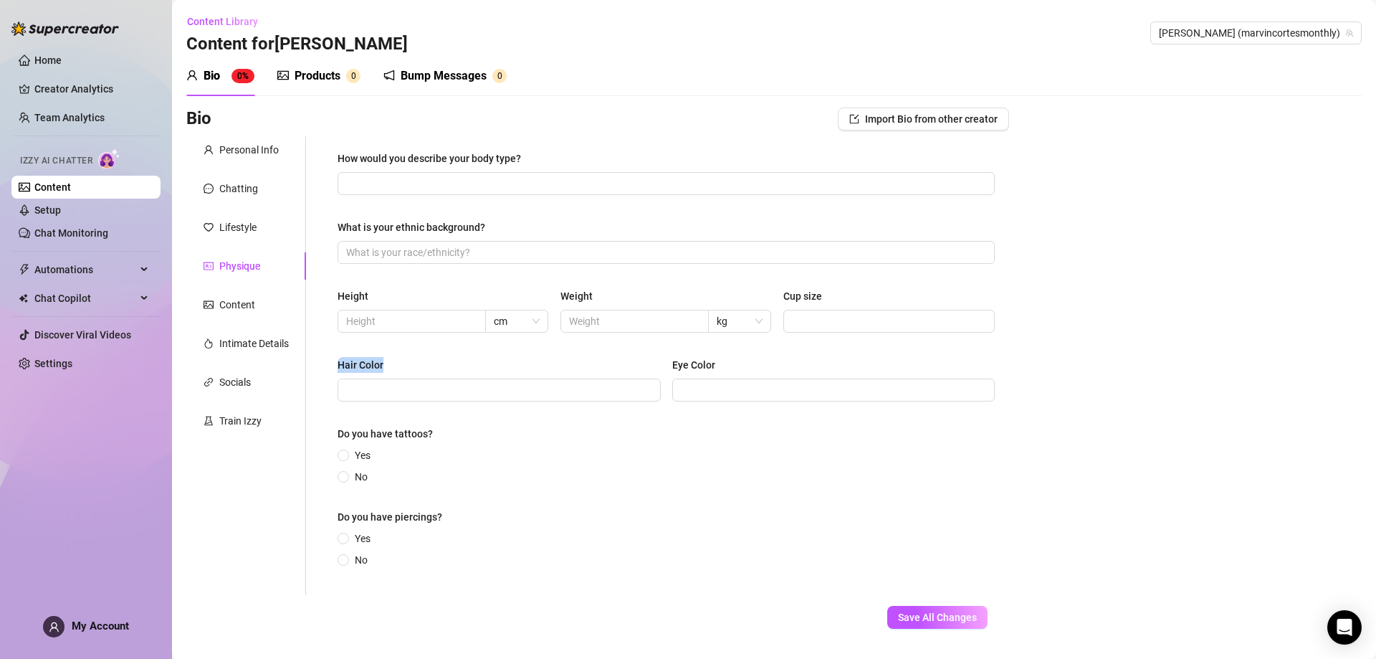
drag, startPoint x: 336, startPoint y: 356, endPoint x: 401, endPoint y: 357, distance: 65.2
click at [401, 357] on div "How would you describe your body type? What is your ethnic background? Height c…" at bounding box center [666, 365] width 686 height 459
drag, startPoint x: 665, startPoint y: 358, endPoint x: 730, endPoint y: 363, distance: 64.7
click at [730, 363] on div "Hair Color [MEDICAL_DATA]" at bounding box center [666, 385] width 657 height 57
drag, startPoint x: 340, startPoint y: 430, endPoint x: 432, endPoint y: 432, distance: 91.1
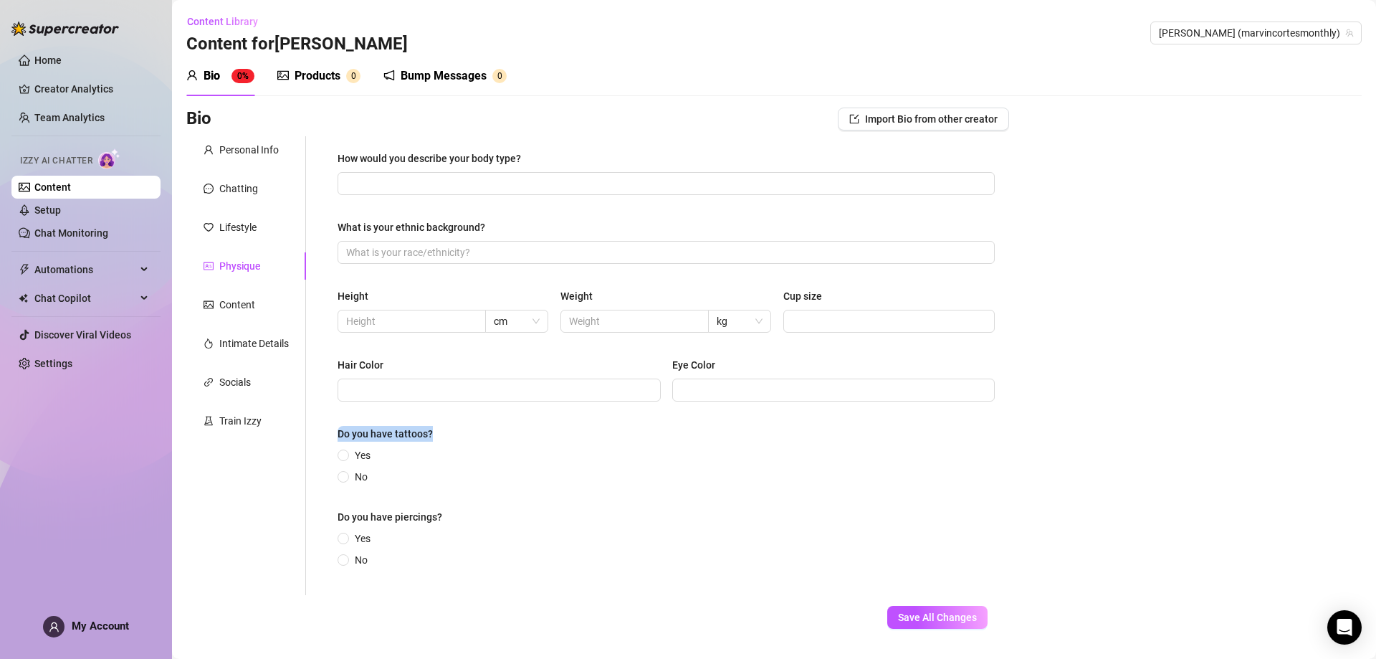
click at [432, 432] on div "How would you describe your body type? What is your ethnic background? Height c…" at bounding box center [666, 365] width 686 height 459
drag, startPoint x: 338, startPoint y: 514, endPoint x: 485, endPoint y: 500, distance: 147.6
click at [485, 500] on div "How would you describe your body type? What is your ethnic background? Height c…" at bounding box center [666, 366] width 657 height 430
click at [256, 301] on div "Content" at bounding box center [246, 304] width 120 height 27
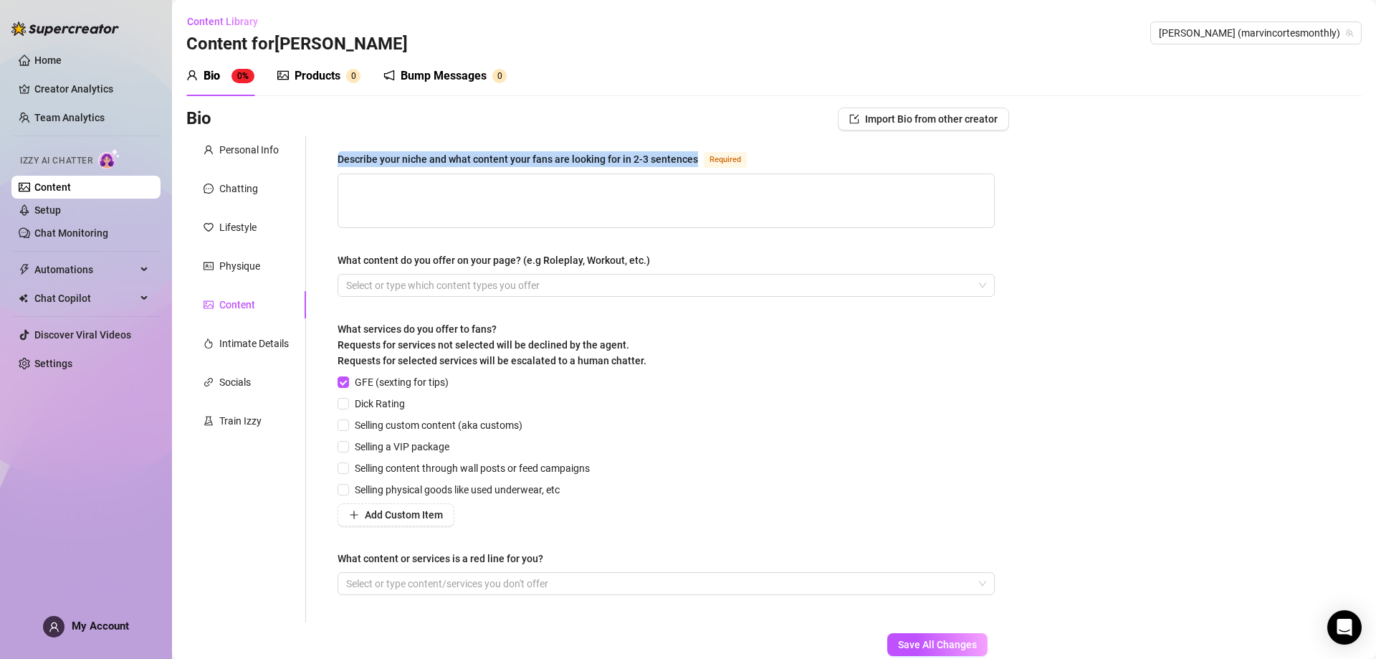
drag, startPoint x: 341, startPoint y: 151, endPoint x: 698, endPoint y: 158, distance: 357.0
click at [698, 158] on div "Describe your niche and what content your fans are looking for in 2-3 sentences…" at bounding box center [666, 379] width 686 height 486
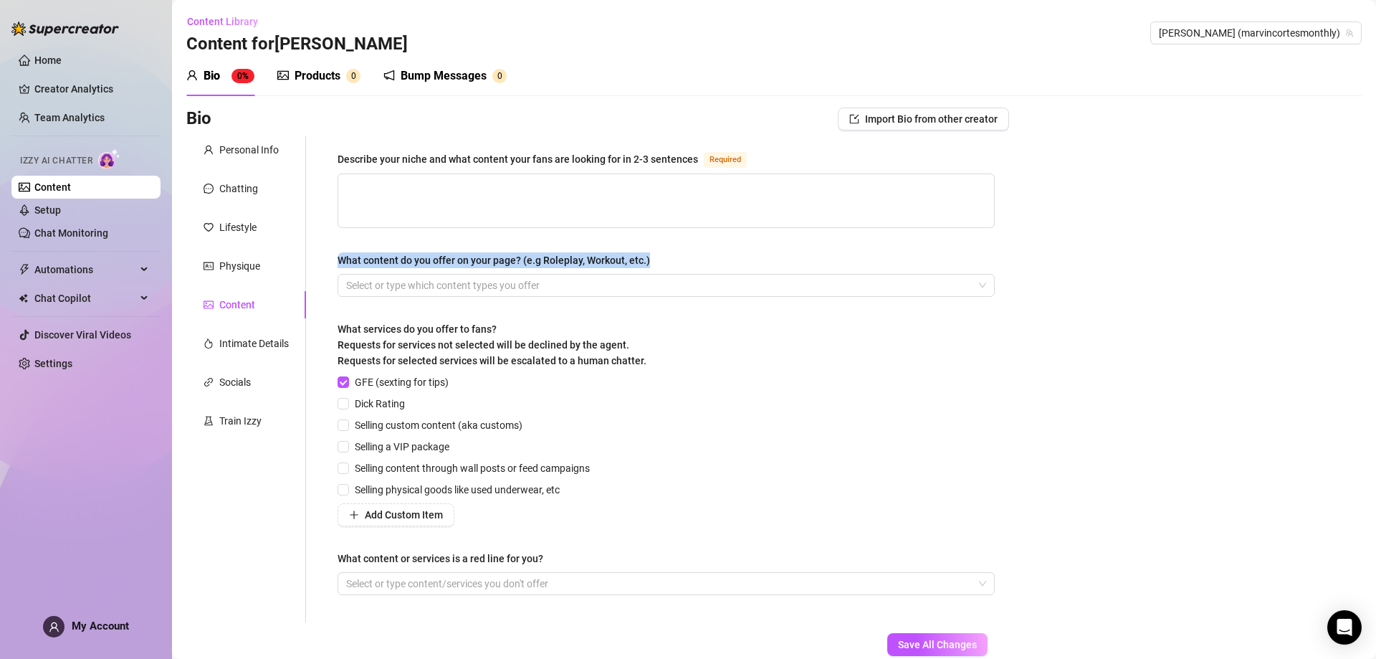
drag, startPoint x: 333, startPoint y: 263, endPoint x: 694, endPoint y: 247, distance: 361.6
click at [694, 247] on div "Describe your niche and what content your fans are looking for in 2-3 sentences…" at bounding box center [666, 379] width 686 height 486
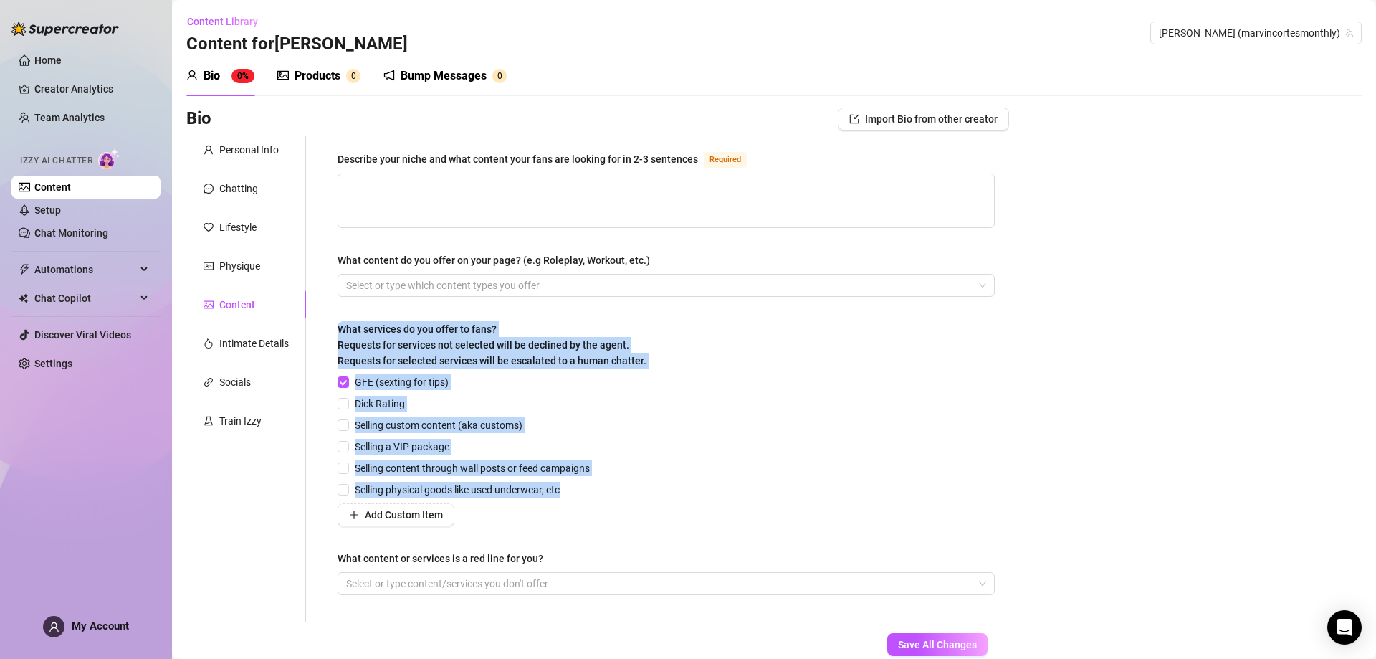
drag, startPoint x: 331, startPoint y: 323, endPoint x: 564, endPoint y: 497, distance: 291.3
click at [564, 497] on div "Describe your niche and what content your fans are looking for in 2-3 sentences…" at bounding box center [666, 379] width 686 height 486
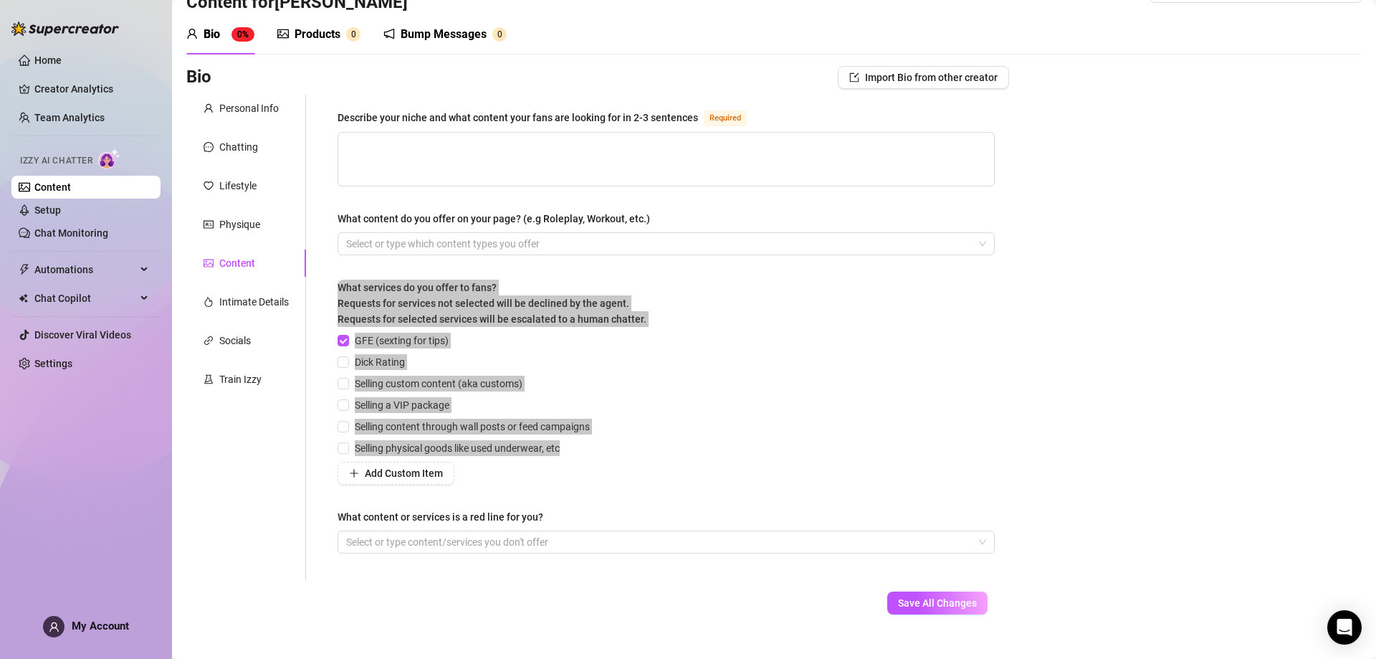
scroll to position [65, 0]
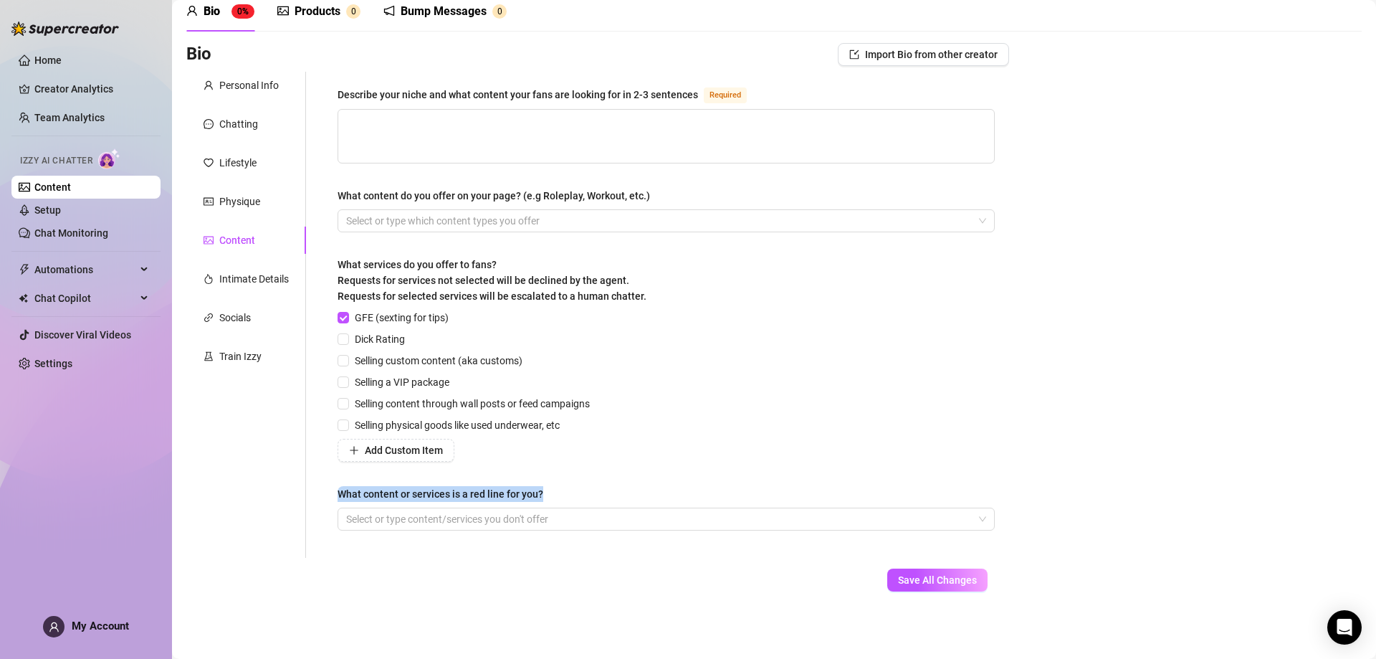
drag, startPoint x: 335, startPoint y: 492, endPoint x: 568, endPoint y: 495, distance: 232.3
click at [568, 495] on div "Describe your niche and what content your fans are looking for in 2-3 sentences…" at bounding box center [666, 315] width 686 height 486
click at [231, 272] on div "Intimate Details" at bounding box center [254, 279] width 70 height 16
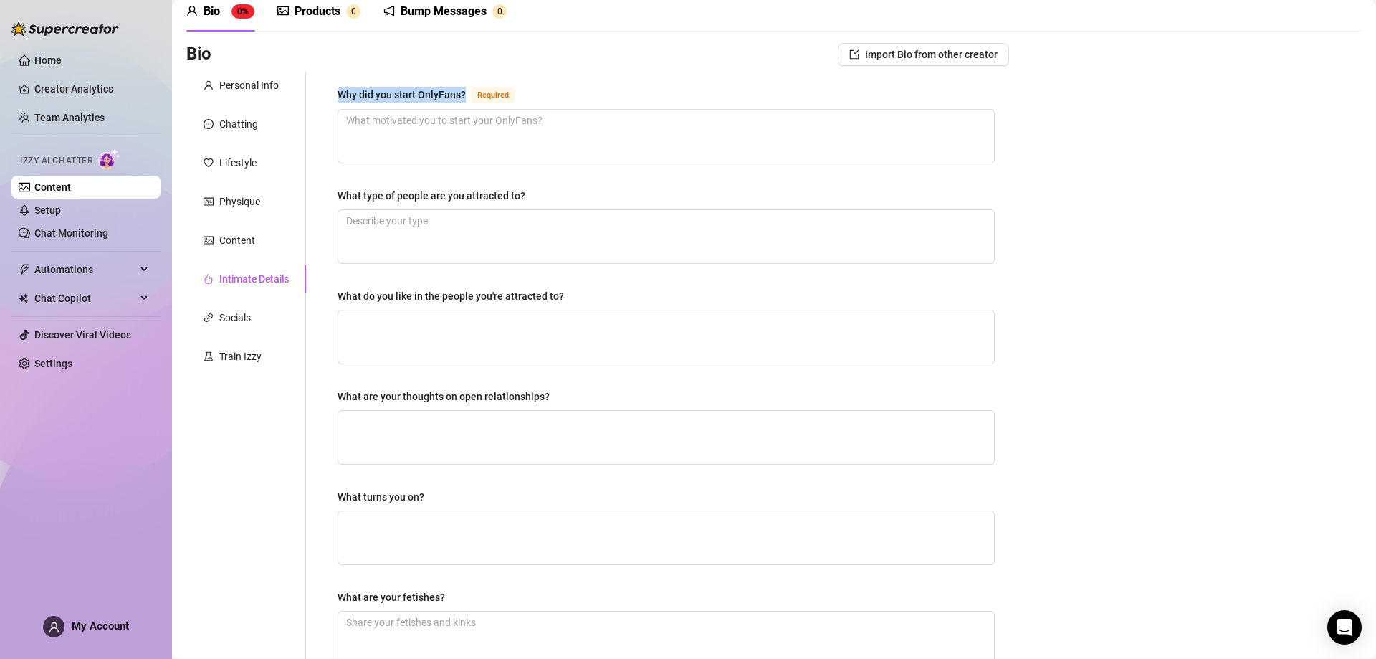
drag, startPoint x: 333, startPoint y: 99, endPoint x: 478, endPoint y: 97, distance: 145.5
click at [478, 97] on div "Why did you start OnlyFans? Required What type of people are you attracted to? …" at bounding box center [666, 432] width 686 height 721
drag, startPoint x: 329, startPoint y: 192, endPoint x: 543, endPoint y: 198, distance: 214.4
click at [543, 198] on div "Why did you start OnlyFans? Required What type of people are you attracted to? …" at bounding box center [666, 432] width 686 height 721
drag, startPoint x: 334, startPoint y: 300, endPoint x: 583, endPoint y: 289, distance: 249.0
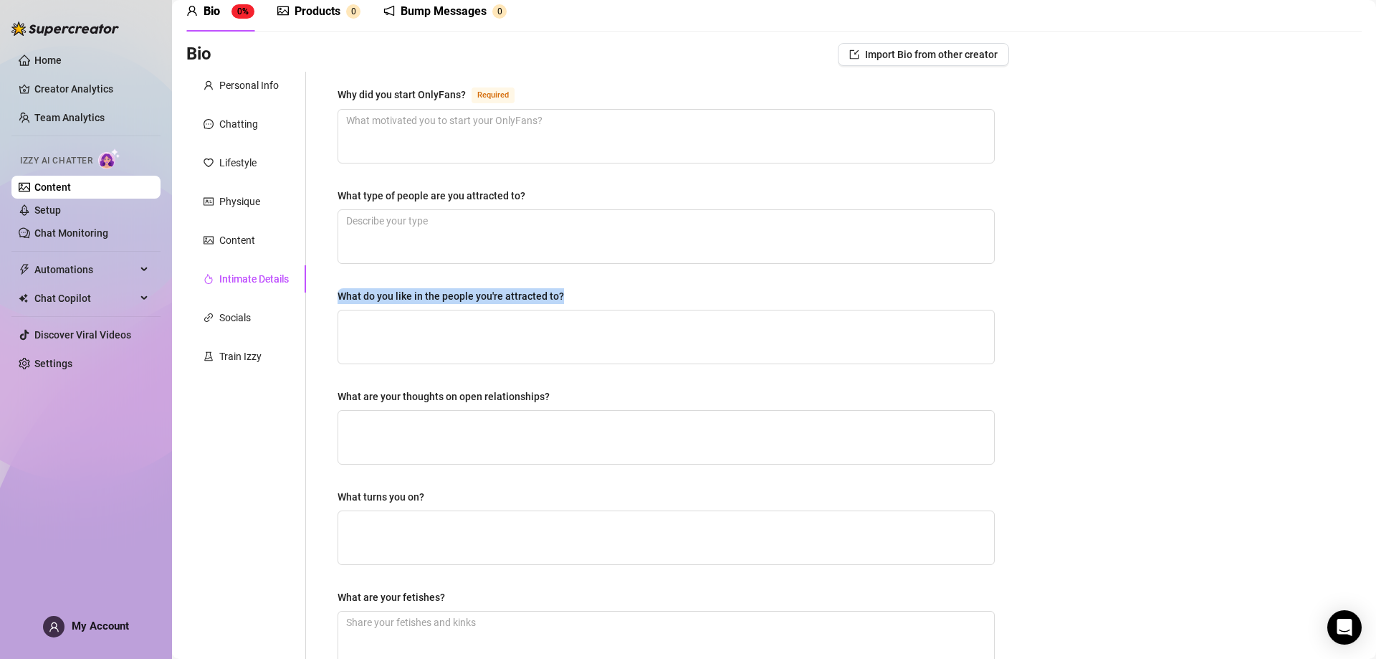
click at [583, 289] on div "Why did you start OnlyFans? Required What type of people are you attracted to? …" at bounding box center [666, 432] width 686 height 721
drag, startPoint x: 333, startPoint y: 391, endPoint x: 568, endPoint y: 408, distance: 235.0
click at [568, 408] on div "Why did you start OnlyFans? Required What type of people are you attracted to? …" at bounding box center [666, 432] width 686 height 721
drag, startPoint x: 337, startPoint y: 493, endPoint x: 429, endPoint y: 496, distance: 91.8
click at [429, 496] on div "Why did you start OnlyFans? Required What type of people are you attracted to? …" at bounding box center [666, 432] width 686 height 721
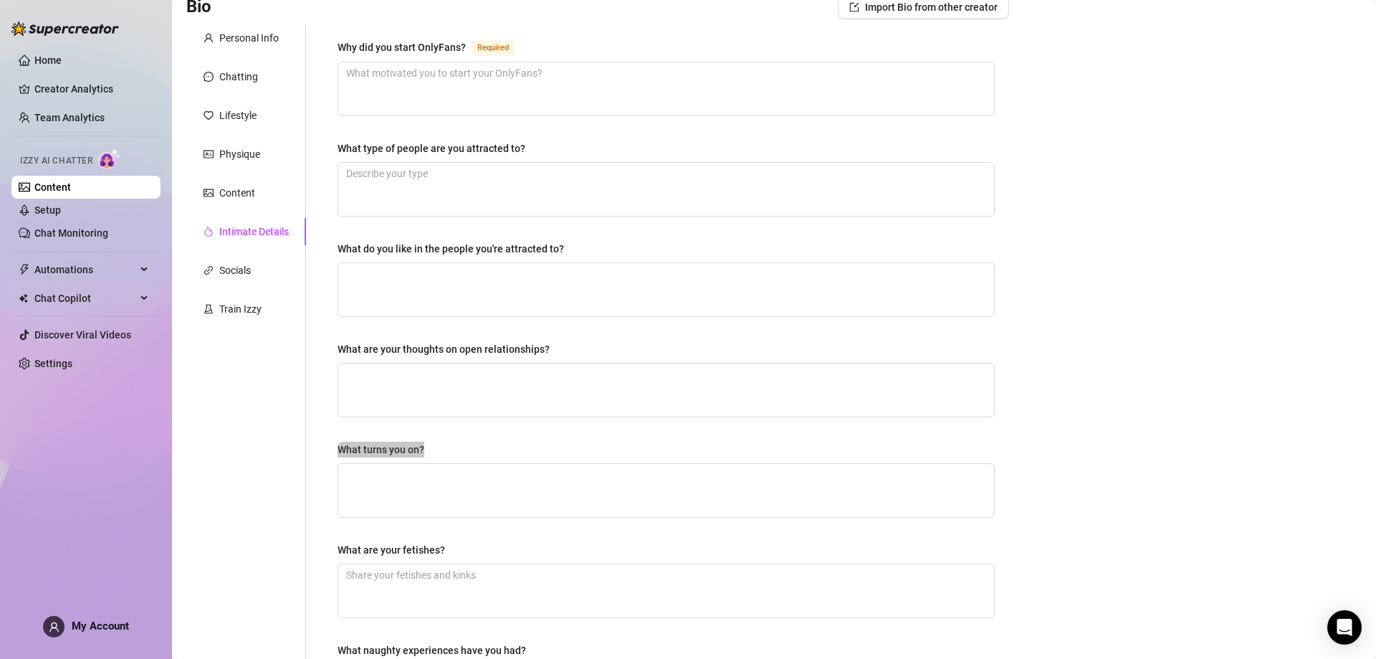
scroll to position [280, 0]
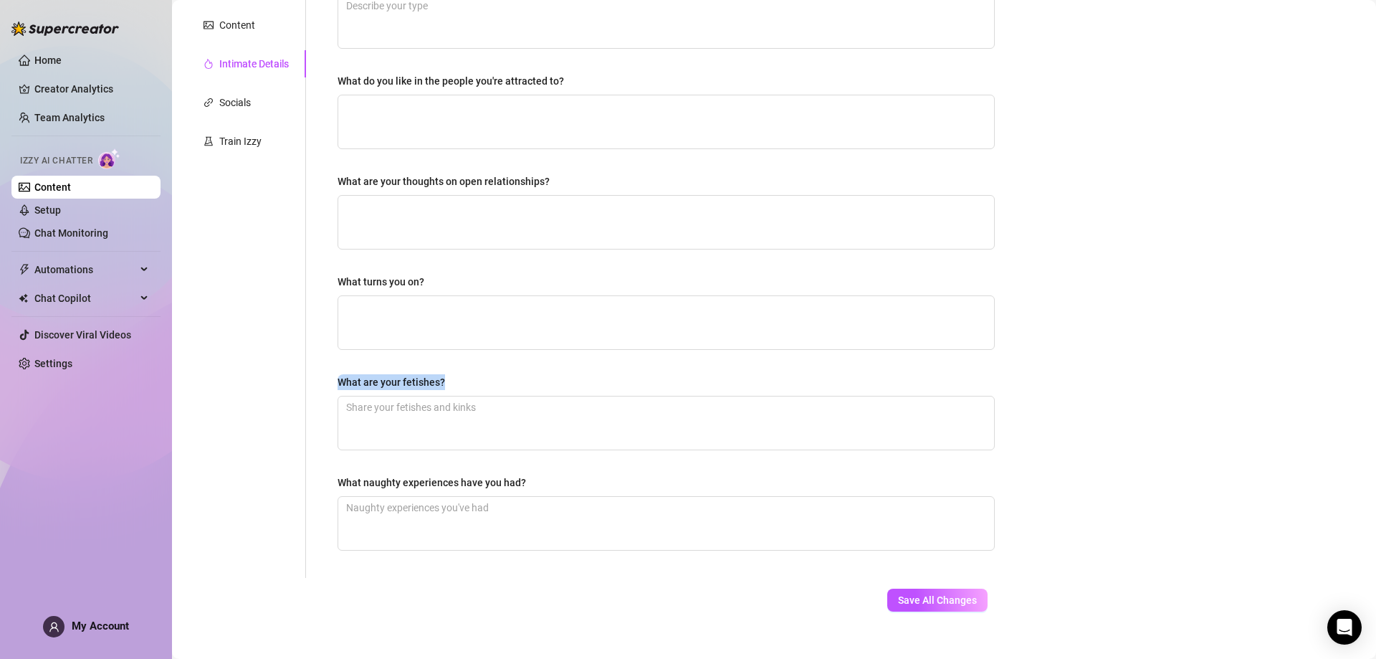
drag, startPoint x: 330, startPoint y: 377, endPoint x: 492, endPoint y: 370, distance: 161.4
click at [492, 370] on div "Why did you start OnlyFans? Required What type of people are you attracted to? …" at bounding box center [666, 217] width 686 height 721
drag, startPoint x: 342, startPoint y: 476, endPoint x: 540, endPoint y: 480, distance: 197.9
click at [540, 480] on div "What naughty experiences have you had?" at bounding box center [666, 486] width 657 height 22
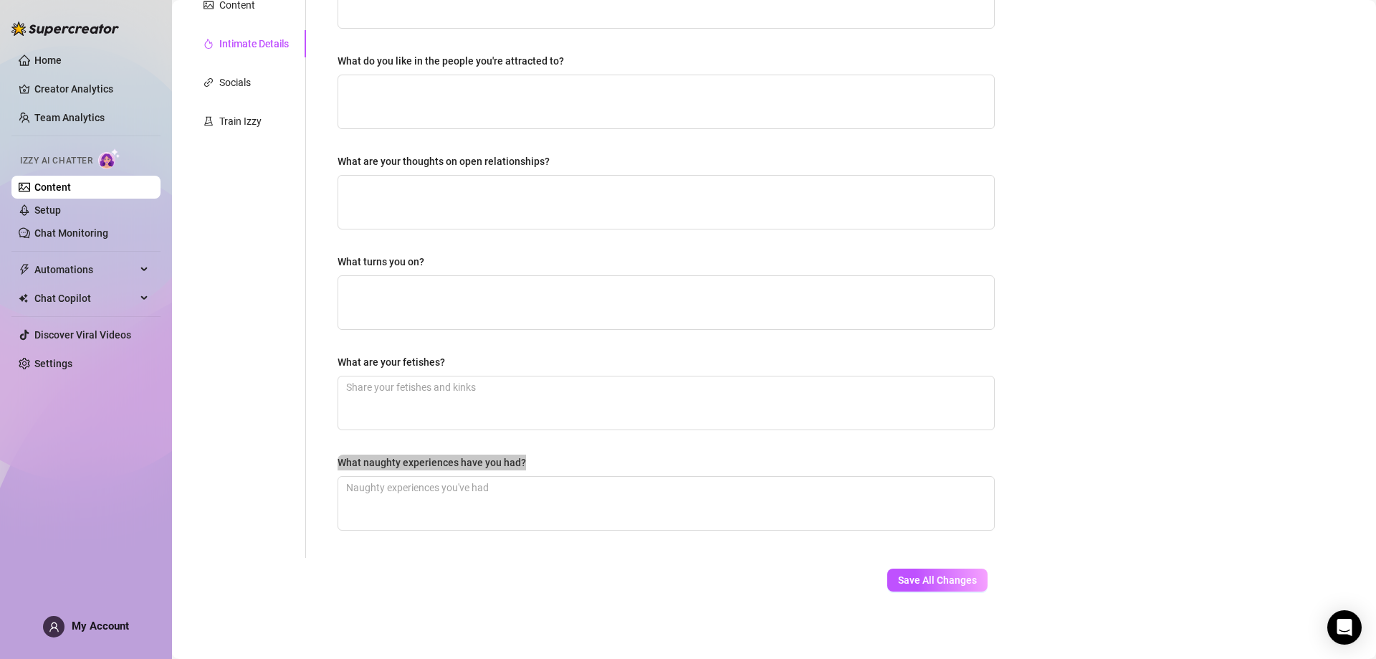
scroll to position [156, 0]
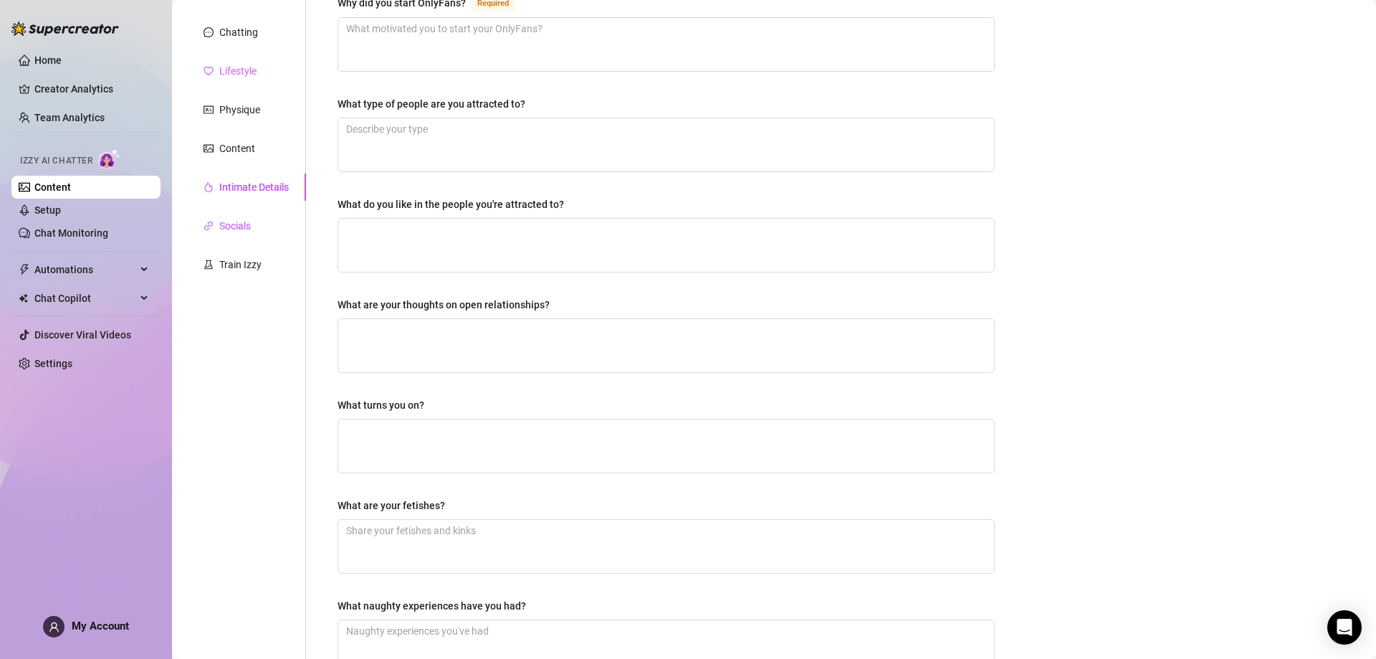
click at [236, 225] on div "Socials" at bounding box center [235, 226] width 32 height 16
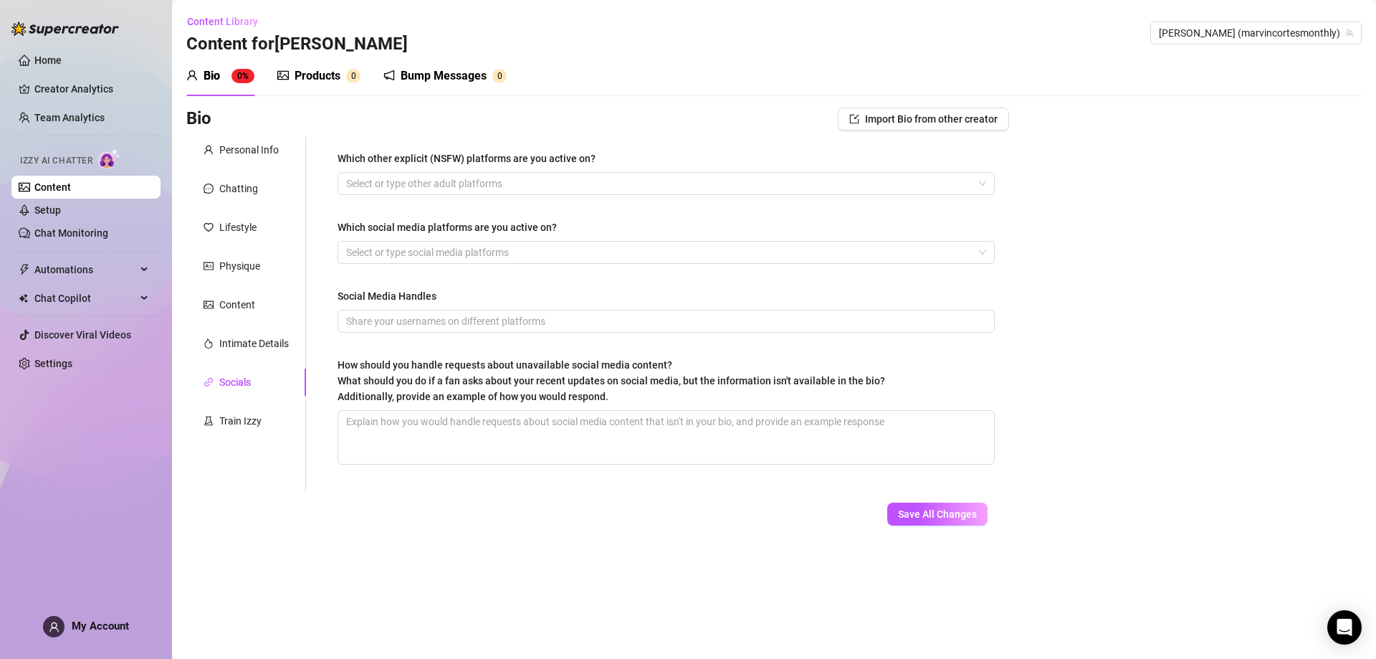
scroll to position [0, 0]
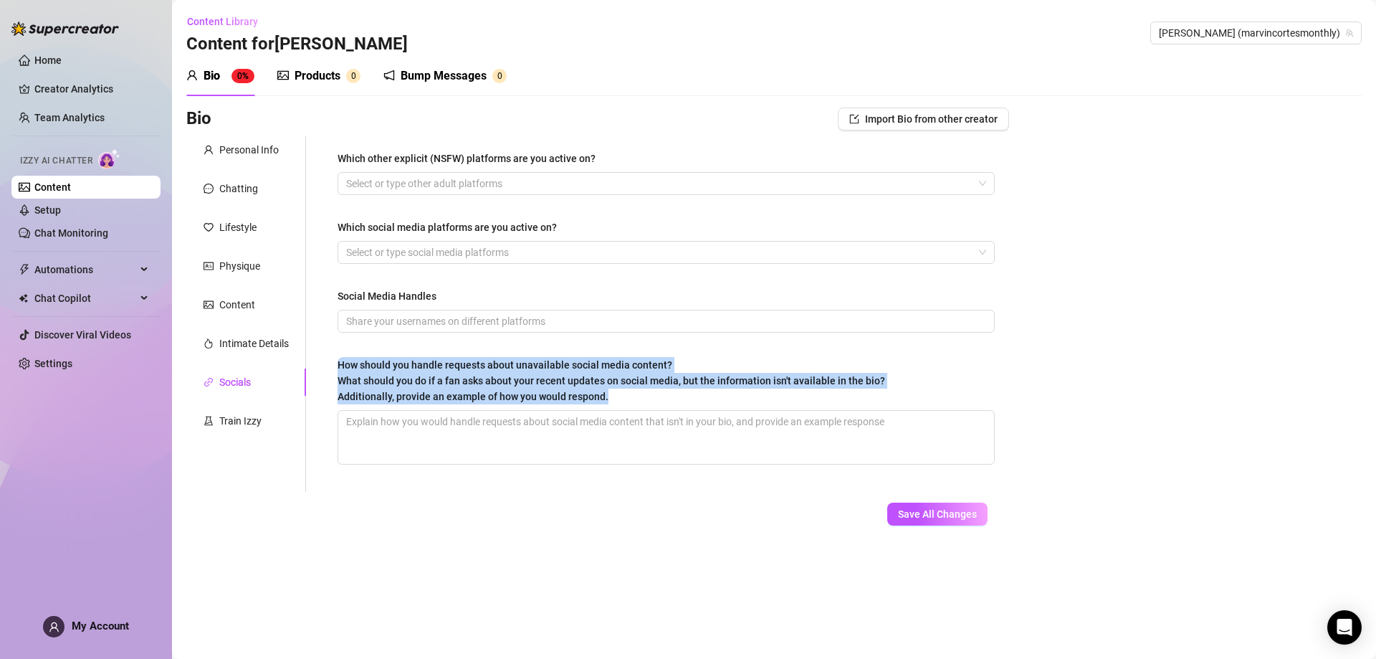
drag, startPoint x: 339, startPoint y: 362, endPoint x: 651, endPoint y: 409, distance: 315.3
click at [651, 409] on div "How should you handle requests about unavailable social media content? What sho…" at bounding box center [666, 383] width 657 height 53
